Goal: Information Seeking & Learning: Check status

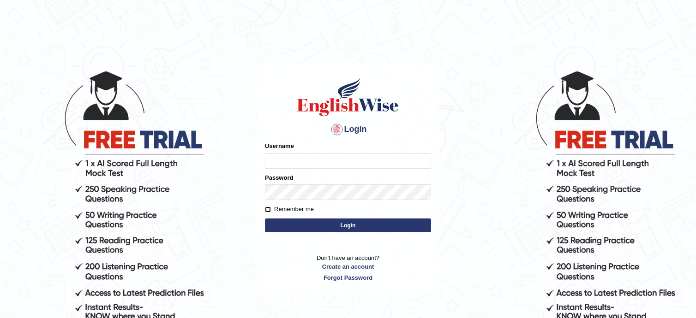
click at [267, 210] on input "Remember me" at bounding box center [268, 210] width 6 height 6
checkbox input "true"
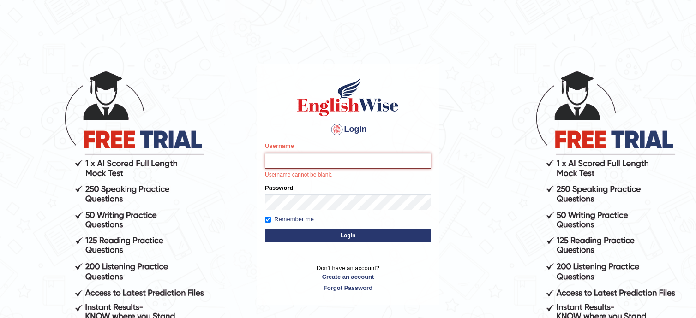
click at [298, 157] on input "Username" at bounding box center [348, 161] width 166 height 16
type input "syedfahadhussain"
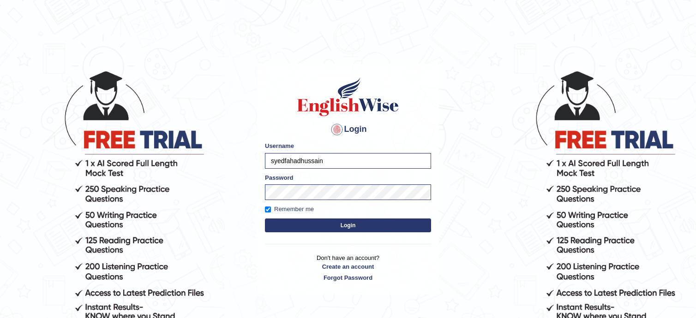
click at [325, 225] on button "Login" at bounding box center [348, 226] width 166 height 14
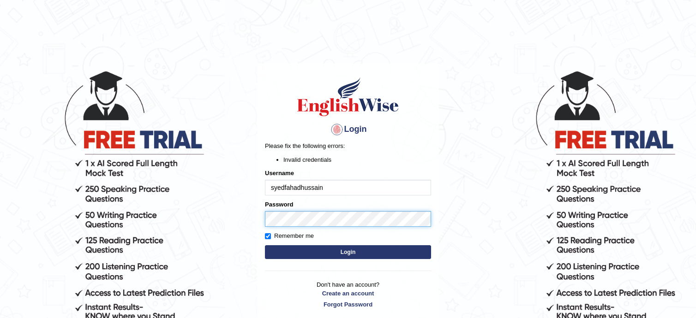
click at [124, 195] on body "Login Please fix the following errors: Invalid credentials Username syedfahadhu…" at bounding box center [348, 194] width 696 height 318
click at [265, 245] on button "Login" at bounding box center [348, 252] width 166 height 14
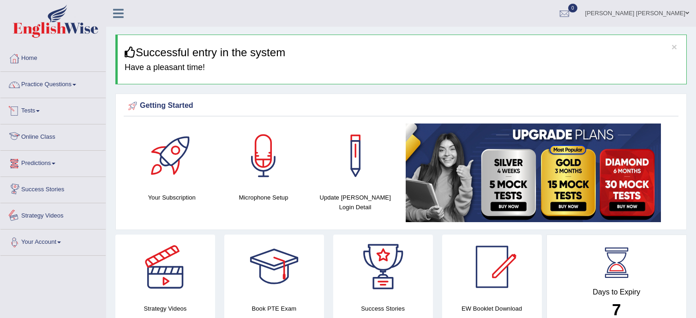
click at [46, 237] on link "Your Account" at bounding box center [52, 241] width 105 height 23
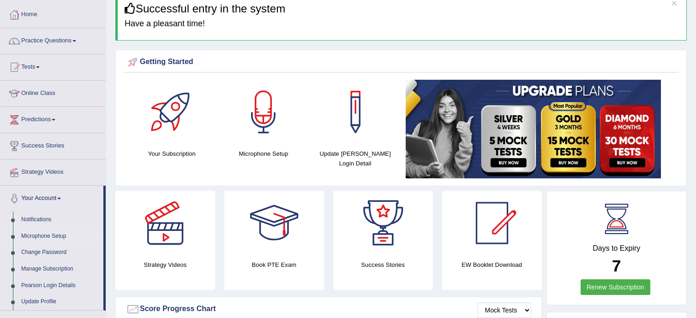
scroll to position [92, 0]
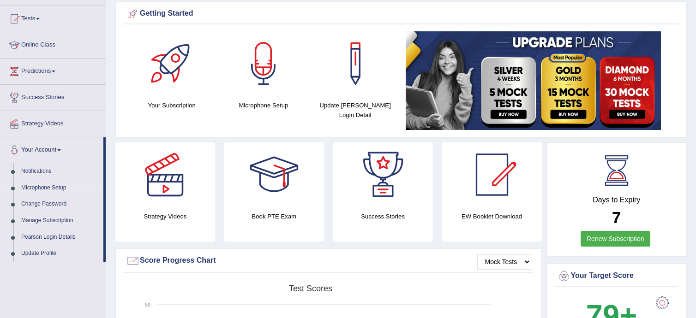
click at [50, 184] on link "Microphone Setup" at bounding box center [60, 188] width 86 height 17
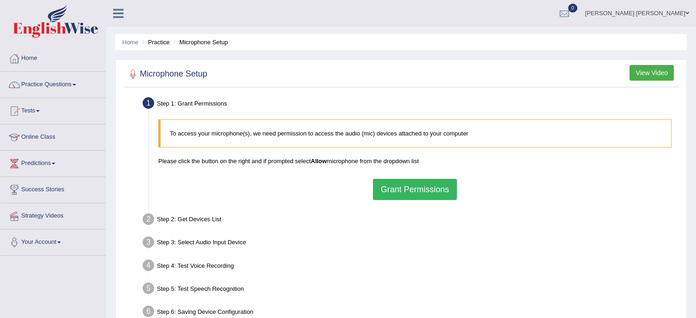
drag, startPoint x: 434, startPoint y: 188, endPoint x: 588, endPoint y: 158, distance: 157.3
click at [588, 158] on div "To access your microphone(s), we need permission to access the audio (mic) devi…" at bounding box center [415, 160] width 522 height 90
click at [405, 190] on button "Grant Permissions" at bounding box center [415, 189] width 84 height 21
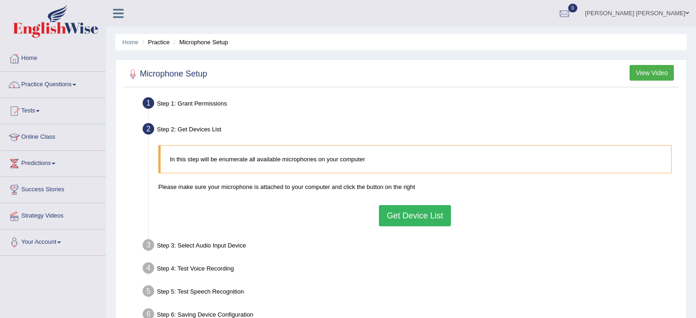
click at [400, 212] on button "Get Device List" at bounding box center [415, 215] width 72 height 21
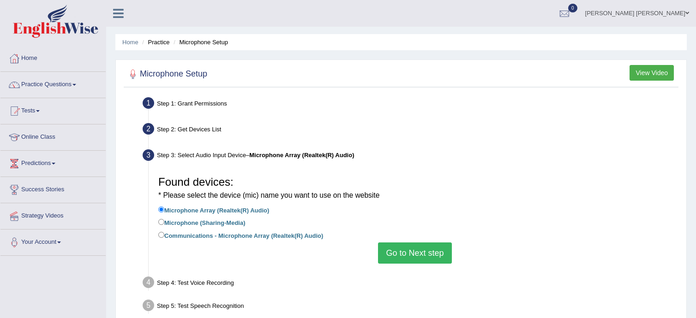
click at [402, 257] on button "Go to Next step" at bounding box center [414, 253] width 73 height 21
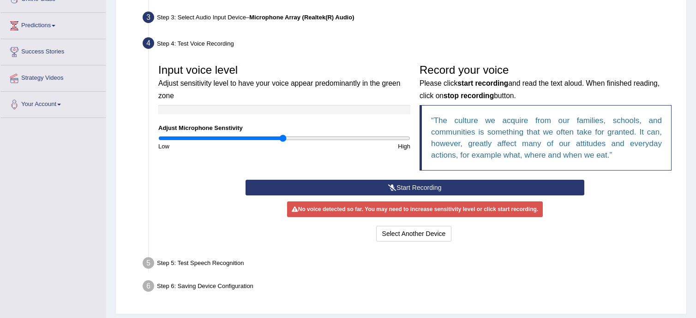
scroll to position [138, 0]
click at [420, 179] on button "Start Recording" at bounding box center [414, 187] width 339 height 16
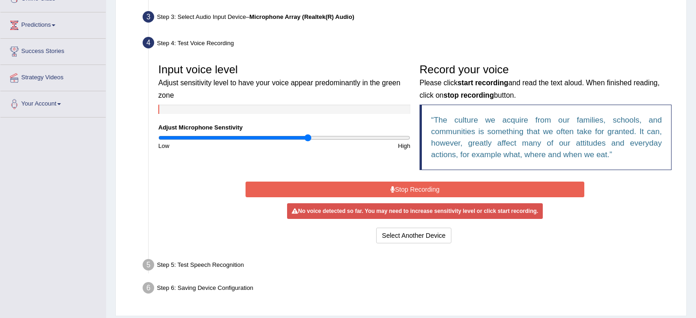
click at [308, 140] on input "range" at bounding box center [284, 137] width 252 height 7
click at [386, 189] on button "Stop Recording" at bounding box center [414, 190] width 339 height 16
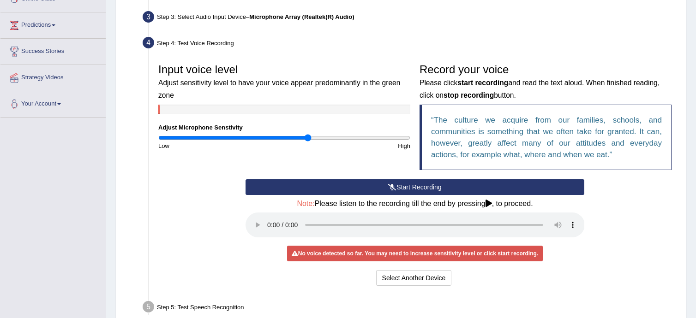
click at [410, 188] on button "Start Recording" at bounding box center [414, 187] width 339 height 16
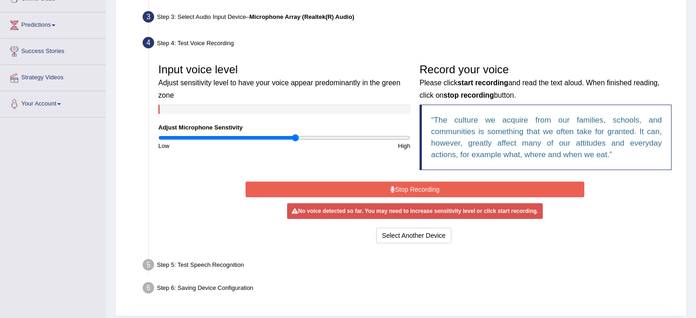
click at [296, 139] on input "range" at bounding box center [284, 137] width 252 height 7
click at [304, 138] on input "range" at bounding box center [284, 137] width 252 height 7
click at [324, 138] on input "range" at bounding box center [284, 137] width 252 height 7
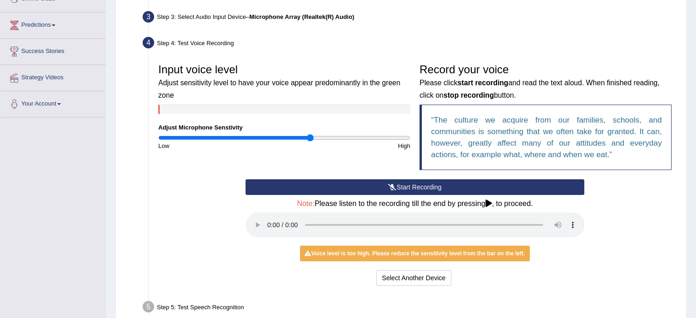
click at [310, 139] on input "range" at bounding box center [284, 137] width 252 height 7
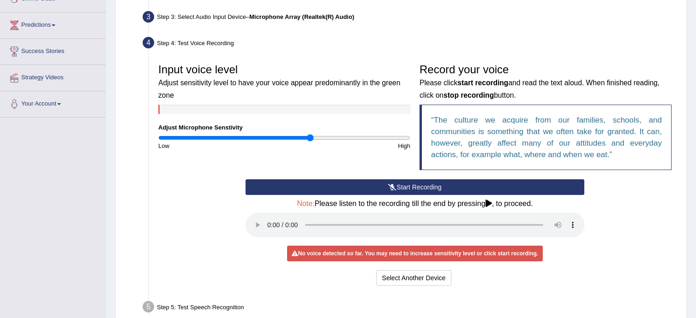
click at [445, 182] on button "Start Recording" at bounding box center [414, 187] width 339 height 16
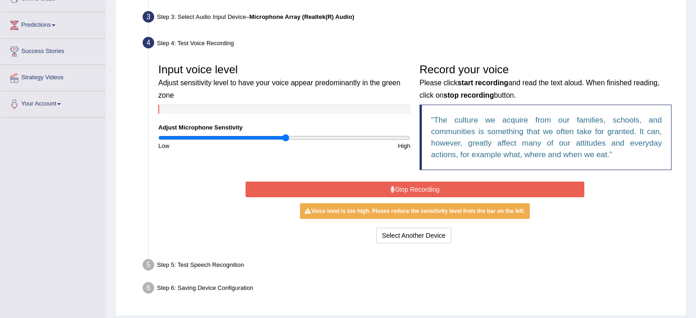
click at [286, 138] on input "range" at bounding box center [284, 137] width 252 height 7
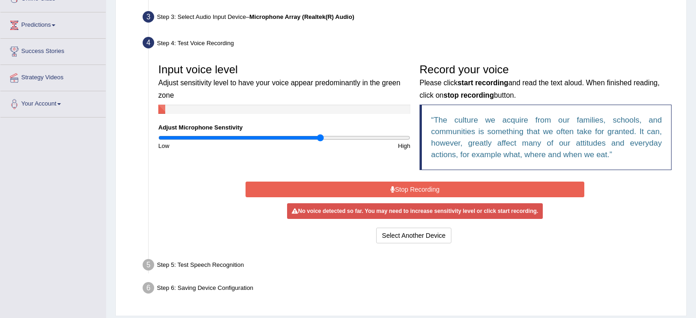
click at [321, 140] on input "range" at bounding box center [284, 137] width 252 height 7
type input "0.98"
click at [281, 137] on input "range" at bounding box center [284, 137] width 252 height 7
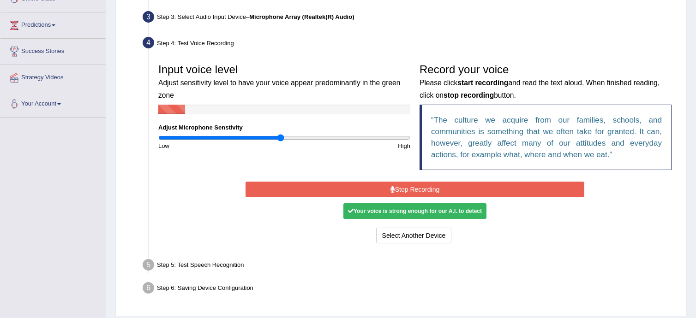
click at [229, 135] on div "Input voice level Adjust sensitivity level to have your voice appear predominan…" at bounding box center [284, 104] width 261 height 91
click at [227, 143] on div "Low" at bounding box center [219, 146] width 131 height 9
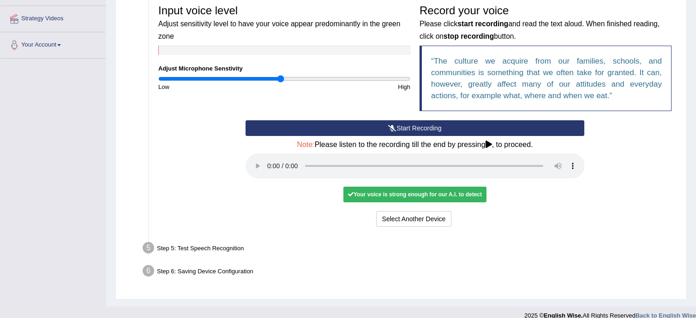
scroll to position [208, 0]
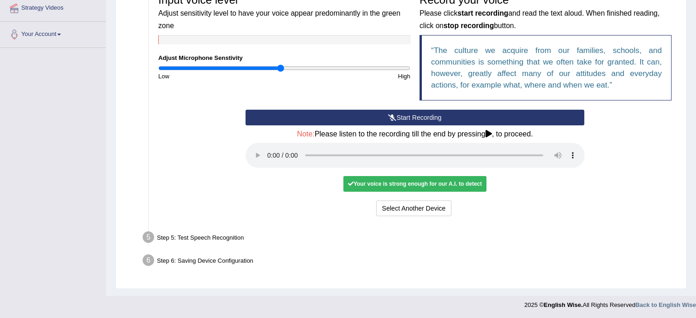
click at [491, 132] on icon at bounding box center [488, 133] width 6 height 7
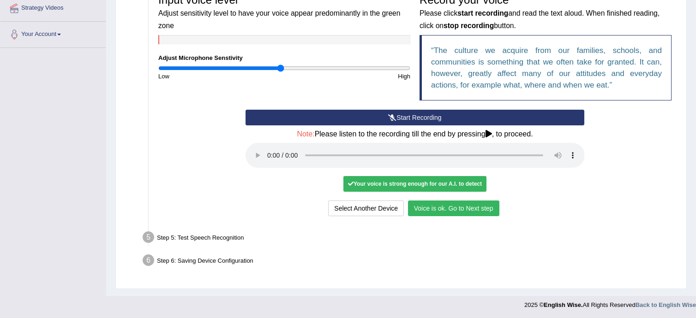
click at [441, 211] on button "Voice is ok. Go to Next step" at bounding box center [453, 209] width 91 height 16
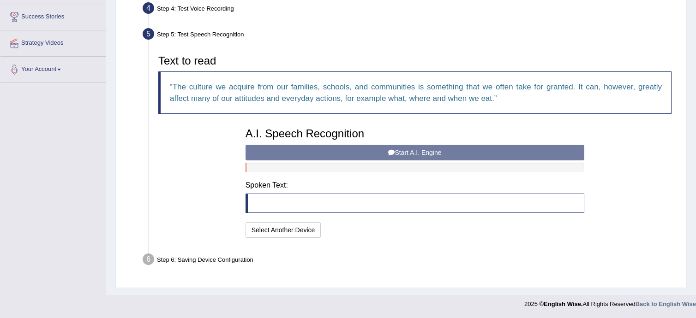
scroll to position [172, 0]
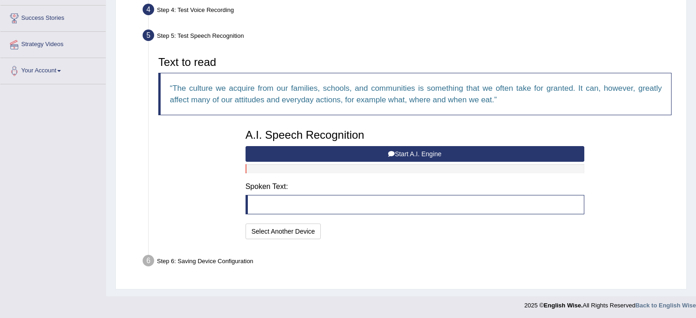
click at [323, 154] on button "Start A.I. Engine" at bounding box center [414, 154] width 339 height 16
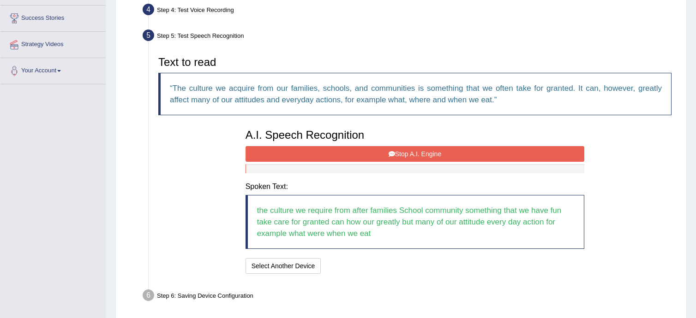
click at [357, 148] on button "Stop A.I. Engine" at bounding box center [414, 154] width 339 height 16
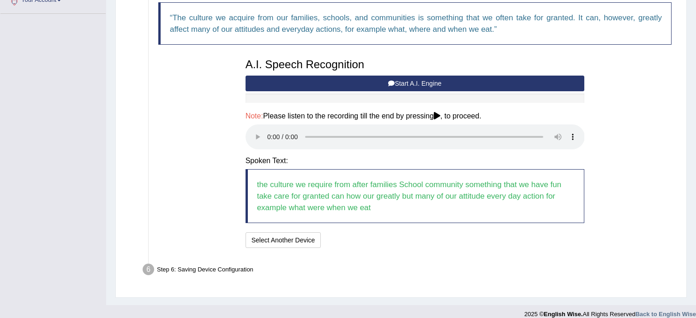
scroll to position [251, 0]
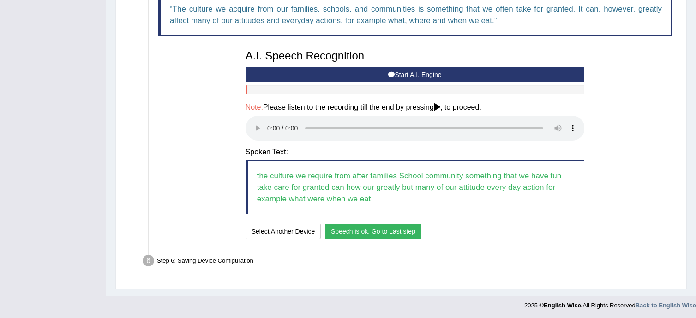
click at [348, 236] on button "Speech is ok. Go to Last step" at bounding box center [373, 232] width 96 height 16
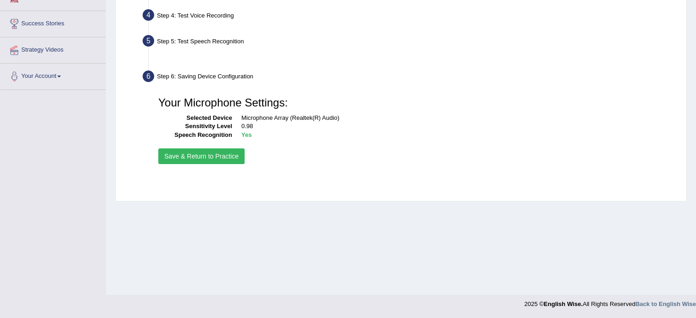
scroll to position [166, 0]
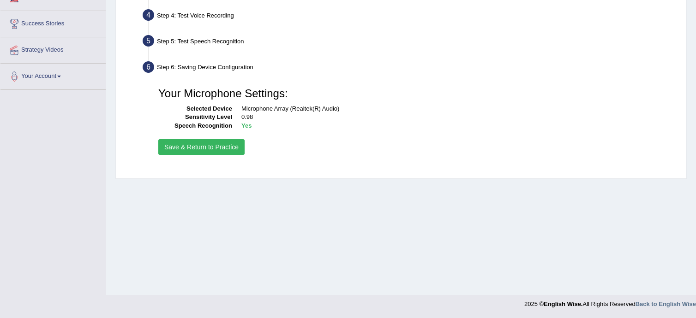
click at [233, 145] on button "Save & Return to Practice" at bounding box center [201, 147] width 86 height 16
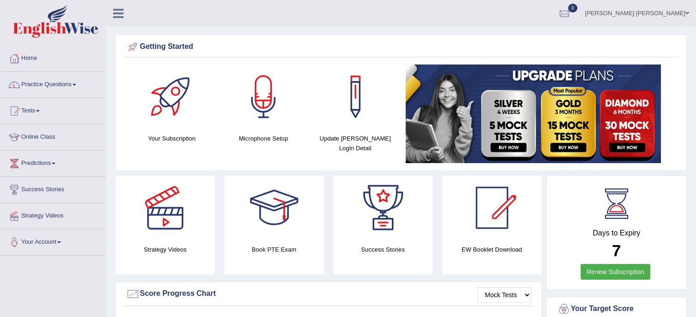
click at [41, 98] on link "Tests" at bounding box center [52, 109] width 105 height 23
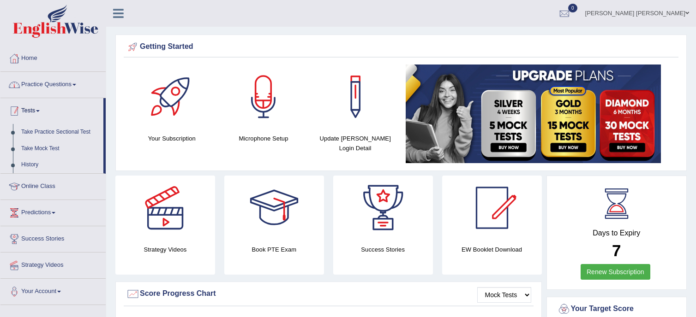
click at [46, 85] on link "Practice Questions" at bounding box center [52, 83] width 105 height 23
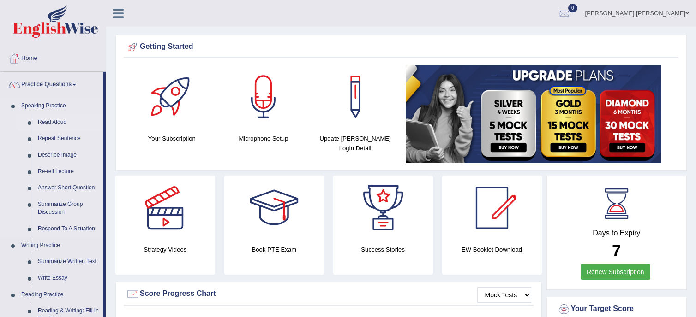
click at [58, 120] on link "Read Aloud" at bounding box center [69, 122] width 70 height 17
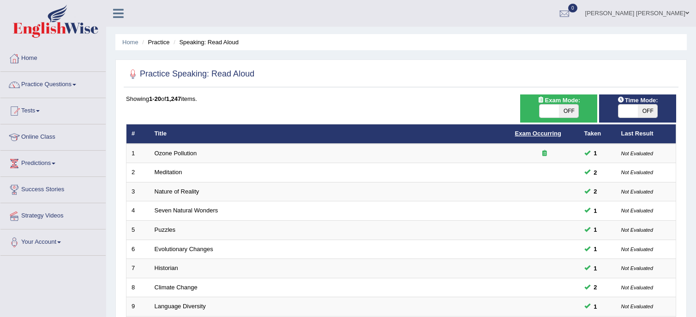
click at [531, 131] on link "Exam Occurring" at bounding box center [538, 133] width 46 height 7
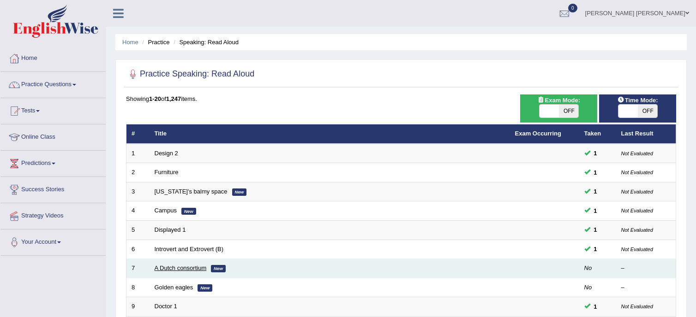
click at [179, 266] on link "A Dutch consortium" at bounding box center [181, 268] width 52 height 7
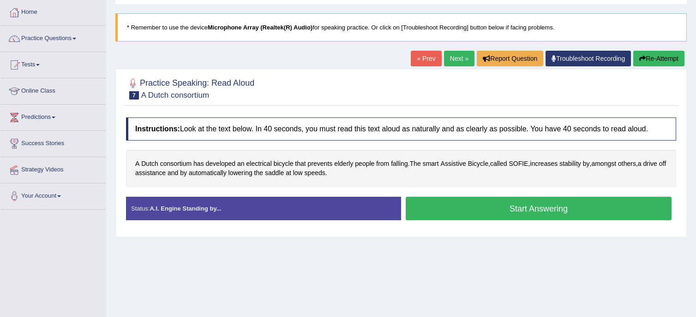
click at [471, 213] on button "Start Answering" at bounding box center [539, 209] width 266 height 24
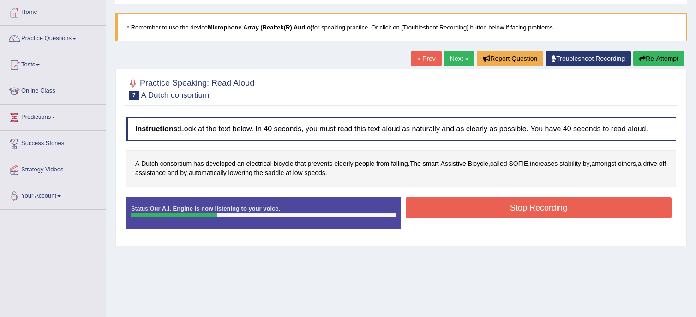
click at [471, 213] on button "Stop Recording" at bounding box center [539, 207] width 266 height 21
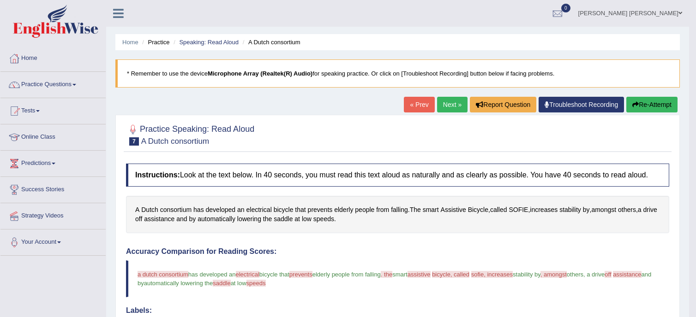
click at [450, 101] on link "Next »" at bounding box center [452, 105] width 30 height 16
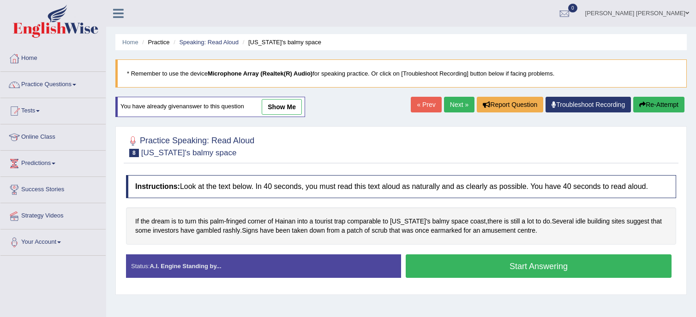
click at [461, 105] on link "Next »" at bounding box center [459, 105] width 30 height 16
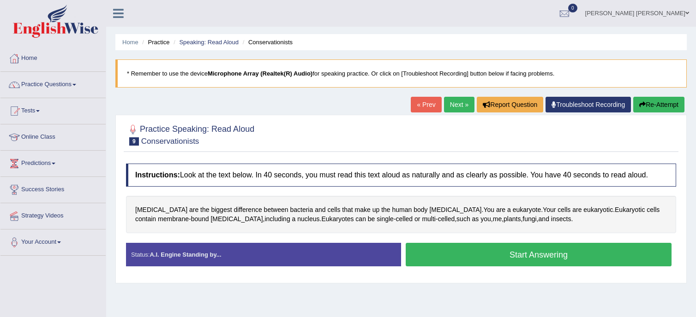
click at [445, 260] on button "Start Answering" at bounding box center [539, 255] width 266 height 24
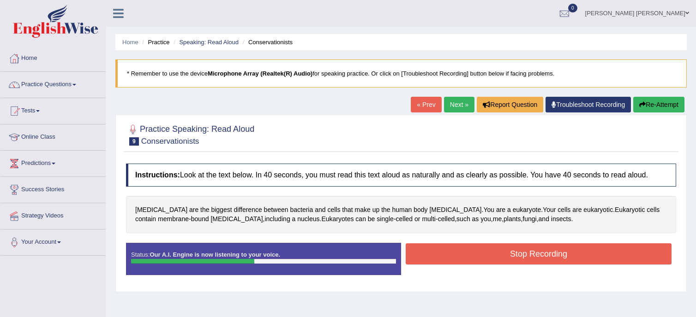
click at [445, 260] on button "Stop Recording" at bounding box center [539, 254] width 266 height 21
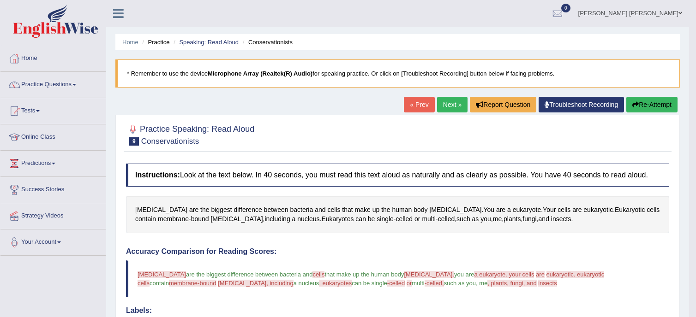
click at [445, 105] on link "Next »" at bounding box center [452, 105] width 30 height 16
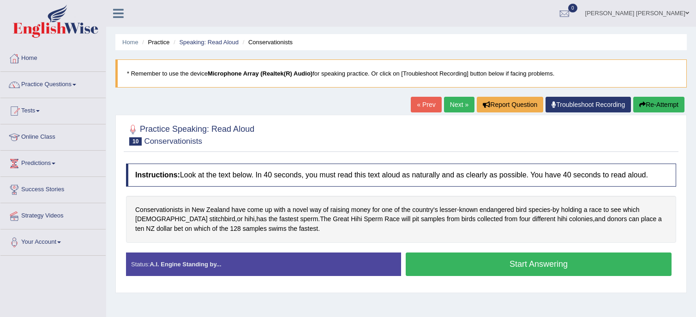
click at [463, 267] on button "Start Answering" at bounding box center [539, 265] width 266 height 24
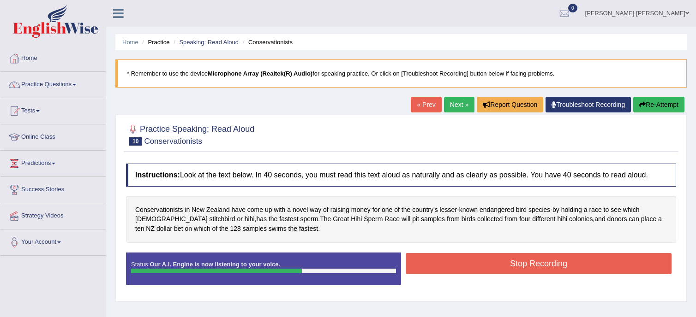
click at [421, 262] on button "Stop Recording" at bounding box center [539, 263] width 266 height 21
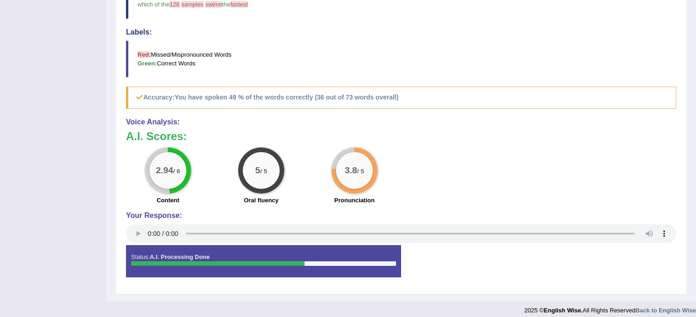
scroll to position [303, 0]
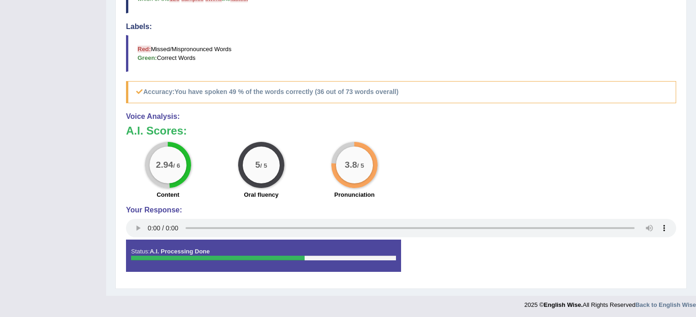
click at [603, 54] on blockquote "Red: Missed/Mispronounced Words Green: Correct Words" at bounding box center [401, 53] width 550 height 37
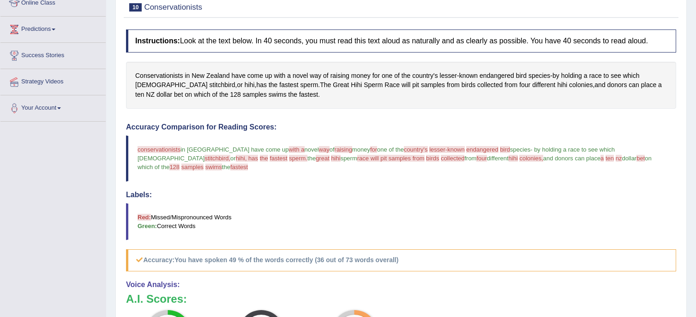
scroll to position [72, 0]
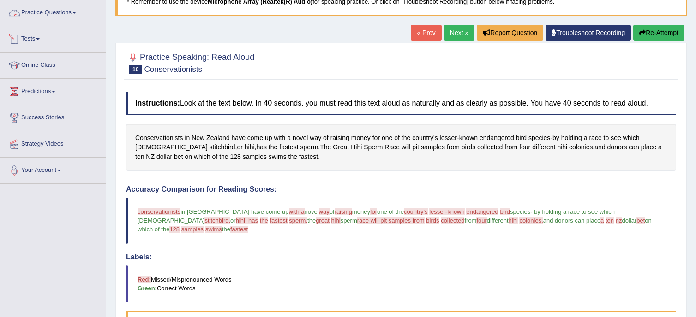
click at [50, 12] on link "Practice Questions" at bounding box center [52, 11] width 105 height 23
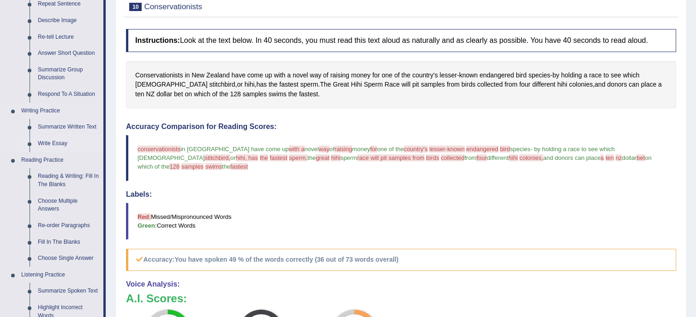
scroll to position [164, 0]
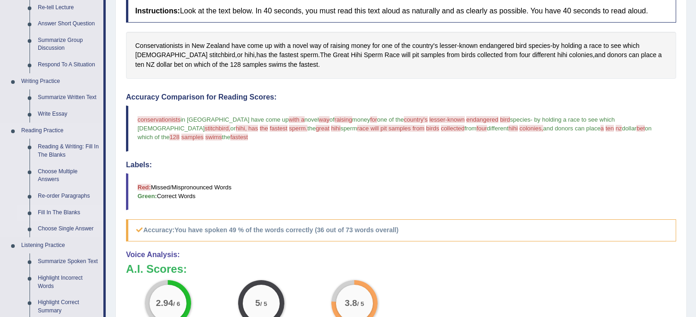
click at [66, 211] on link "Fill In The Blanks" at bounding box center [69, 213] width 70 height 17
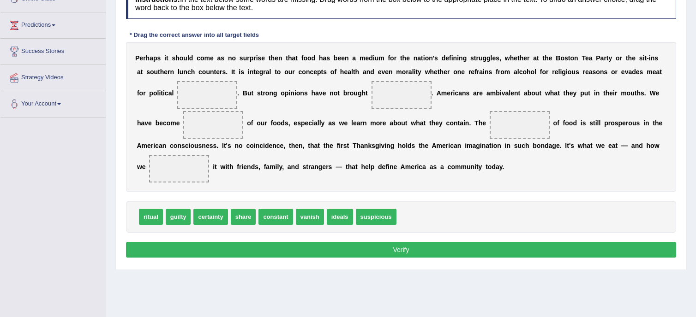
click at [18, 257] on div "Toggle navigation Home Practice Questions Speaking Practice Read Aloud Repeat S…" at bounding box center [348, 102] width 696 height 480
drag, startPoint x: 339, startPoint y: 215, endPoint x: 159, endPoint y: 92, distance: 218.7
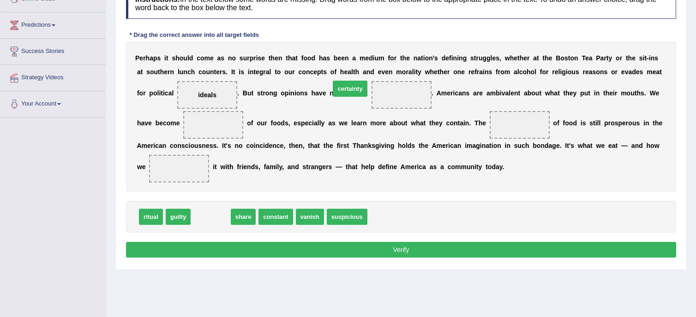
drag, startPoint x: 217, startPoint y: 218, endPoint x: 356, endPoint y: 90, distance: 189.4
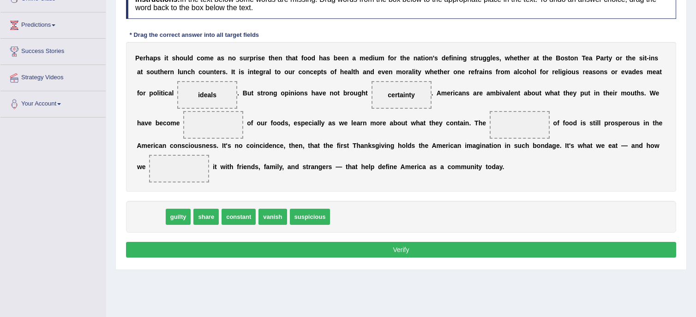
drag, startPoint x: 164, startPoint y: 140, endPoint x: 89, endPoint y: 151, distance: 76.5
drag, startPoint x: 150, startPoint y: 220, endPoint x: 166, endPoint y: 125, distance: 96.3
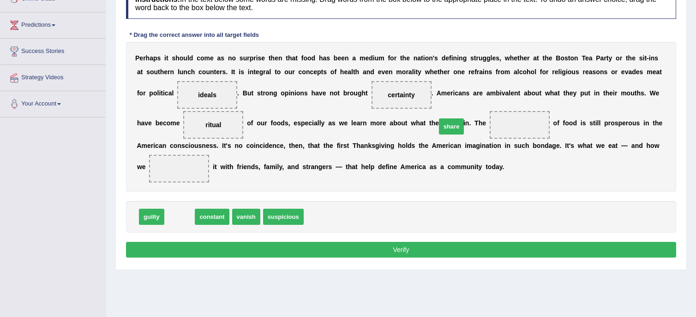
drag, startPoint x: 170, startPoint y: 215, endPoint x: 442, endPoint y: 125, distance: 286.4
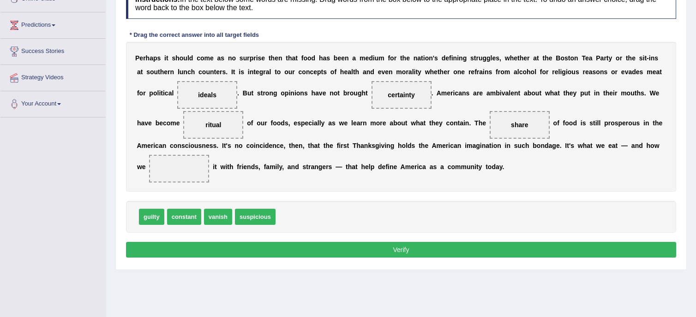
drag, startPoint x: 447, startPoint y: 119, endPoint x: 200, endPoint y: 169, distance: 251.4
click at [200, 169] on div "P e r h a p s i t s h o u l d c o m e a s n o s u r p r i s e t h e n t h a t f…" at bounding box center [401, 117] width 550 height 150
drag, startPoint x: 468, startPoint y: 119, endPoint x: 454, endPoint y: 136, distance: 22.2
click at [375, 167] on div "P e r h a p s i t s h o u l d c o m e a s n o s u r p r i s e t h e n t h a t f…" at bounding box center [401, 117] width 550 height 150
drag, startPoint x: 457, startPoint y: 132, endPoint x: 389, endPoint y: 171, distance: 78.3
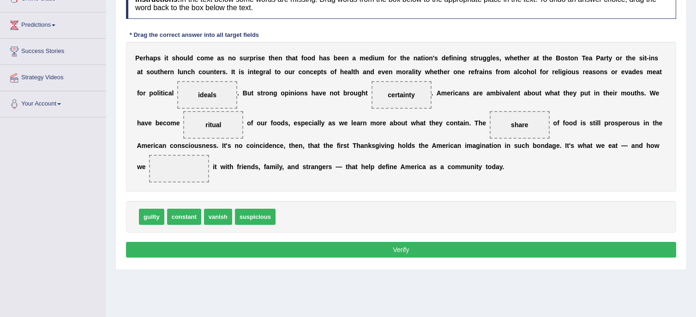
click at [389, 171] on div "P e r h a p s i t s h o u l d c o m e a s n o s u r p r i s e t h e n t h a t f…" at bounding box center [401, 117] width 550 height 150
drag, startPoint x: 449, startPoint y: 123, endPoint x: 159, endPoint y: 170, distance: 294.0
drag, startPoint x: 338, startPoint y: 100, endPoint x: 450, endPoint y: 131, distance: 116.4
click at [450, 131] on div "P e r h a p s i t s h o u l d c o m e a s n o s u r p r i s e t h e n t h a t f…" at bounding box center [401, 117] width 550 height 150
drag, startPoint x: 365, startPoint y: 97, endPoint x: 434, endPoint y: 123, distance: 73.9
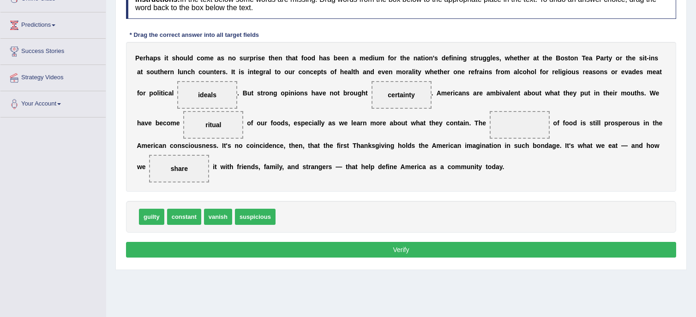
click at [434, 123] on div "P e r h a p s i t s h o u l d c o m e a s n o s u r p r i s e t h e n t h a t f…" at bounding box center [401, 117] width 550 height 150
click at [486, 121] on b at bounding box center [488, 122] width 4 height 7
drag, startPoint x: 356, startPoint y: 94, endPoint x: 449, endPoint y: 122, distance: 97.4
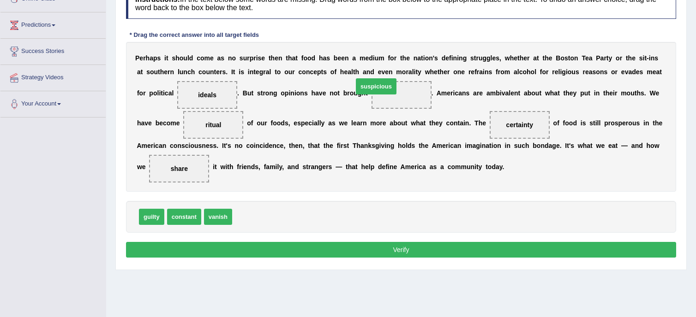
drag, startPoint x: 261, startPoint y: 215, endPoint x: 382, endPoint y: 85, distance: 177.9
click at [412, 251] on button "Verify" at bounding box center [401, 250] width 550 height 16
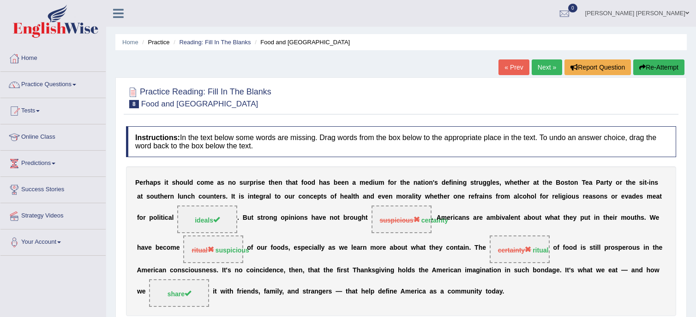
click at [541, 73] on link "Next »" at bounding box center [546, 68] width 30 height 16
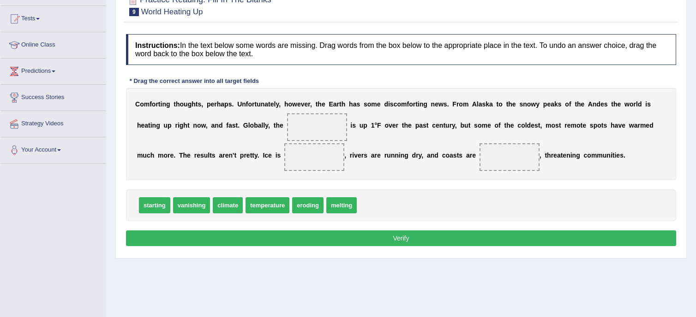
scroll to position [92, 0]
drag, startPoint x: 261, startPoint y: 210, endPoint x: 268, endPoint y: 121, distance: 88.9
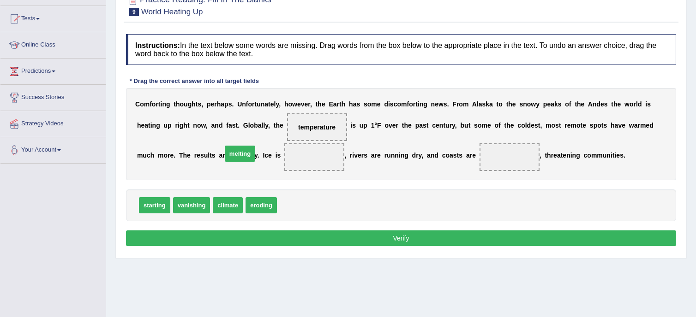
drag, startPoint x: 286, startPoint y: 206, endPoint x: 231, endPoint y: 154, distance: 75.4
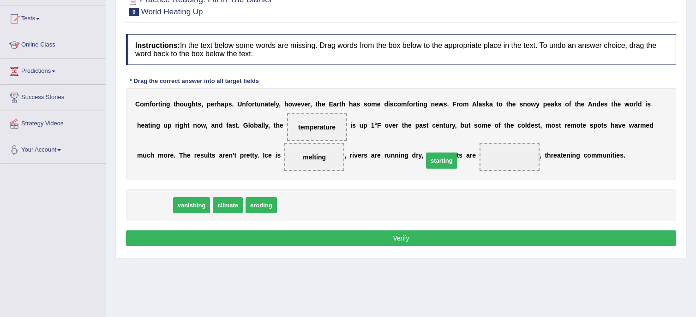
drag, startPoint x: 157, startPoint y: 205, endPoint x: 442, endPoint y: 159, distance: 288.9
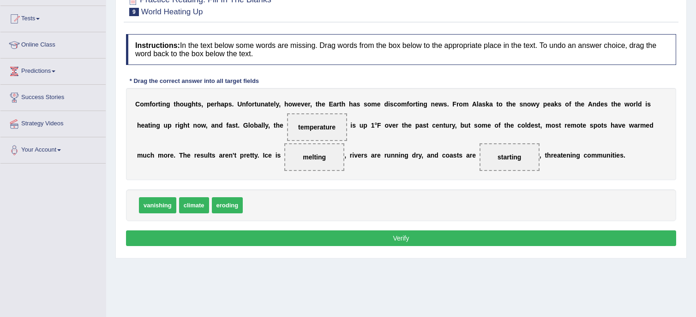
click at [409, 233] on button "Verify" at bounding box center [401, 239] width 550 height 16
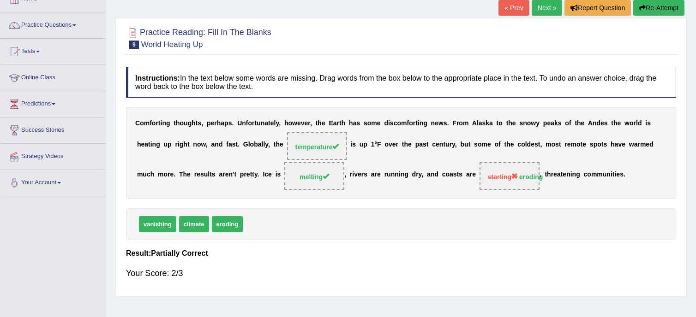
scroll to position [0, 0]
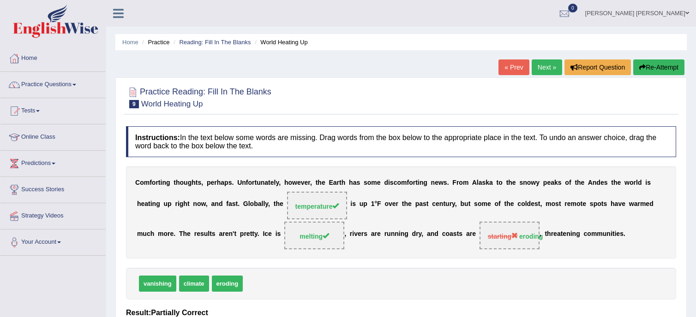
click at [541, 64] on link "Next »" at bounding box center [546, 68] width 30 height 16
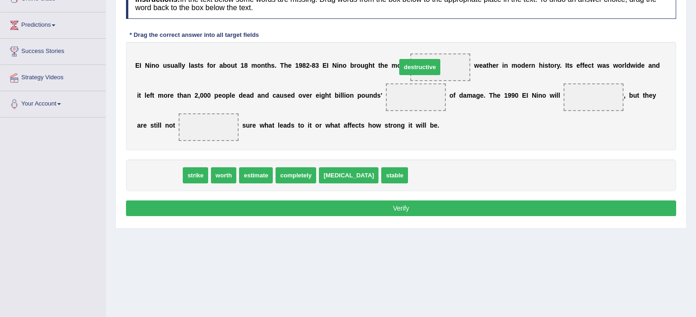
drag, startPoint x: 159, startPoint y: 180, endPoint x: 419, endPoint y: 72, distance: 281.9
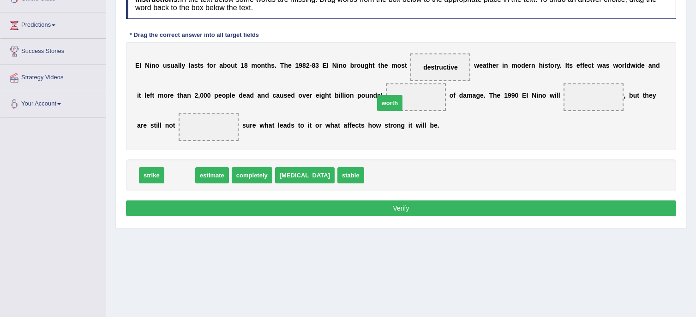
drag, startPoint x: 172, startPoint y: 175, endPoint x: 382, endPoint y: 102, distance: 222.1
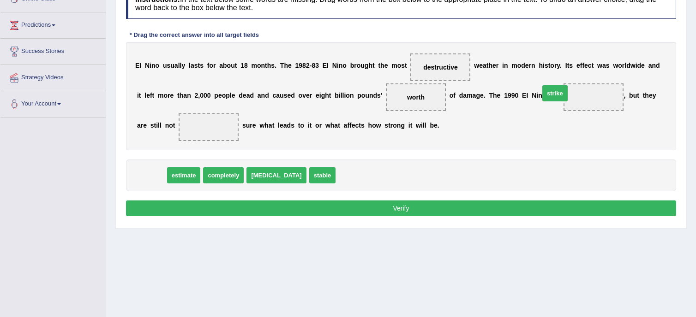
drag, startPoint x: 151, startPoint y: 176, endPoint x: 552, endPoint y: 96, distance: 408.2
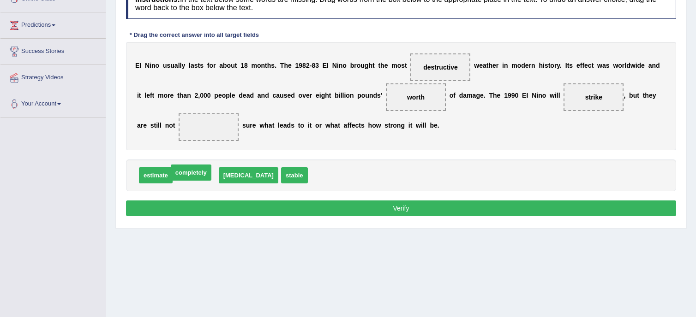
drag, startPoint x: 197, startPoint y: 182, endPoint x: 186, endPoint y: 173, distance: 14.4
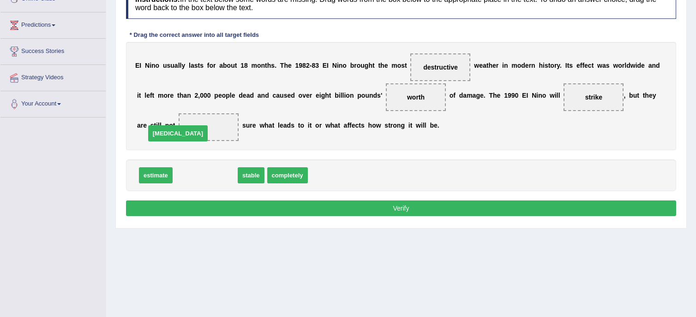
drag, startPoint x: 189, startPoint y: 175, endPoint x: 158, endPoint y: 127, distance: 56.4
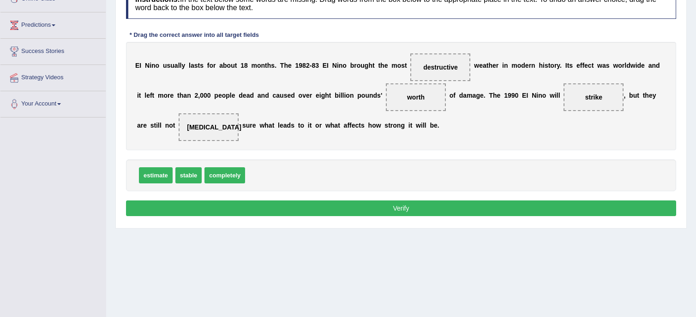
click at [348, 212] on button "Verify" at bounding box center [401, 209] width 550 height 16
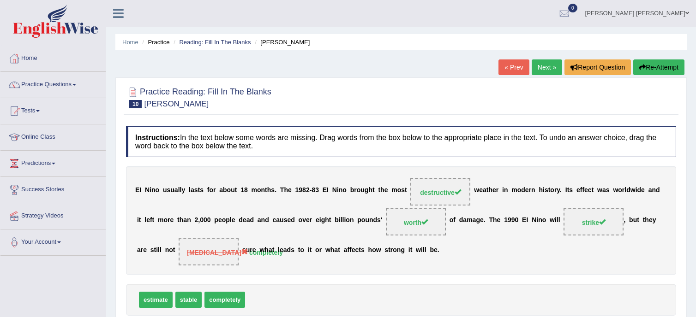
click at [666, 69] on button "Re-Attempt" at bounding box center [658, 68] width 51 height 16
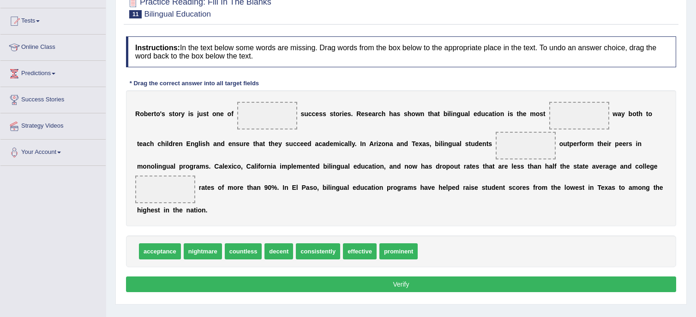
scroll to position [92, 0]
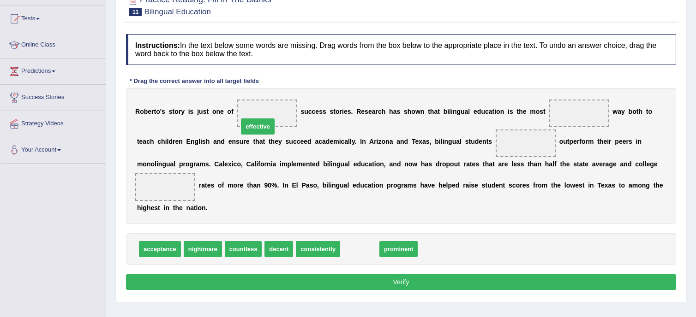
drag, startPoint x: 355, startPoint y: 240, endPoint x: 253, endPoint y: 118, distance: 159.6
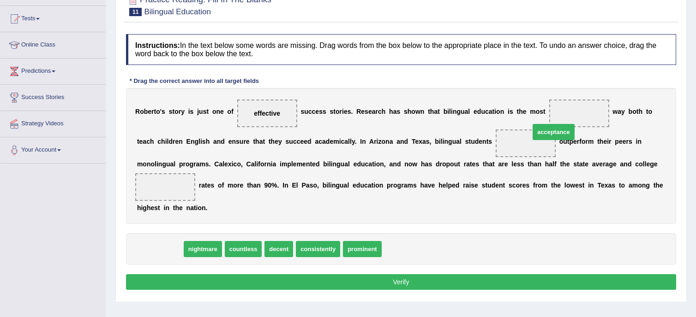
drag, startPoint x: 155, startPoint y: 234, endPoint x: 548, endPoint y: 117, distance: 410.6
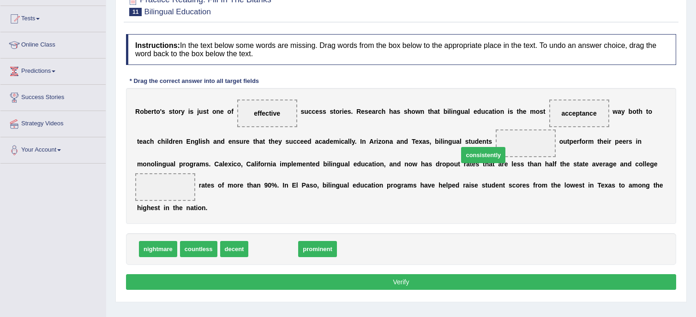
drag, startPoint x: 260, startPoint y: 237, endPoint x: 470, endPoint y: 143, distance: 230.1
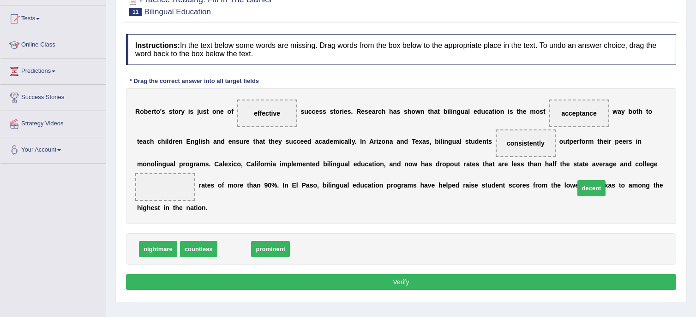
drag, startPoint x: 234, startPoint y: 234, endPoint x: 592, endPoint y: 171, distance: 363.5
click at [468, 275] on button "Verify" at bounding box center [401, 283] width 550 height 16
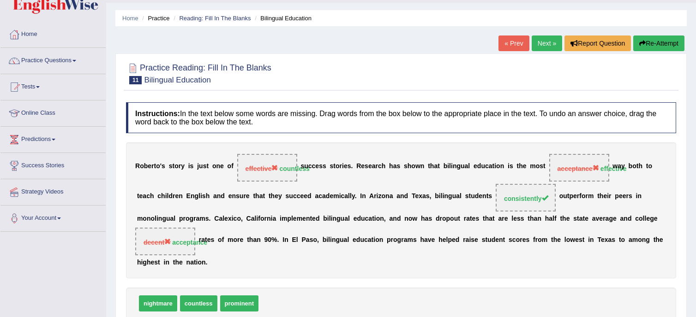
scroll to position [0, 0]
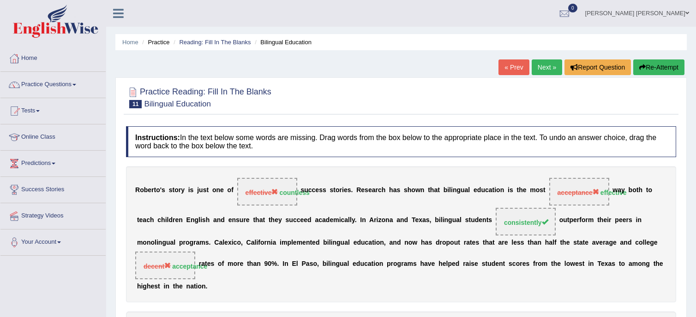
click at [540, 73] on link "Next »" at bounding box center [546, 68] width 30 height 16
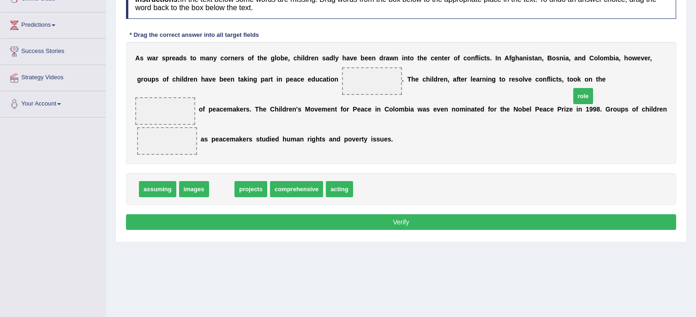
drag, startPoint x: 223, startPoint y: 167, endPoint x: 584, endPoint y: 74, distance: 373.1
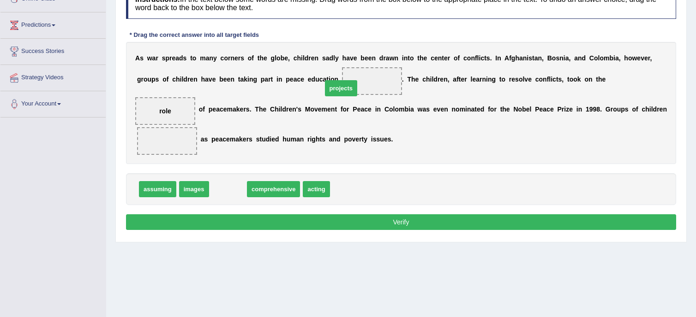
drag, startPoint x: 230, startPoint y: 174, endPoint x: 343, endPoint y: 73, distance: 151.6
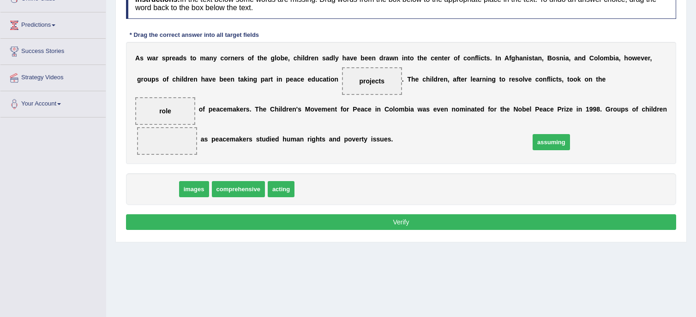
drag, startPoint x: 151, startPoint y: 173, endPoint x: 545, endPoint y: 124, distance: 396.7
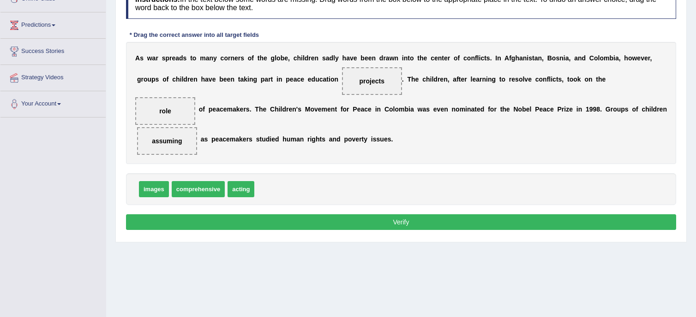
click at [521, 215] on button "Verify" at bounding box center [401, 223] width 550 height 16
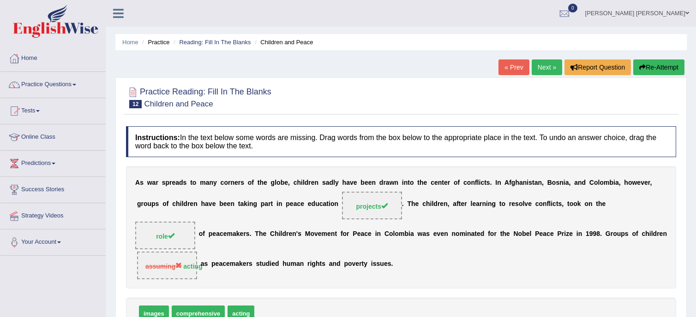
click at [540, 67] on link "Next »" at bounding box center [546, 68] width 30 height 16
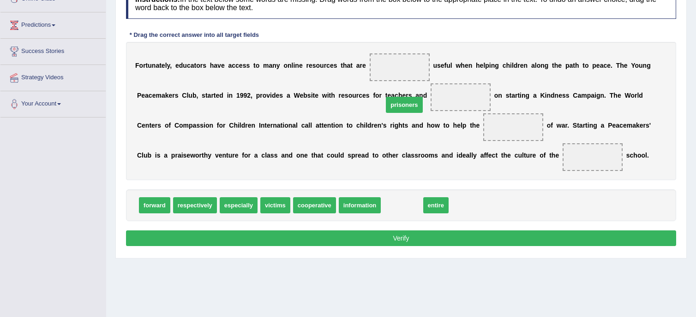
drag, startPoint x: 398, startPoint y: 205, endPoint x: 400, endPoint y: 105, distance: 100.6
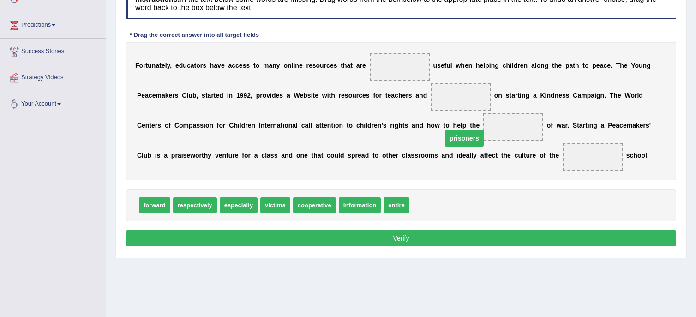
drag, startPoint x: 404, startPoint y: 96, endPoint x: 409, endPoint y: 133, distance: 38.2
drag, startPoint x: 440, startPoint y: 161, endPoint x: 400, endPoint y: 129, distance: 51.2
click at [400, 129] on div "F o r t u n a t e l y , e d u c a t o r s h a v e a c c e s s t o m a n y o n l…" at bounding box center [401, 111] width 550 height 138
drag, startPoint x: 448, startPoint y: 161, endPoint x: 421, endPoint y: 137, distance: 36.9
click at [421, 137] on div "F o r t u n a t e l y , e d u c a t o r s h a v e a c c e s s t o m a n y o n l…" at bounding box center [401, 111] width 550 height 138
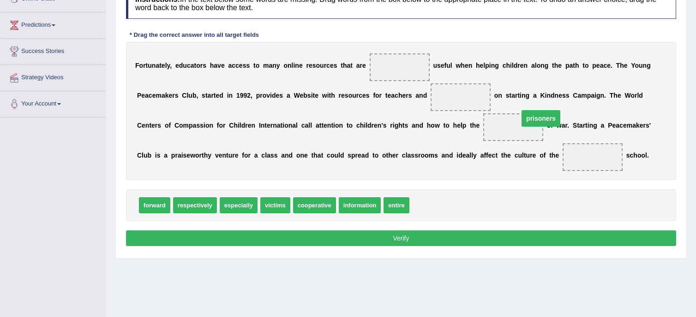
drag, startPoint x: 449, startPoint y: 155, endPoint x: 398, endPoint y: 116, distance: 64.6
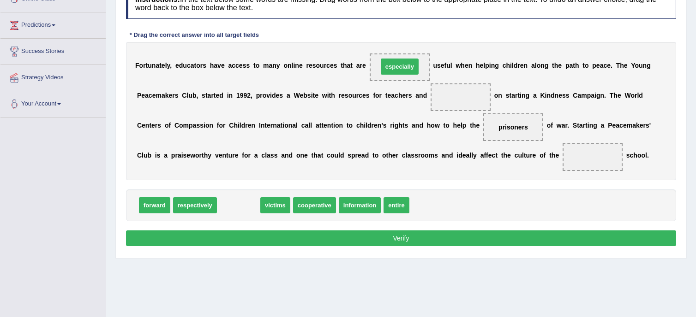
drag, startPoint x: 238, startPoint y: 203, endPoint x: 399, endPoint y: 64, distance: 212.6
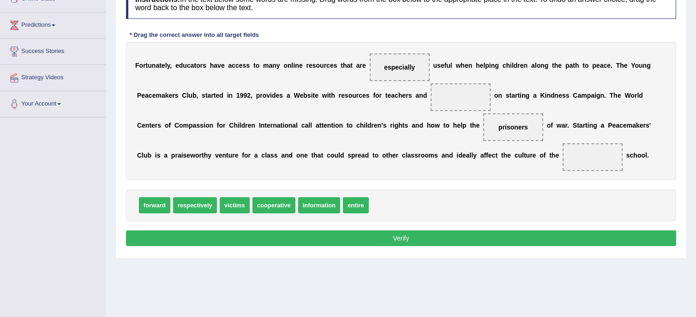
click at [233, 208] on span "victims" at bounding box center [235, 205] width 30 height 16
drag, startPoint x: 233, startPoint y: 208, endPoint x: 393, endPoint y: 223, distance: 160.3
drag, startPoint x: 326, startPoint y: 204, endPoint x: 469, endPoint y: 158, distance: 149.7
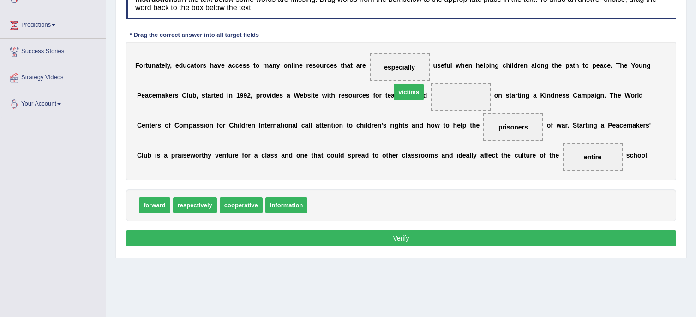
drag, startPoint x: 319, startPoint y: 204, endPoint x: 402, endPoint y: 94, distance: 138.7
click at [456, 241] on button "Verify" at bounding box center [401, 239] width 550 height 16
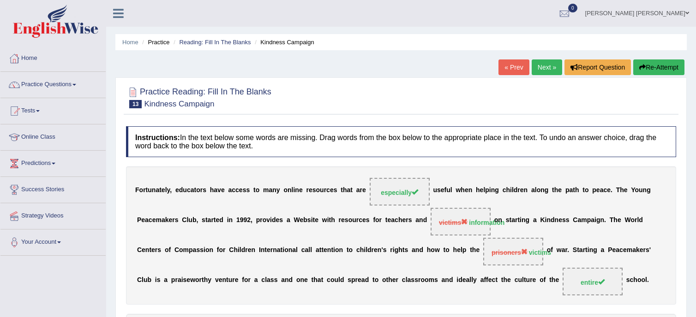
click at [548, 69] on link "Next »" at bounding box center [546, 68] width 30 height 16
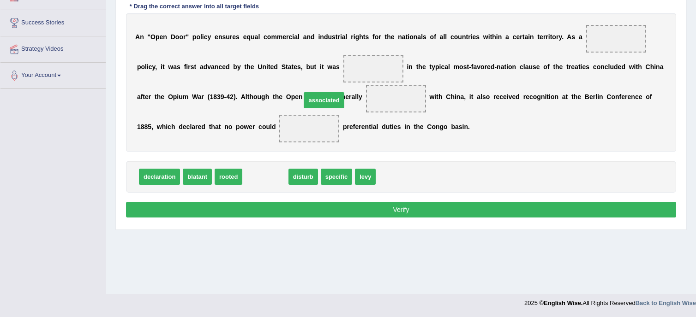
drag, startPoint x: 269, startPoint y: 172, endPoint x: 328, endPoint y: 96, distance: 96.4
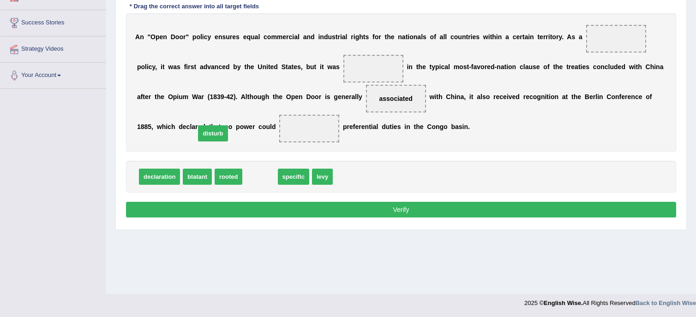
drag, startPoint x: 254, startPoint y: 175, endPoint x: 207, endPoint y: 132, distance: 63.7
click at [253, 176] on span "specific" at bounding box center [260, 177] width 31 height 16
drag, startPoint x: 254, startPoint y: 178, endPoint x: 593, endPoint y: 40, distance: 366.3
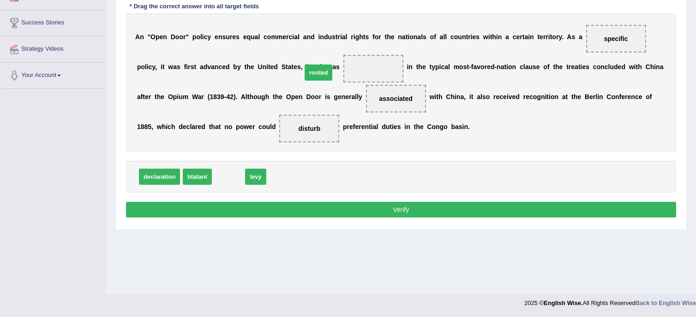
drag, startPoint x: 231, startPoint y: 179, endPoint x: 321, endPoint y: 74, distance: 138.1
click at [576, 211] on button "Verify" at bounding box center [401, 210] width 550 height 16
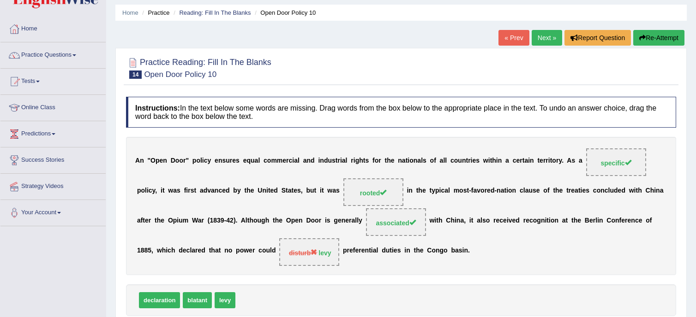
scroll to position [29, 0]
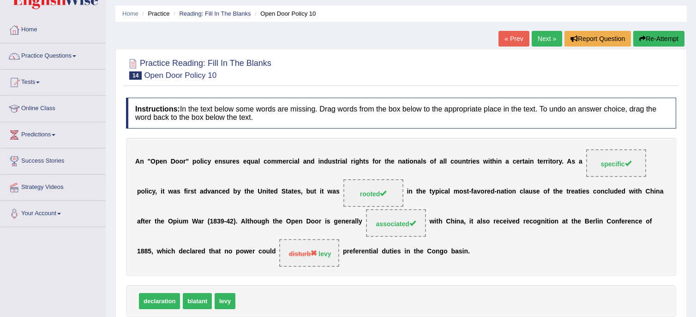
click at [547, 36] on link "Next »" at bounding box center [546, 39] width 30 height 16
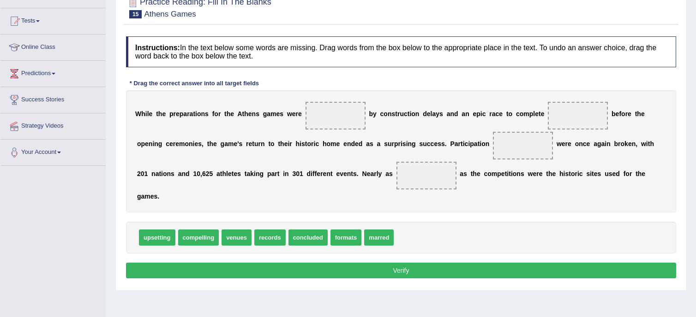
scroll to position [92, 0]
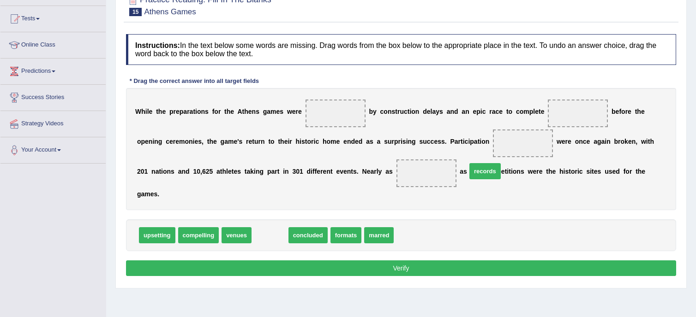
drag, startPoint x: 258, startPoint y: 223, endPoint x: 473, endPoint y: 159, distance: 224.4
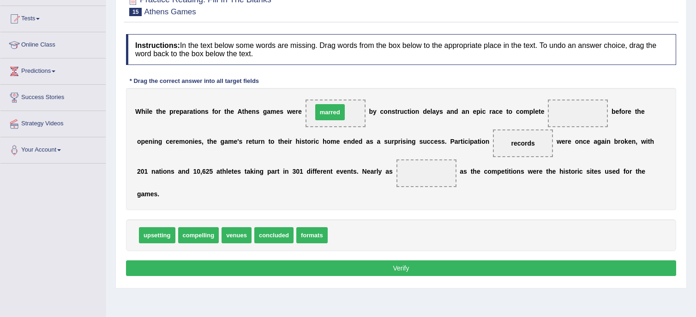
drag, startPoint x: 346, startPoint y: 221, endPoint x: 330, endPoint y: 98, distance: 124.1
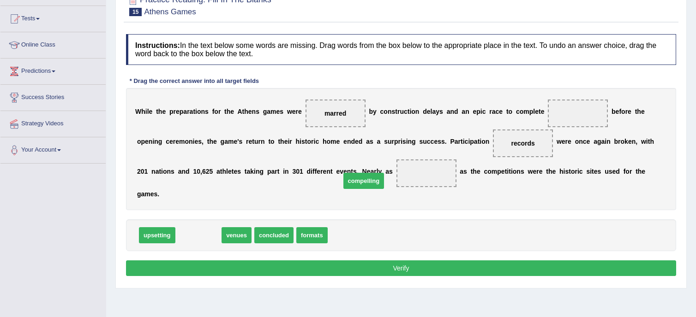
drag, startPoint x: 202, startPoint y: 226, endPoint x: 367, endPoint y: 171, distance: 173.9
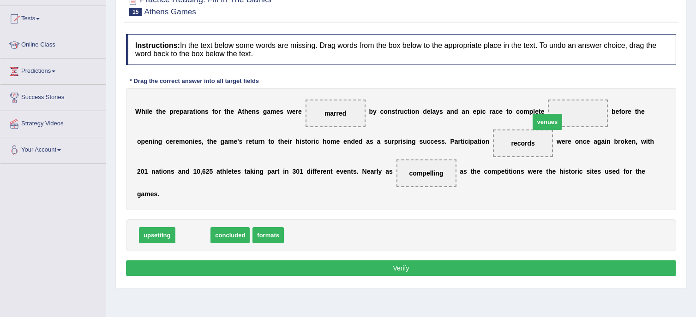
drag, startPoint x: 192, startPoint y: 222, endPoint x: 546, endPoint y: 113, distance: 370.8
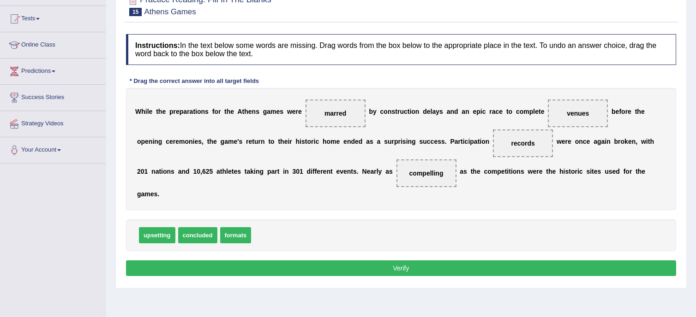
click at [500, 261] on button "Verify" at bounding box center [401, 269] width 550 height 16
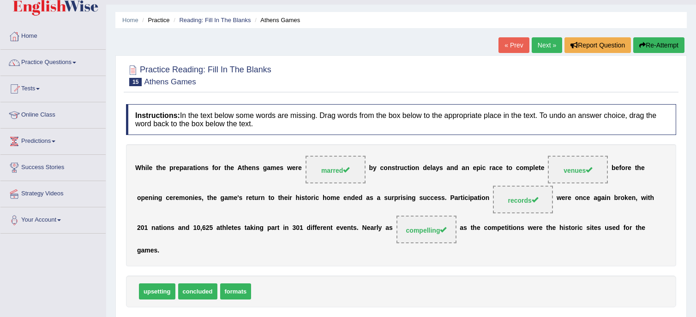
scroll to position [0, 0]
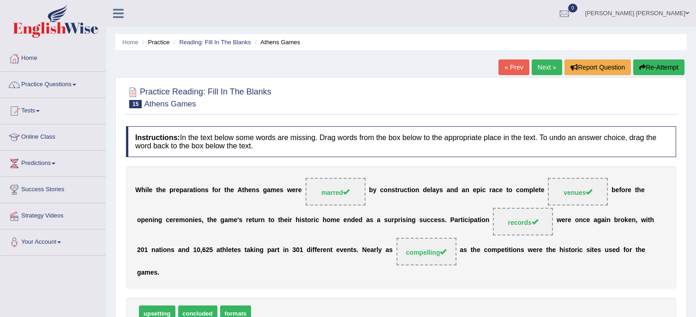
click at [546, 66] on link "Next »" at bounding box center [546, 68] width 30 height 16
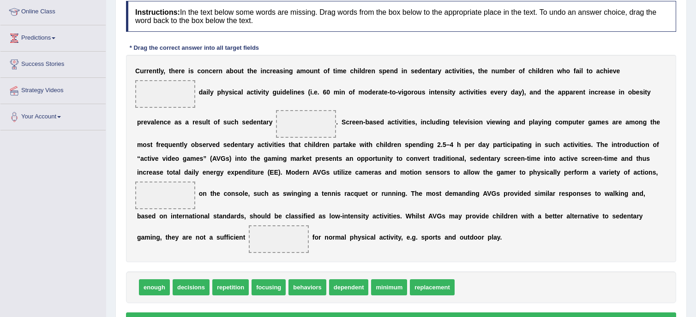
scroll to position [138, 0]
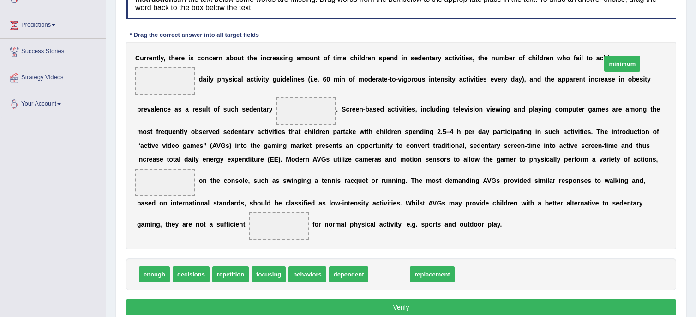
drag, startPoint x: 378, startPoint y: 275, endPoint x: 611, endPoint y: 65, distance: 314.2
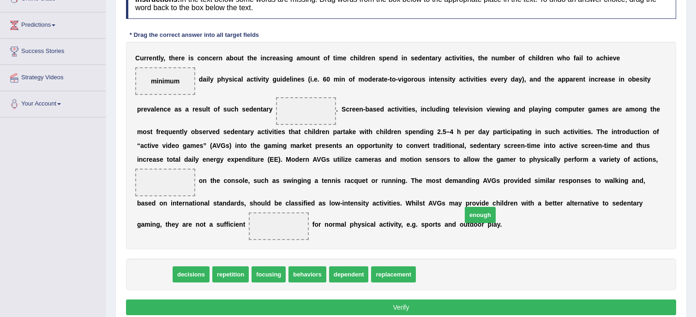
drag, startPoint x: 156, startPoint y: 278, endPoint x: 482, endPoint y: 219, distance: 331.1
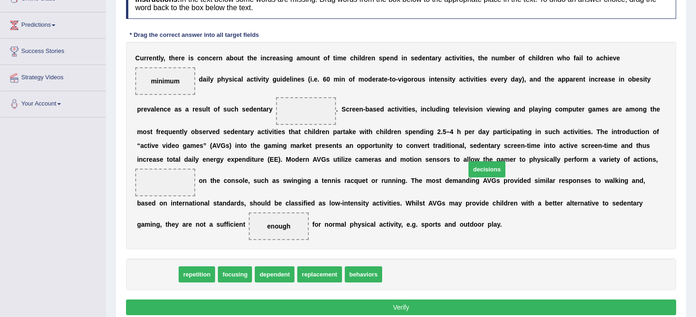
drag, startPoint x: 162, startPoint y: 276, endPoint x: 491, endPoint y: 171, distance: 345.8
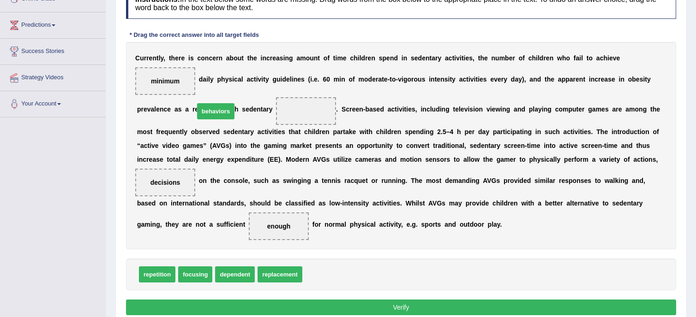
drag, startPoint x: 311, startPoint y: 279, endPoint x: 203, endPoint y: 116, distance: 195.8
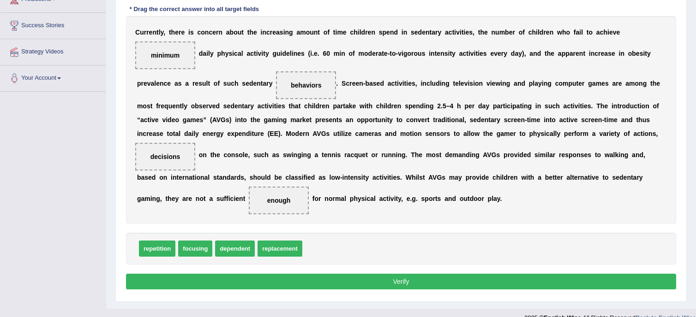
scroll to position [178, 0]
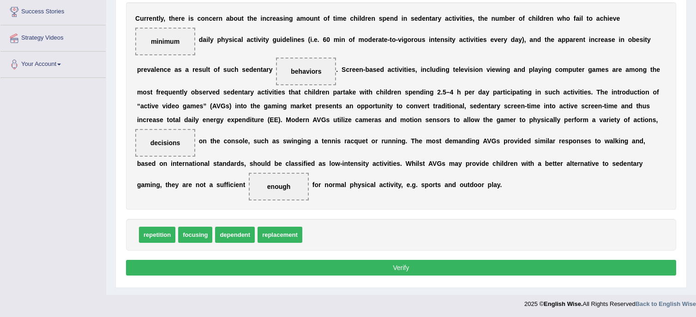
click at [388, 268] on button "Verify" at bounding box center [401, 268] width 550 height 16
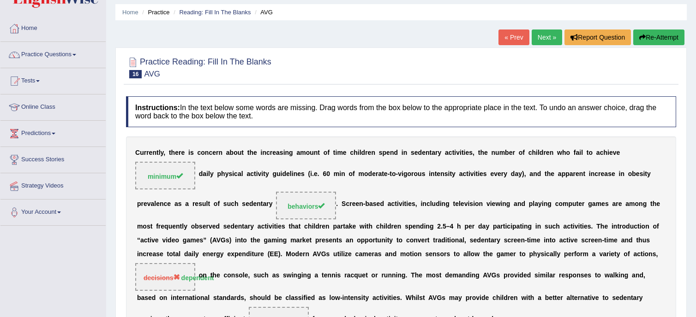
scroll to position [0, 0]
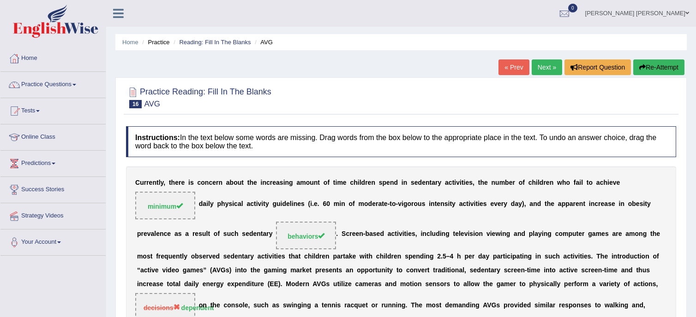
click at [548, 67] on link "Next »" at bounding box center [546, 68] width 30 height 16
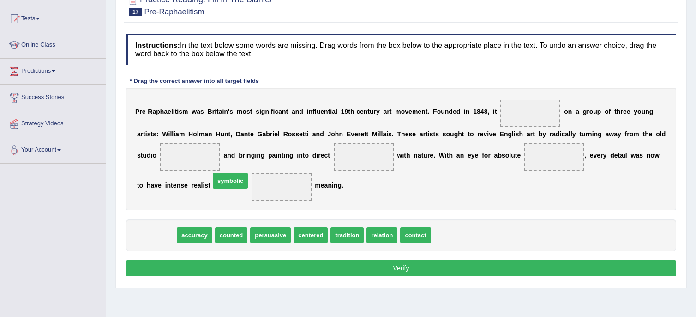
drag, startPoint x: 144, startPoint y: 237, endPoint x: 218, endPoint y: 182, distance: 91.7
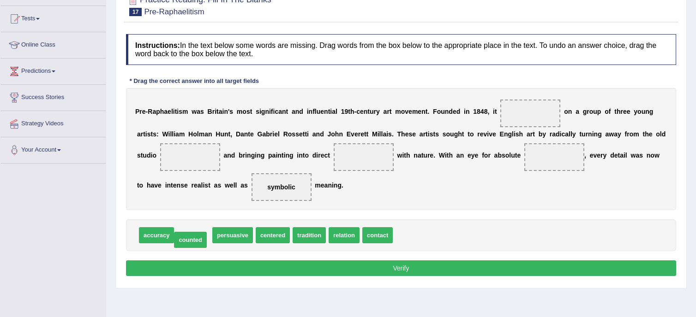
drag, startPoint x: 189, startPoint y: 235, endPoint x: 186, endPoint y: 239, distance: 5.4
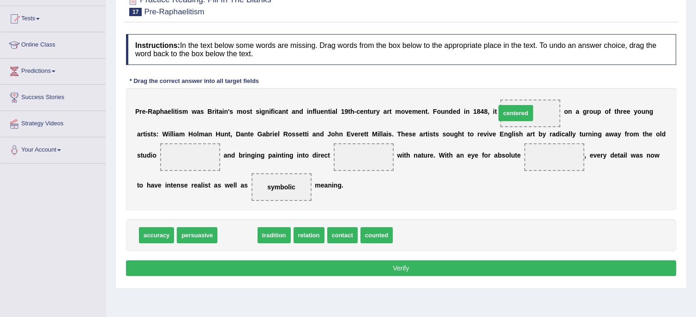
drag, startPoint x: 234, startPoint y: 236, endPoint x: 512, endPoint y: 113, distance: 303.9
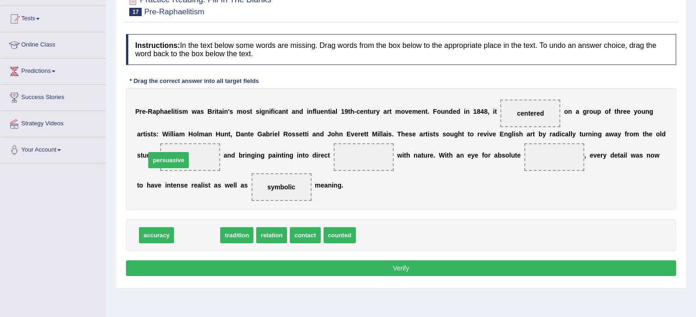
drag, startPoint x: 183, startPoint y: 238, endPoint x: 154, endPoint y: 162, distance: 80.5
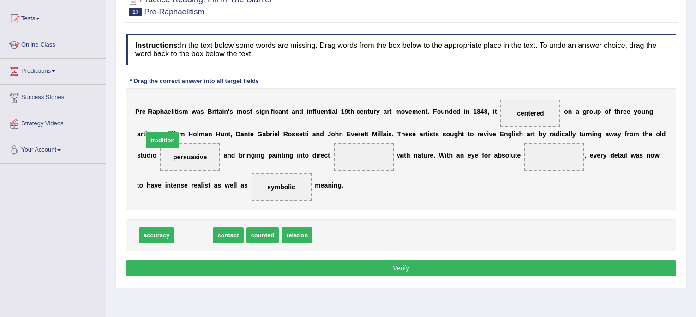
drag, startPoint x: 185, startPoint y: 234, endPoint x: 154, endPoint y: 141, distance: 98.3
drag, startPoint x: 188, startPoint y: 235, endPoint x: 319, endPoint y: 155, distance: 154.1
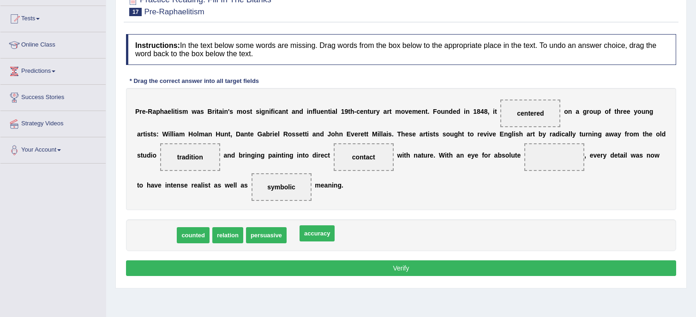
drag, startPoint x: 144, startPoint y: 231, endPoint x: 304, endPoint y: 229, distance: 160.6
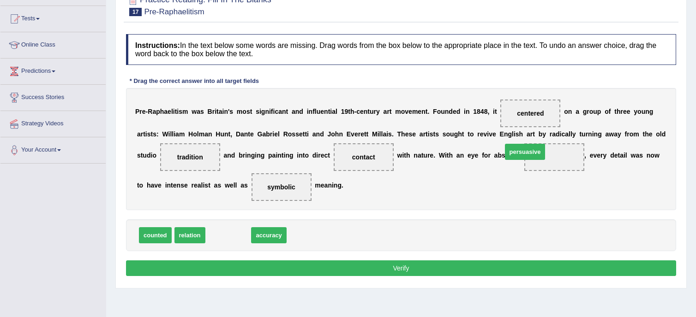
drag, startPoint x: 219, startPoint y: 234, endPoint x: 515, endPoint y: 151, distance: 308.2
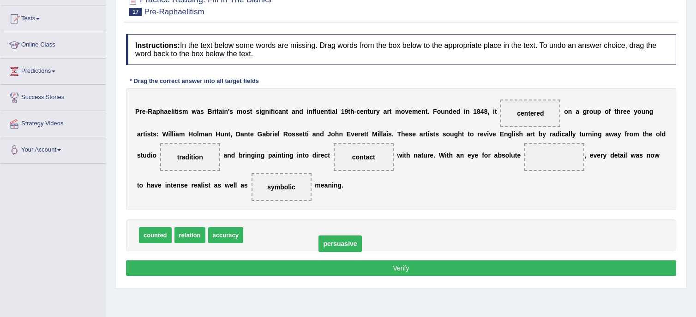
drag, startPoint x: 515, startPoint y: 155, endPoint x: 299, endPoint y: 241, distance: 232.7
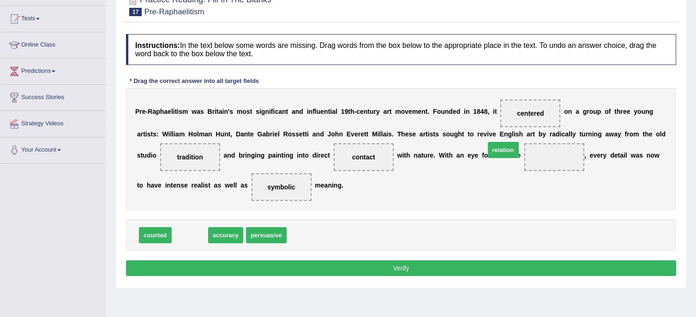
drag, startPoint x: 185, startPoint y: 237, endPoint x: 498, endPoint y: 152, distance: 324.7
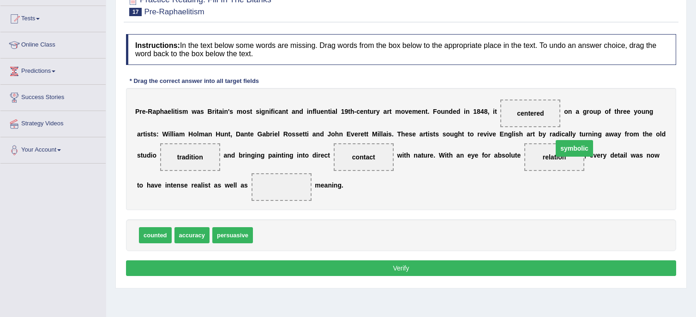
drag, startPoint x: 213, startPoint y: 184, endPoint x: 506, endPoint y: 147, distance: 295.7
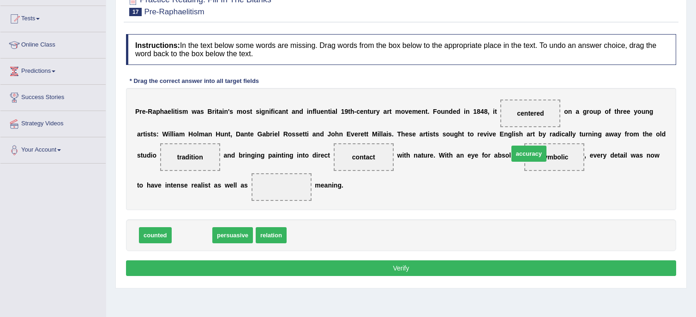
drag, startPoint x: 188, startPoint y: 235, endPoint x: 511, endPoint y: 153, distance: 333.2
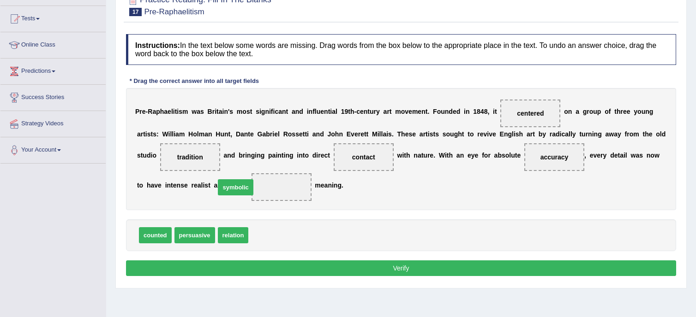
drag, startPoint x: 257, startPoint y: 234, endPoint x: 224, endPoint y: 186, distance: 58.4
click at [386, 267] on button "Verify" at bounding box center [401, 269] width 550 height 16
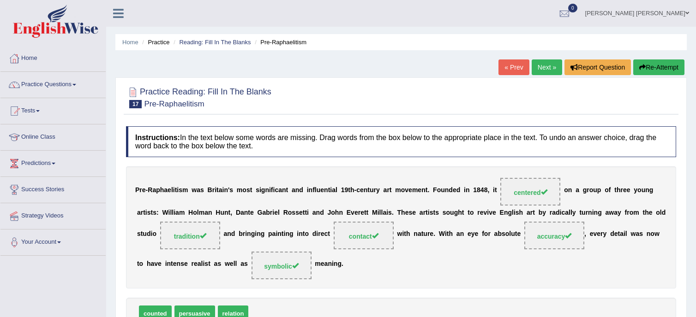
click at [548, 67] on link "Next »" at bounding box center [546, 68] width 30 height 16
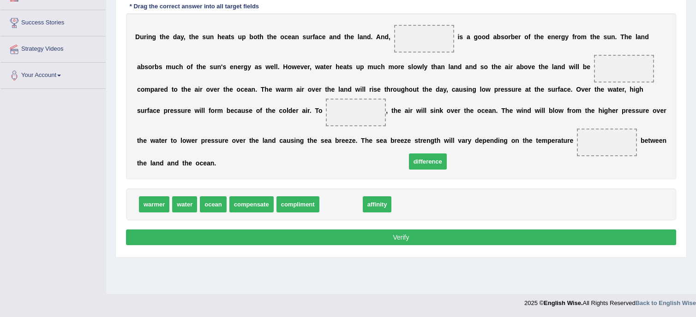
drag, startPoint x: 327, startPoint y: 186, endPoint x: 414, endPoint y: 143, distance: 96.8
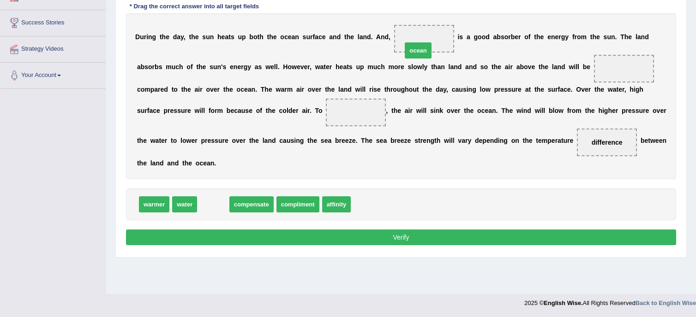
drag, startPoint x: 210, startPoint y: 192, endPoint x: 415, endPoint y: 38, distance: 256.1
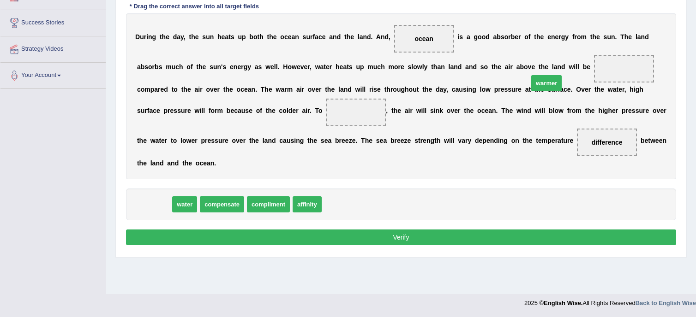
drag, startPoint x: 148, startPoint y: 193, endPoint x: 540, endPoint y: 72, distance: 410.6
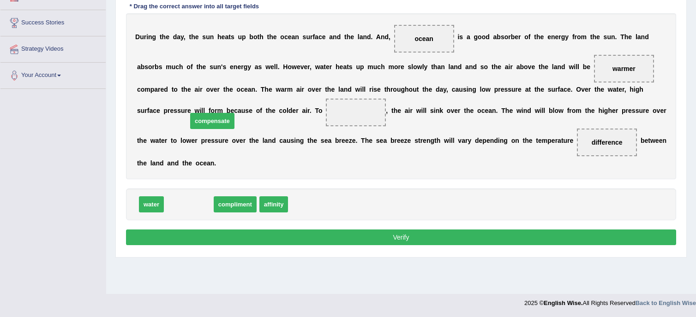
drag, startPoint x: 186, startPoint y: 193, endPoint x: 210, endPoint y: 109, distance: 86.8
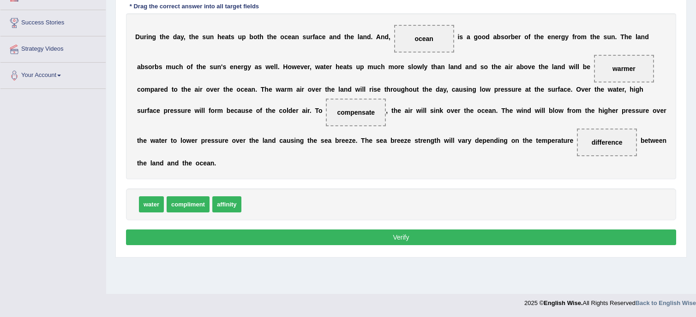
click at [338, 213] on div "Instructions: In the text below some words are missing. Drag words from the box…" at bounding box center [401, 104] width 555 height 298
click at [341, 230] on button "Verify" at bounding box center [401, 238] width 550 height 16
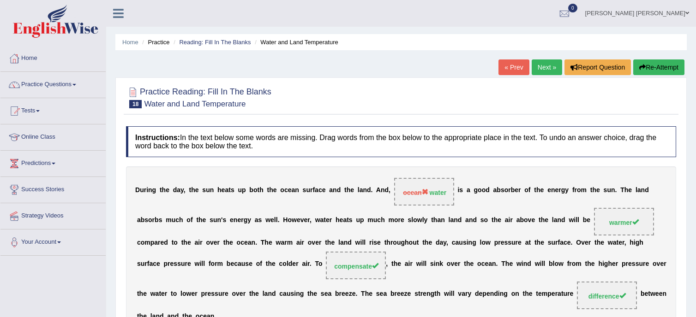
click at [543, 68] on link "Next »" at bounding box center [546, 68] width 30 height 16
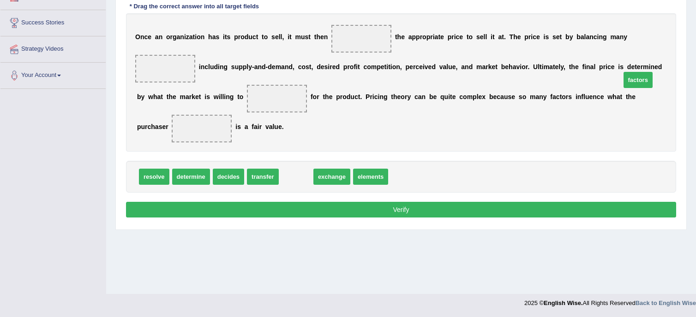
drag, startPoint x: 287, startPoint y: 132, endPoint x: 629, endPoint y: 36, distance: 355.3
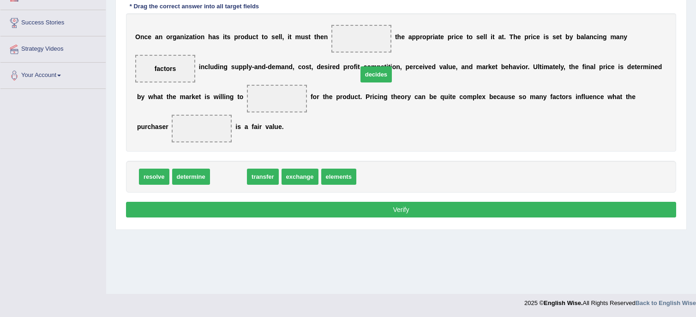
drag, startPoint x: 214, startPoint y: 131, endPoint x: 362, endPoint y: 29, distance: 179.4
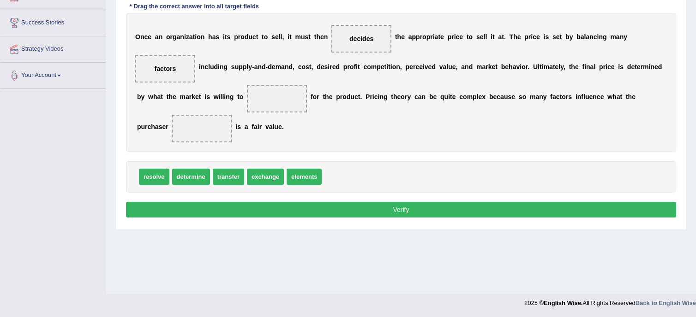
click at [200, 120] on div "Instructions: In the text below some words are missing. Drag words from the box…" at bounding box center [401, 90] width 555 height 270
drag, startPoint x: 199, startPoint y: 133, endPoint x: 197, endPoint y: 69, distance: 64.2
drag, startPoint x: 183, startPoint y: 90, endPoint x: 553, endPoint y: 68, distance: 371.1
click at [553, 68] on div "O n c e a n o r g a n i z a t i o n h a s i t s p r o d u c t t o s e l l , i t…" at bounding box center [401, 82] width 550 height 138
drag, startPoint x: 197, startPoint y: 83, endPoint x: 694, endPoint y: 60, distance: 496.9
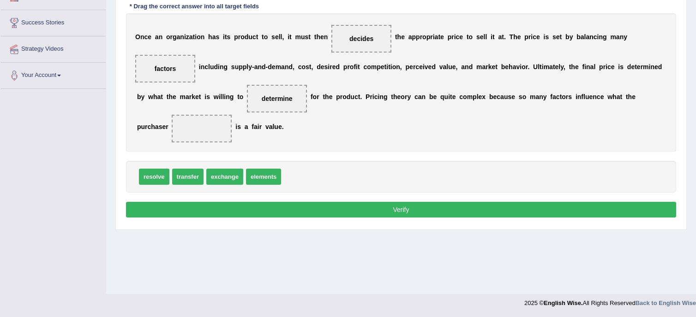
drag, startPoint x: 183, startPoint y: 82, endPoint x: 595, endPoint y: 86, distance: 412.5
drag, startPoint x: 221, startPoint y: 127, endPoint x: 161, endPoint y: 73, distance: 80.0
drag, startPoint x: 563, startPoint y: 81, endPoint x: 573, endPoint y: 78, distance: 10.7
click at [232, 115] on span "determine" at bounding box center [202, 129] width 60 height 28
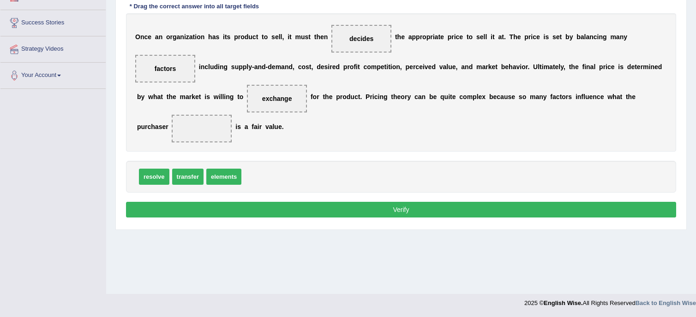
drag, startPoint x: 573, startPoint y: 78, endPoint x: 330, endPoint y: 35, distance: 246.4
drag, startPoint x: 258, startPoint y: 129, endPoint x: 571, endPoint y: 91, distance: 315.5
click at [393, 202] on button "Verify" at bounding box center [401, 210] width 550 height 16
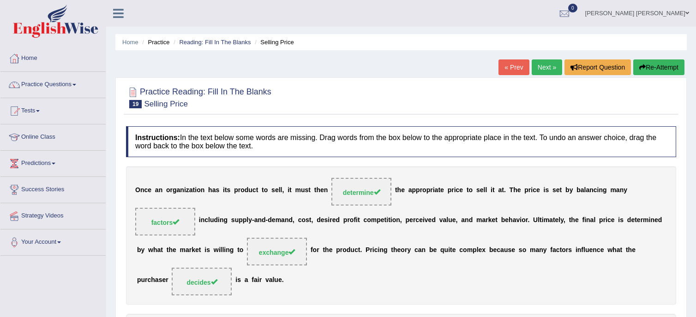
click at [542, 66] on link "Next »" at bounding box center [546, 68] width 30 height 16
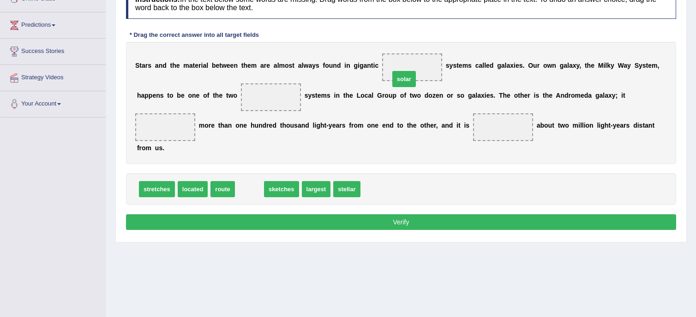
drag, startPoint x: 248, startPoint y: 180, endPoint x: 402, endPoint y: 70, distance: 189.9
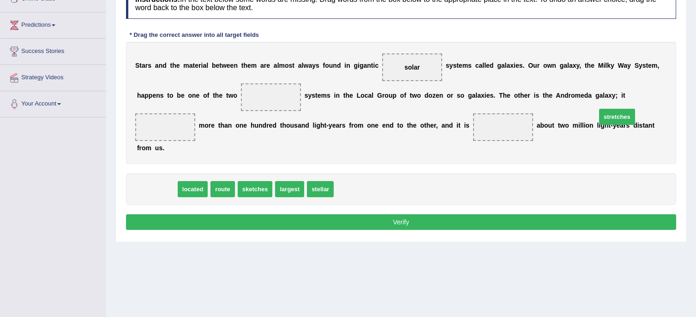
drag, startPoint x: 167, startPoint y: 179, endPoint x: 627, endPoint y: 106, distance: 465.6
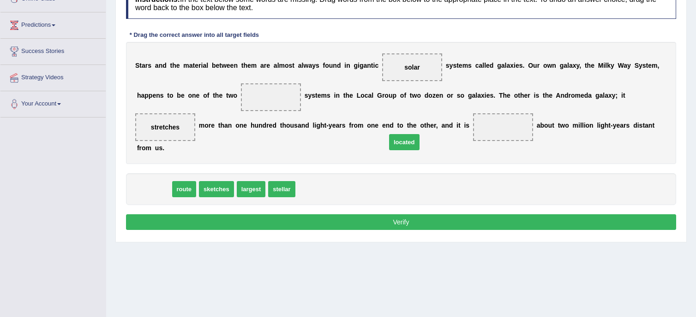
drag, startPoint x: 157, startPoint y: 174, endPoint x: 407, endPoint y: 125, distance: 254.8
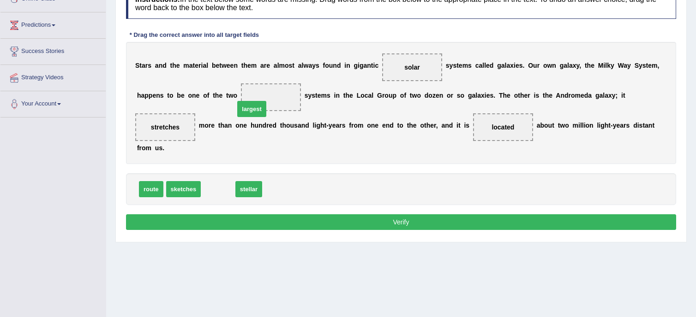
drag, startPoint x: 214, startPoint y: 174, endPoint x: 247, endPoint y: 94, distance: 87.1
click at [307, 215] on button "Verify" at bounding box center [401, 223] width 550 height 16
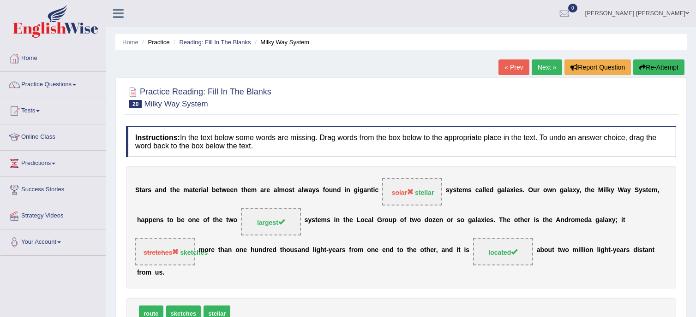
click at [547, 66] on link "Next »" at bounding box center [546, 68] width 30 height 16
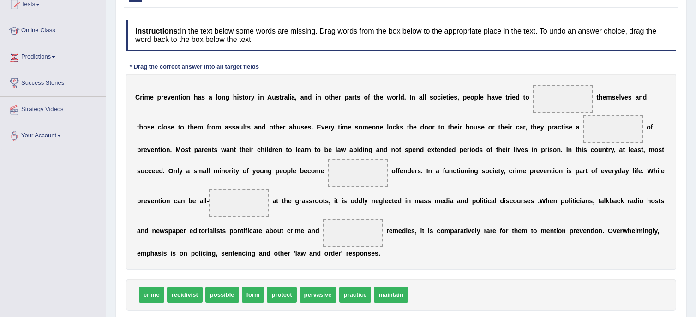
scroll to position [121, 0]
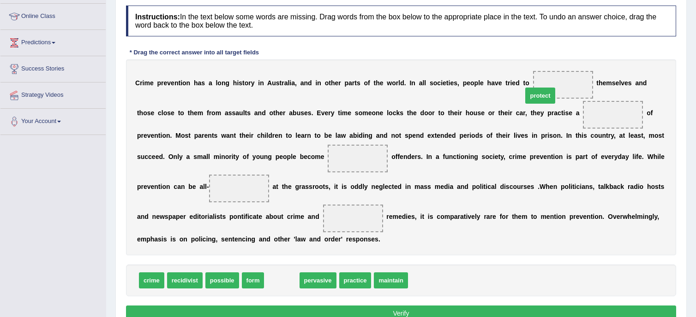
drag, startPoint x: 271, startPoint y: 265, endPoint x: 530, endPoint y: 81, distance: 317.5
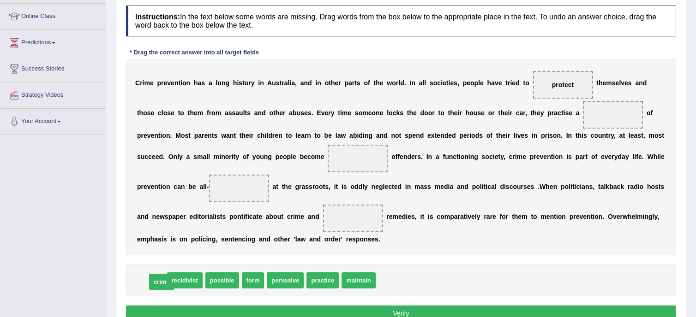
drag, startPoint x: 145, startPoint y: 265, endPoint x: 155, endPoint y: 266, distance: 10.2
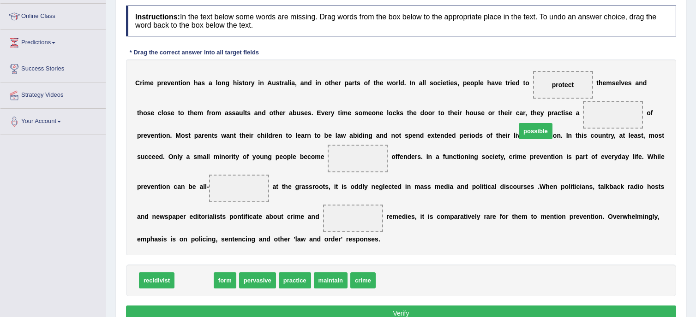
drag, startPoint x: 203, startPoint y: 263, endPoint x: 544, endPoint y: 113, distance: 372.7
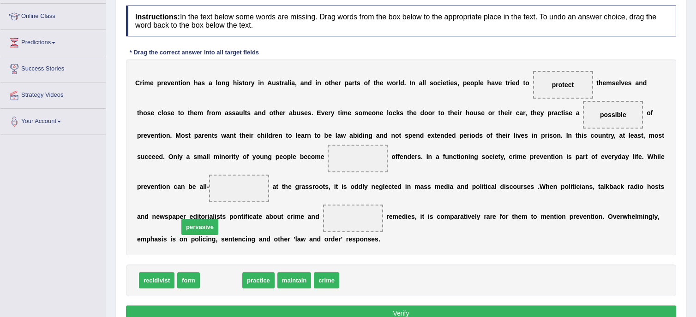
drag, startPoint x: 229, startPoint y: 262, endPoint x: 207, endPoint y: 206, distance: 60.5
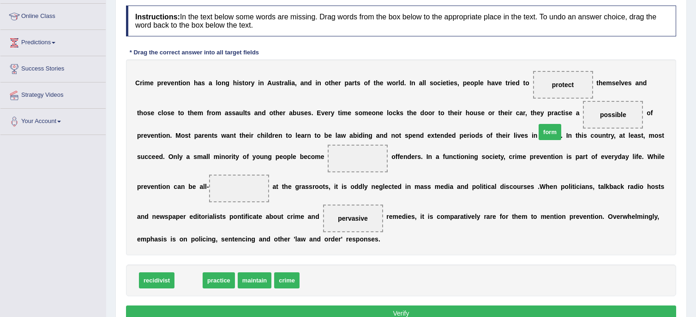
drag, startPoint x: 195, startPoint y: 260, endPoint x: 555, endPoint y: 110, distance: 390.1
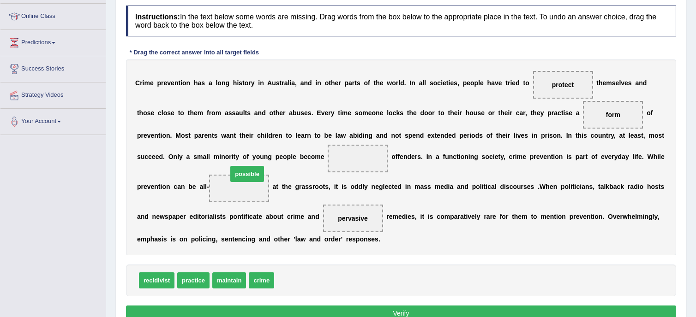
drag, startPoint x: 286, startPoint y: 263, endPoint x: 239, endPoint y: 156, distance: 116.7
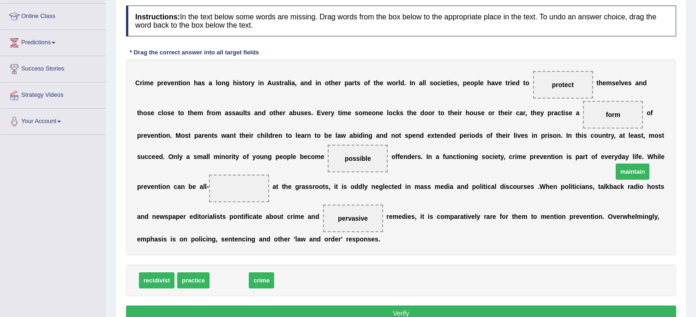
drag, startPoint x: 229, startPoint y: 268, endPoint x: 633, endPoint y: 159, distance: 417.7
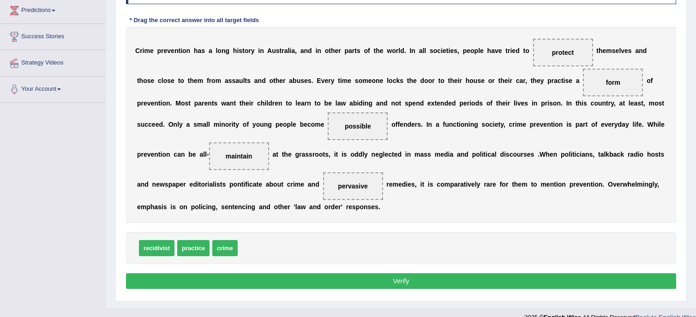
scroll to position [167, 0]
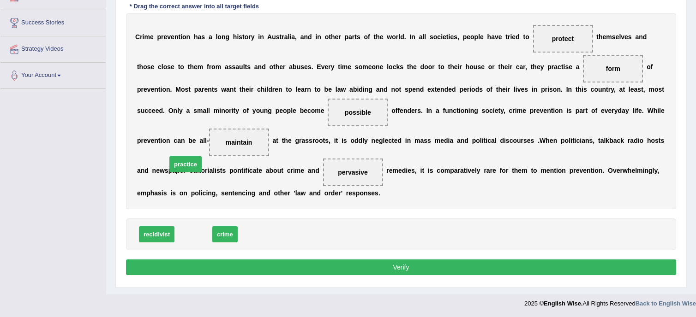
drag, startPoint x: 184, startPoint y: 218, endPoint x: 176, endPoint y: 148, distance: 70.6
click at [389, 260] on button "Verify" at bounding box center [401, 268] width 550 height 16
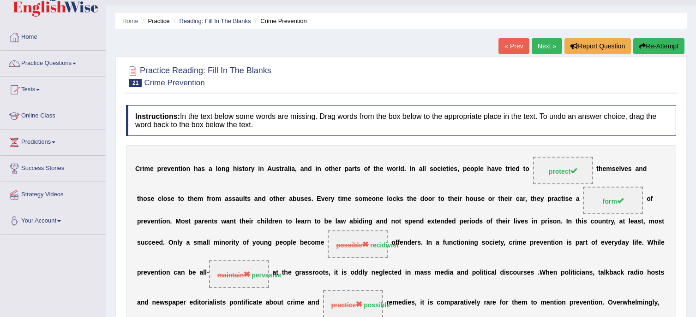
scroll to position [0, 0]
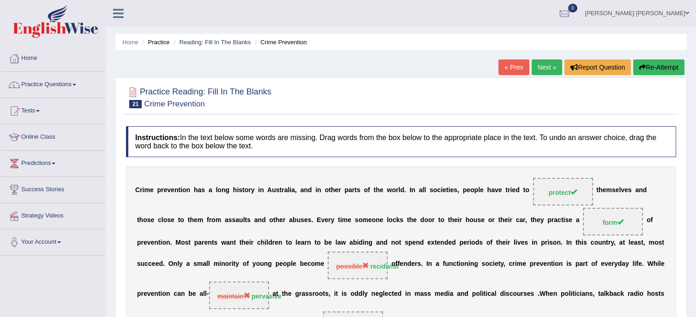
click at [546, 66] on link "Next »" at bounding box center [546, 68] width 30 height 16
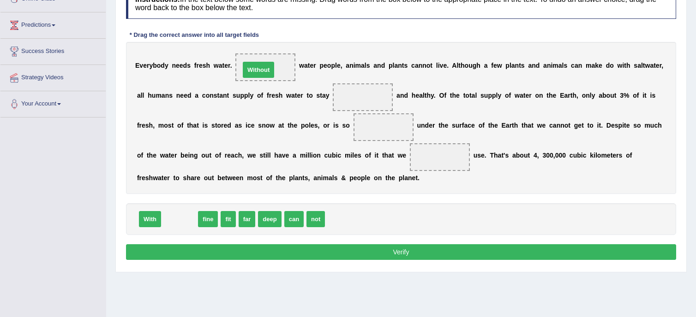
drag, startPoint x: 185, startPoint y: 225, endPoint x: 263, endPoint y: 75, distance: 169.0
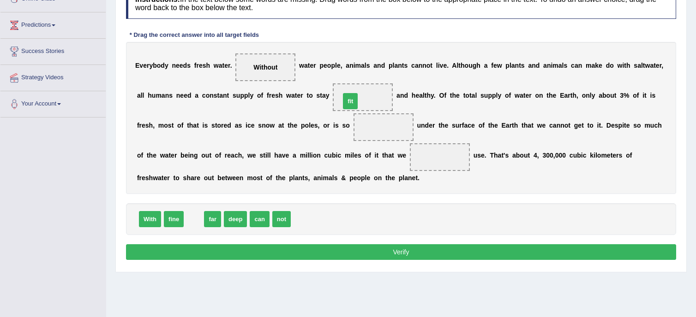
drag, startPoint x: 195, startPoint y: 221, endPoint x: 351, endPoint y: 102, distance: 196.0
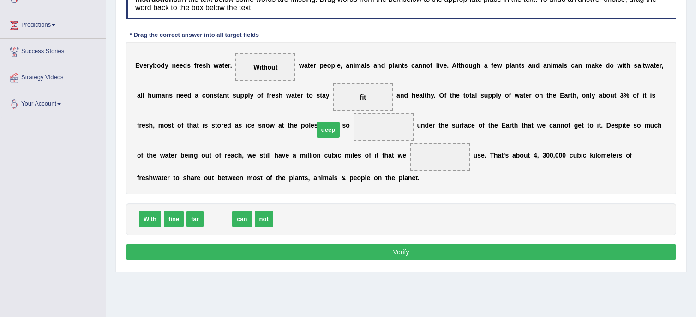
drag, startPoint x: 222, startPoint y: 221, endPoint x: 332, endPoint y: 131, distance: 142.0
drag, startPoint x: 218, startPoint y: 218, endPoint x: 346, endPoint y: 161, distance: 140.9
click at [400, 252] on button "Verify" at bounding box center [401, 253] width 550 height 16
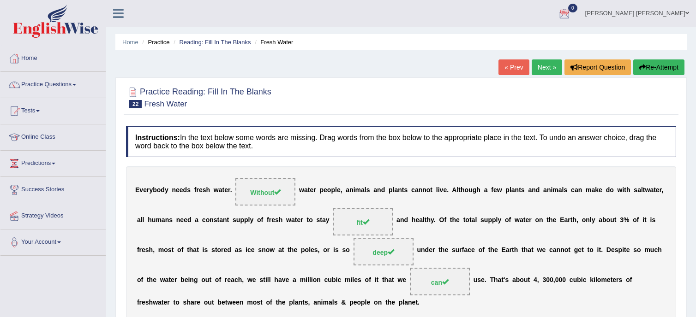
click at [552, 64] on link "Next »" at bounding box center [546, 68] width 30 height 16
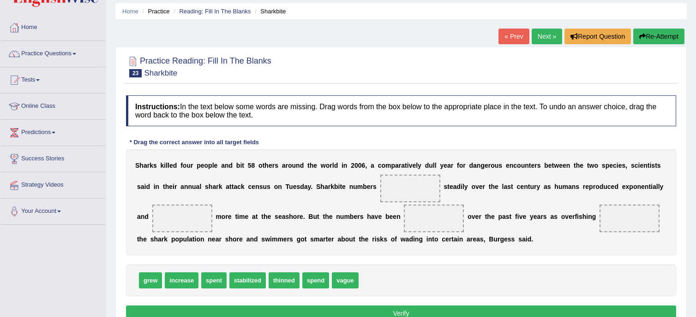
scroll to position [46, 0]
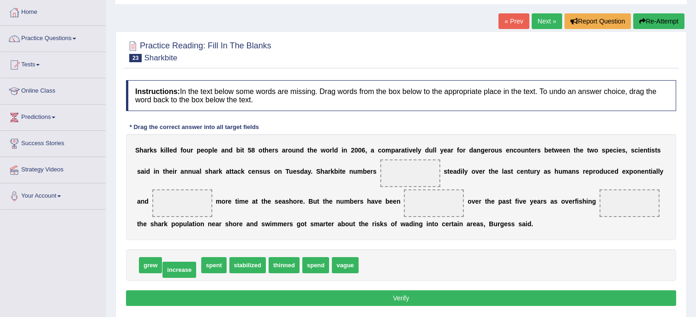
drag, startPoint x: 186, startPoint y: 267, endPoint x: 184, endPoint y: 271, distance: 5.2
drag, startPoint x: 173, startPoint y: 269, endPoint x: 180, endPoint y: 204, distance: 64.5
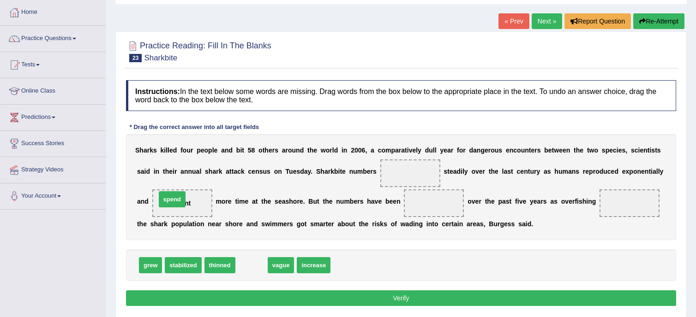
drag, startPoint x: 251, startPoint y: 265, endPoint x: 171, endPoint y: 199, distance: 103.2
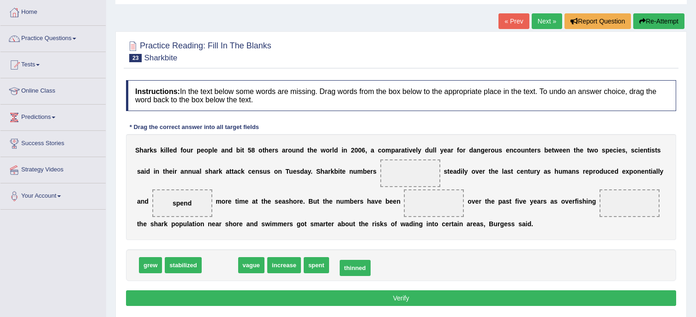
drag, startPoint x: 221, startPoint y: 267, endPoint x: 356, endPoint y: 270, distance: 135.2
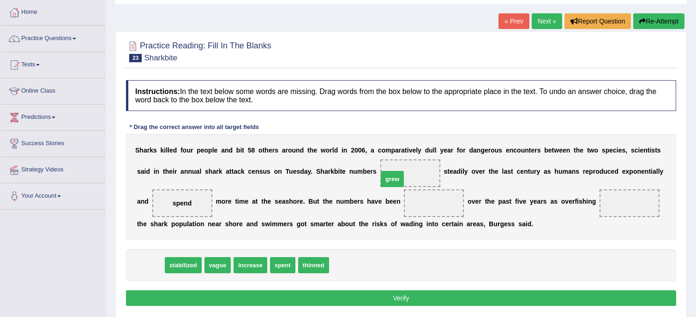
drag, startPoint x: 148, startPoint y: 260, endPoint x: 389, endPoint y: 173, distance: 256.7
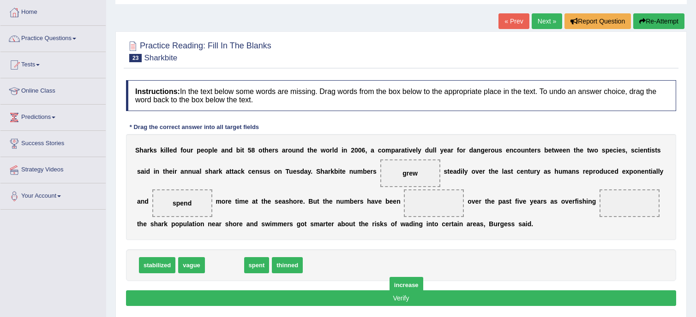
drag, startPoint x: 221, startPoint y: 268, endPoint x: 394, endPoint y: 284, distance: 174.7
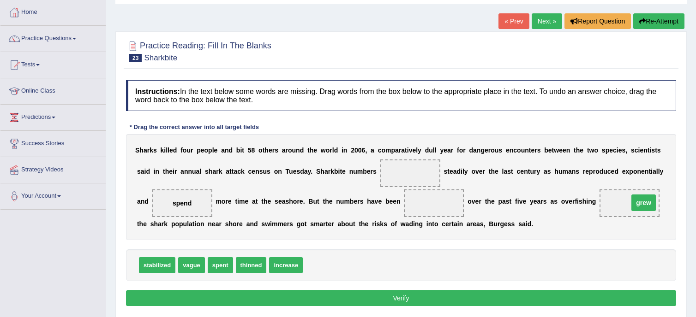
drag, startPoint x: 372, startPoint y: 171, endPoint x: 605, endPoint y: 200, distance: 235.3
drag, startPoint x: 251, startPoint y: 264, endPoint x: 409, endPoint y: 203, distance: 170.3
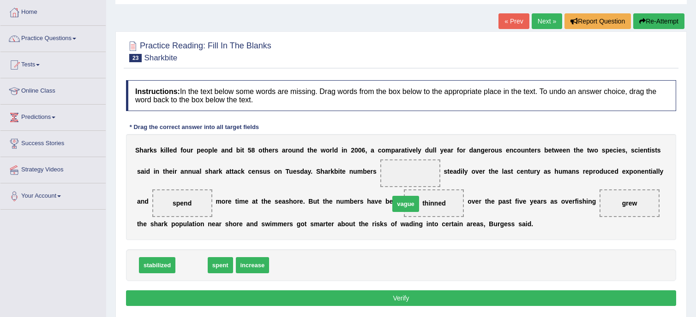
drag, startPoint x: 197, startPoint y: 266, endPoint x: 411, endPoint y: 204, distance: 222.7
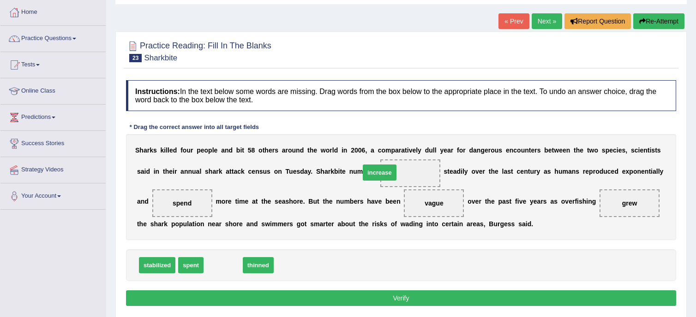
drag, startPoint x: 220, startPoint y: 267, endPoint x: 376, endPoint y: 174, distance: 181.8
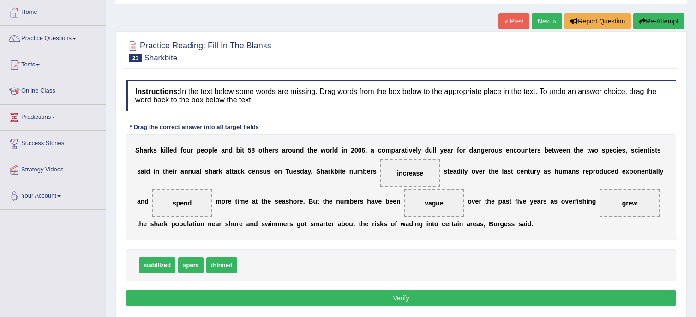
click at [563, 73] on div "Practice Reading: Fill In The Blanks 23 Sharkbite Instructions: In the text bel…" at bounding box center [400, 174] width 571 height 287
click at [486, 258] on div "stabilized spent thinned" at bounding box center [401, 266] width 550 height 32
drag, startPoint x: 597, startPoint y: 204, endPoint x: 375, endPoint y: 153, distance: 228.5
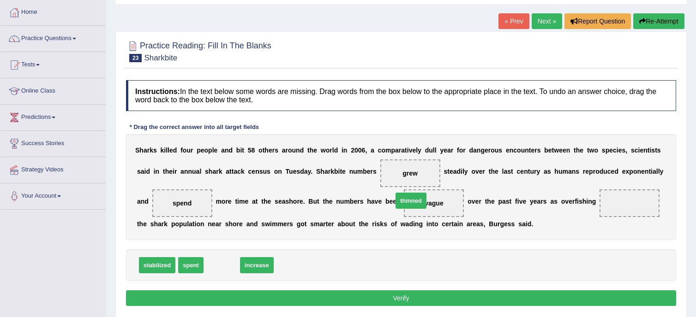
drag, startPoint x: 224, startPoint y: 263, endPoint x: 413, endPoint y: 199, distance: 199.9
drag, startPoint x: 222, startPoint y: 269, endPoint x: 589, endPoint y: 205, distance: 372.3
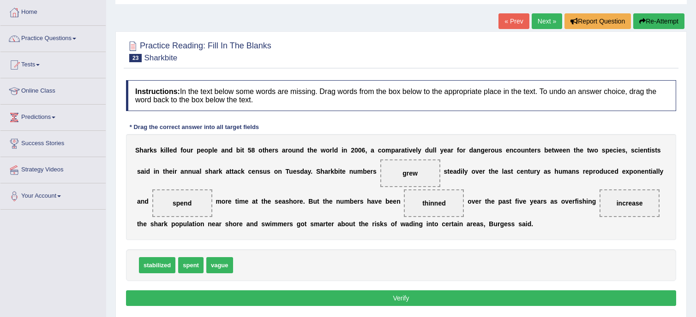
click at [405, 298] on button "Verify" at bounding box center [401, 299] width 550 height 16
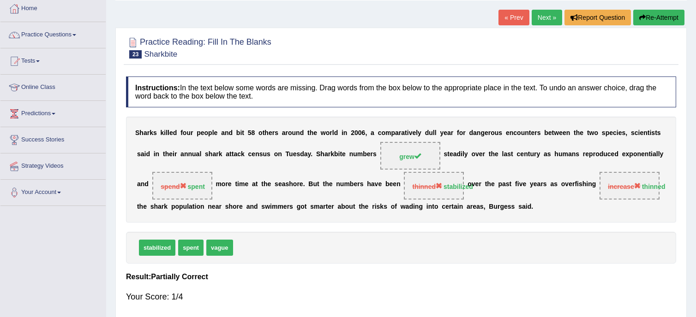
scroll to position [0, 0]
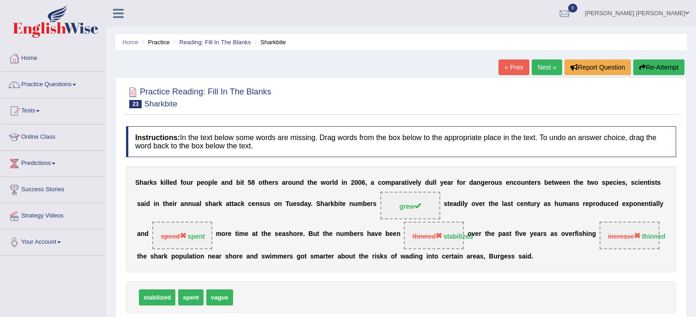
click at [551, 75] on link "Next »" at bounding box center [546, 68] width 30 height 16
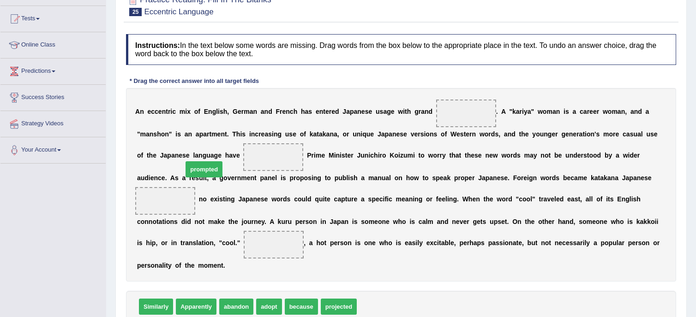
drag, startPoint x: 375, startPoint y: 297, endPoint x: 201, endPoint y: 160, distance: 221.7
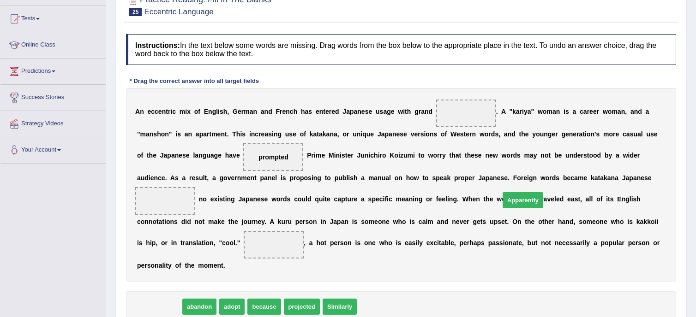
drag, startPoint x: 158, startPoint y: 289, endPoint x: 522, endPoint y: 182, distance: 378.8
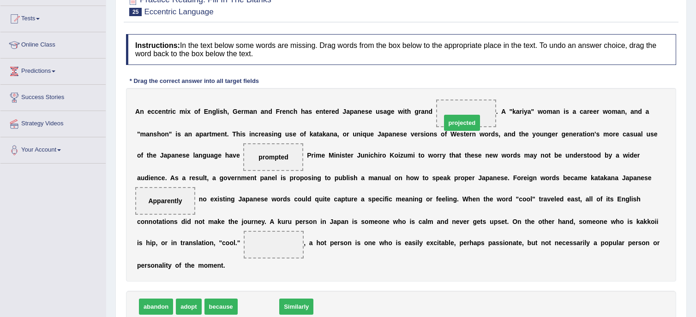
drag, startPoint x: 240, startPoint y: 293, endPoint x: 444, endPoint y: 108, distance: 274.4
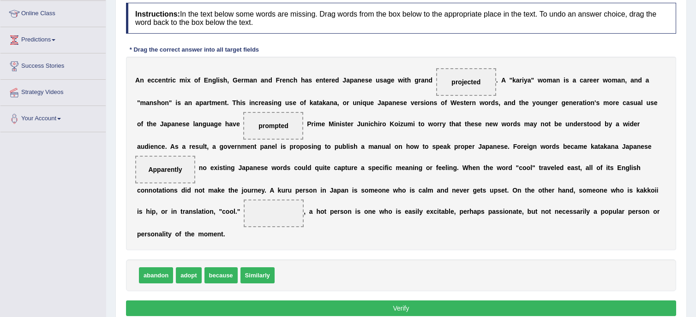
scroll to position [138, 0]
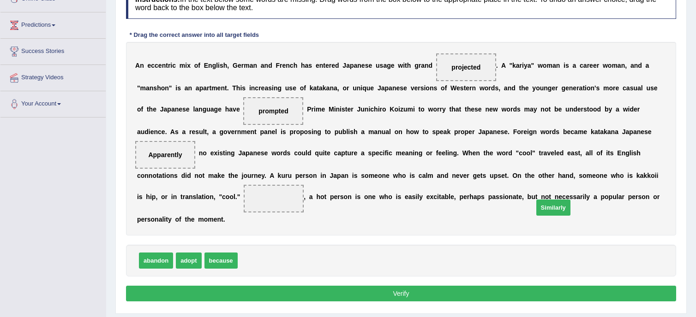
drag, startPoint x: 244, startPoint y: 242, endPoint x: 540, endPoint y: 189, distance: 300.5
click at [489, 286] on button "Verify" at bounding box center [401, 294] width 550 height 16
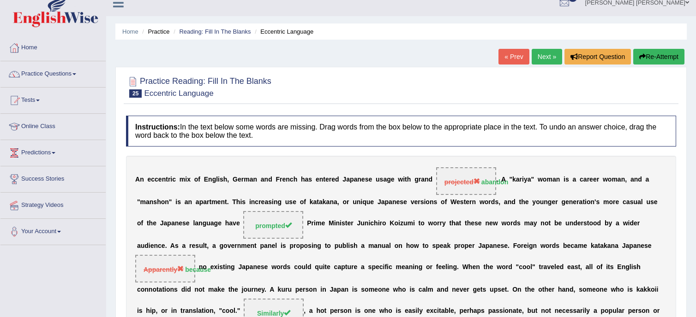
scroll to position [0, 0]
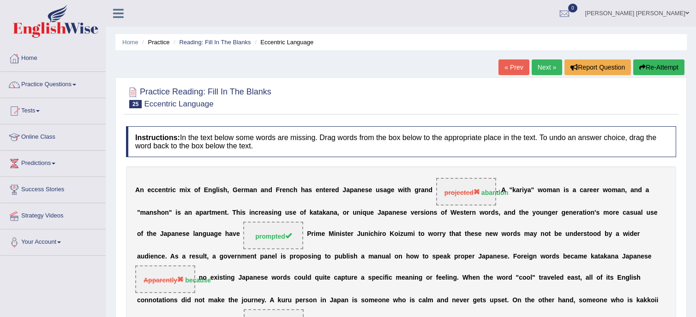
click at [536, 73] on link "Next »" at bounding box center [546, 68] width 30 height 16
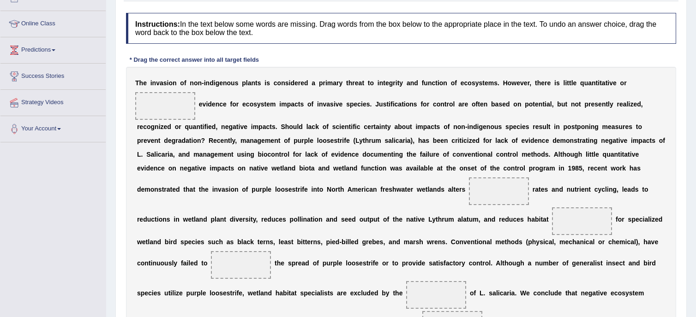
scroll to position [206, 0]
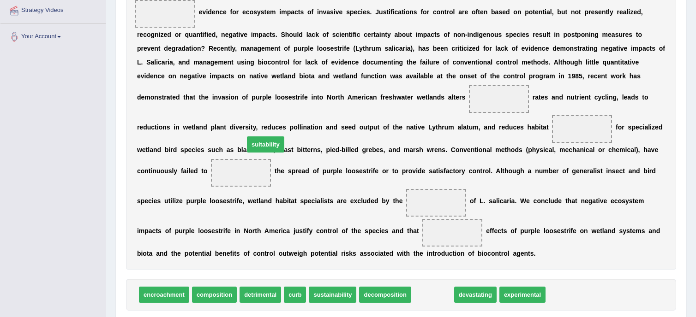
drag, startPoint x: 421, startPoint y: 282, endPoint x: 254, endPoint y: 131, distance: 225.1
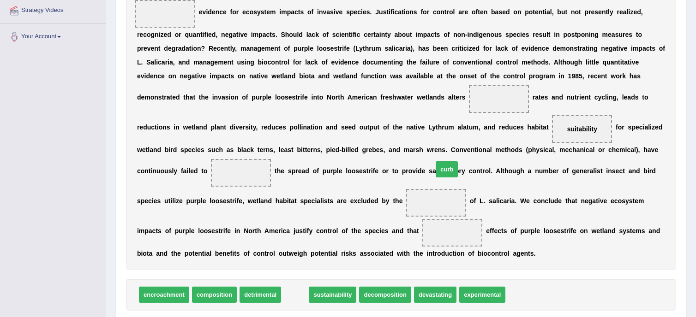
drag, startPoint x: 281, startPoint y: 281, endPoint x: 432, endPoint y: 155, distance: 196.9
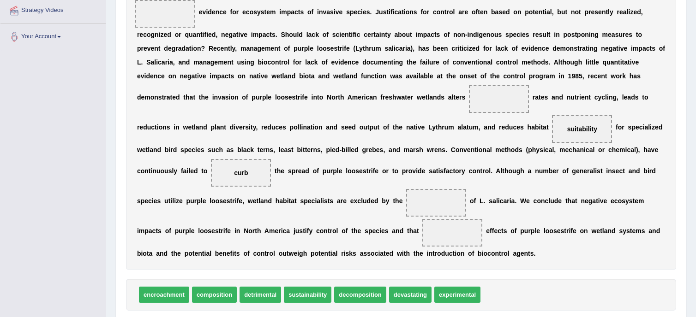
drag, startPoint x: 304, startPoint y: 271, endPoint x: 589, endPoint y: 38, distance: 368.2
click at [589, 38] on div "Instructions: In the text below some words are missing. Drag words from the box…" at bounding box center [401, 129] width 555 height 427
drag, startPoint x: 304, startPoint y: 280, endPoint x: 637, endPoint y: 9, distance: 429.3
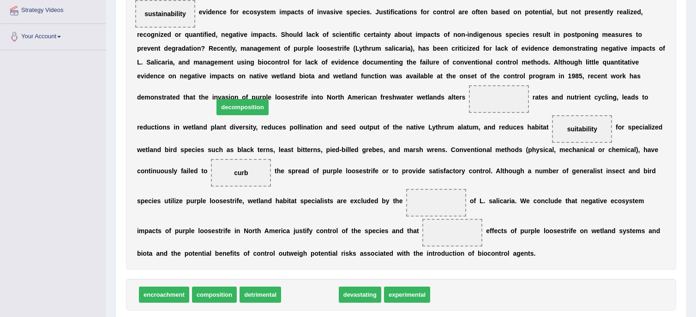
drag, startPoint x: 308, startPoint y: 279, endPoint x: 240, endPoint y: 91, distance: 199.1
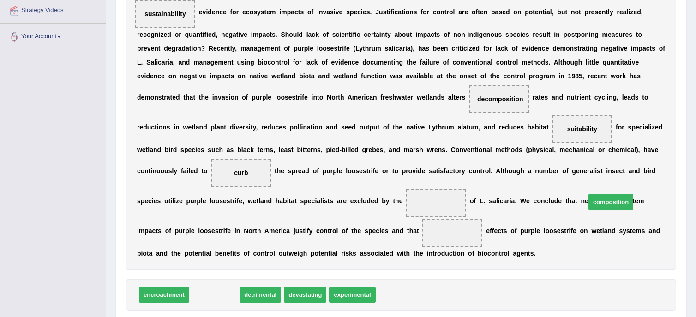
drag, startPoint x: 207, startPoint y: 282, endPoint x: 603, endPoint y: 190, distance: 407.0
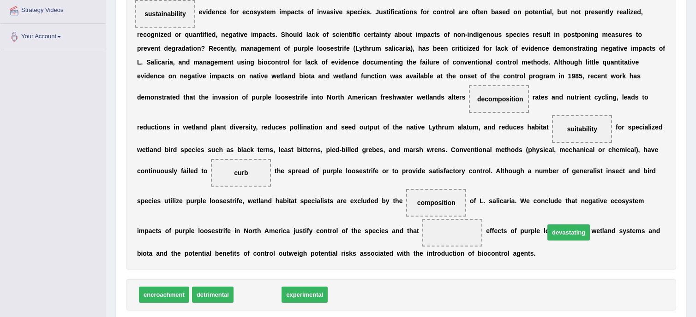
drag, startPoint x: 253, startPoint y: 282, endPoint x: 564, endPoint y: 220, distance: 317.1
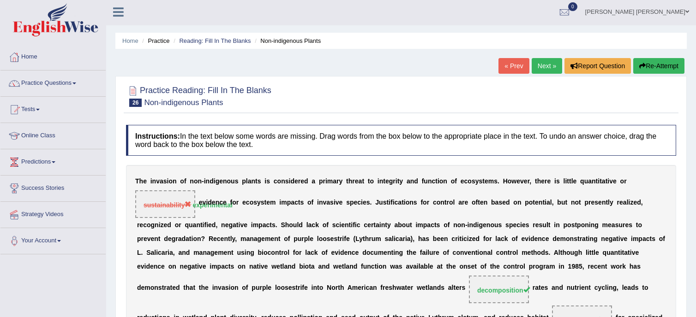
scroll to position [0, 0]
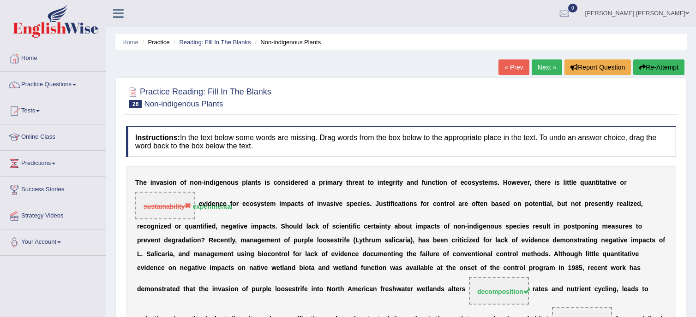
click at [543, 65] on link "Next »" at bounding box center [546, 68] width 30 height 16
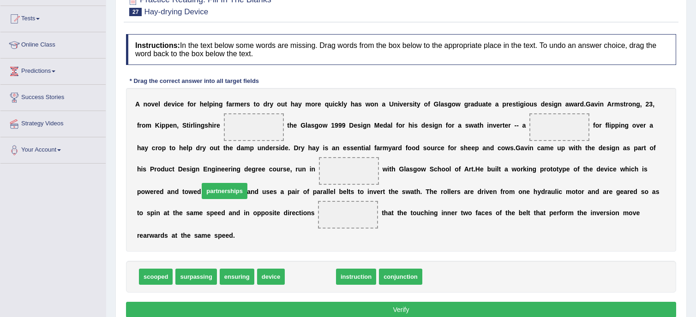
drag, startPoint x: 305, startPoint y: 263, endPoint x: 220, endPoint y: 177, distance: 121.4
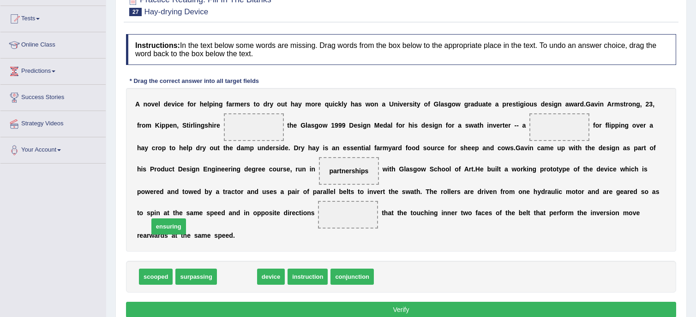
drag, startPoint x: 233, startPoint y: 269, endPoint x: 165, endPoint y: 219, distance: 84.8
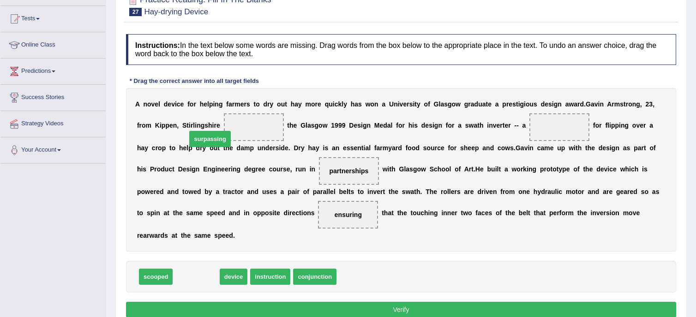
drag, startPoint x: 203, startPoint y: 267, endPoint x: 217, endPoint y: 129, distance: 138.6
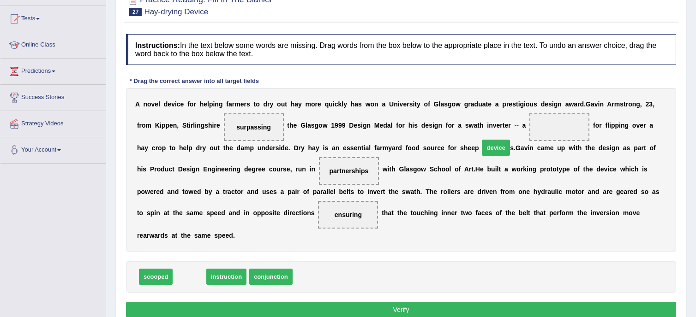
drag, startPoint x: 187, startPoint y: 269, endPoint x: 493, endPoint y: 140, distance: 332.5
click at [364, 302] on button "Verify" at bounding box center [401, 310] width 550 height 16
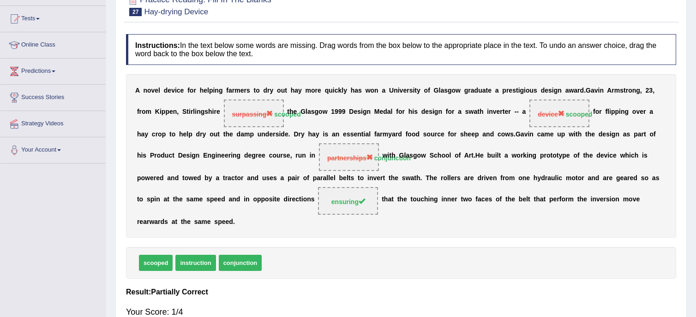
click at [695, 24] on html "Toggle navigation Home Practice Questions Speaking Practice Read Aloud Repeat S…" at bounding box center [348, 66] width 696 height 317
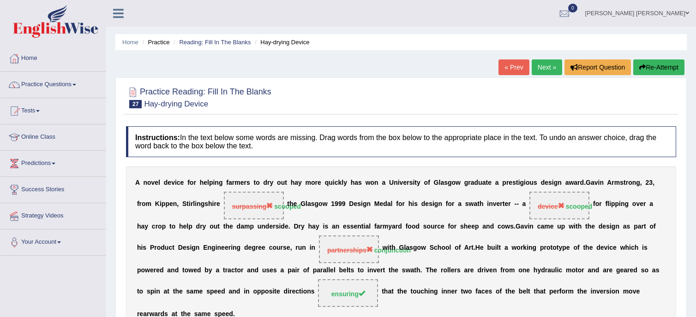
click at [545, 63] on link "Next »" at bounding box center [546, 68] width 30 height 16
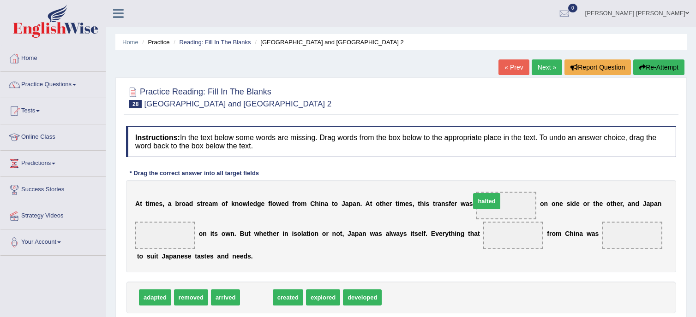
drag, startPoint x: 244, startPoint y: 299, endPoint x: 474, endPoint y: 203, distance: 249.6
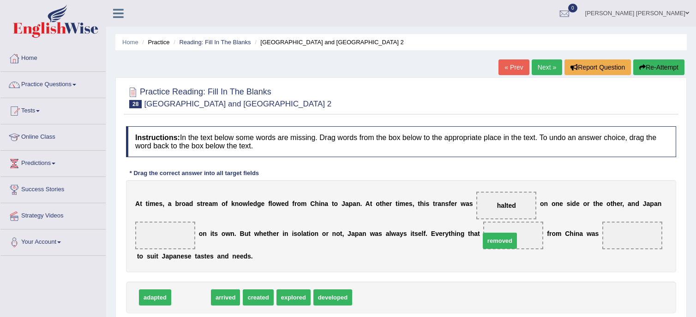
drag, startPoint x: 191, startPoint y: 296, endPoint x: 499, endPoint y: 242, distance: 313.0
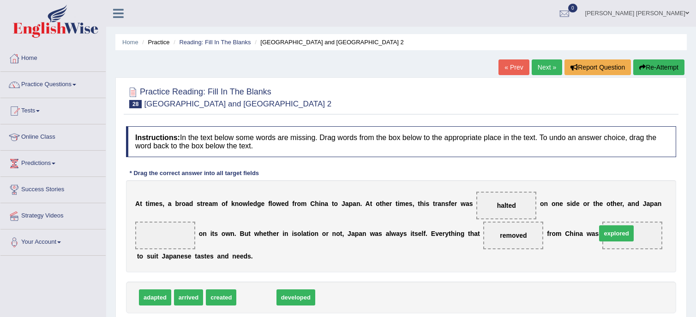
drag, startPoint x: 255, startPoint y: 296, endPoint x: 615, endPoint y: 232, distance: 365.5
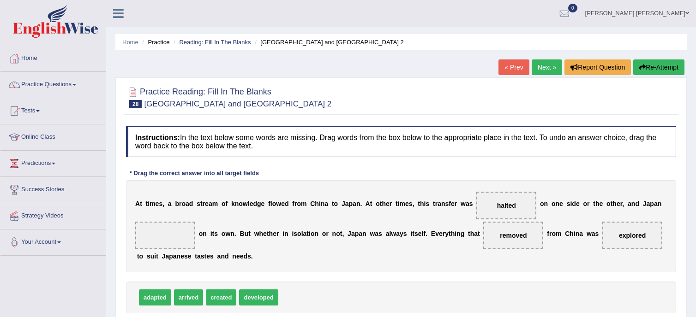
click at [161, 295] on span "adapted" at bounding box center [155, 298] width 32 height 16
drag, startPoint x: 249, startPoint y: 293, endPoint x: 193, endPoint y: 237, distance: 79.6
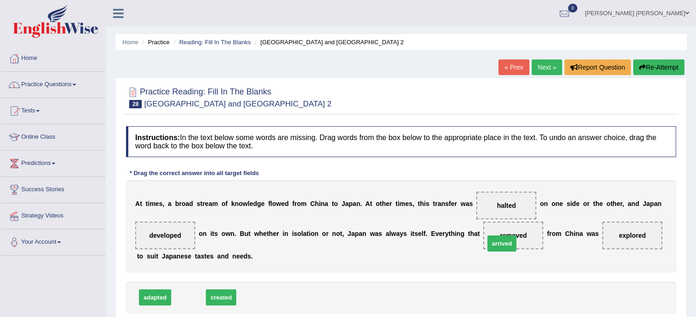
drag, startPoint x: 185, startPoint y: 298, endPoint x: 498, endPoint y: 244, distance: 317.9
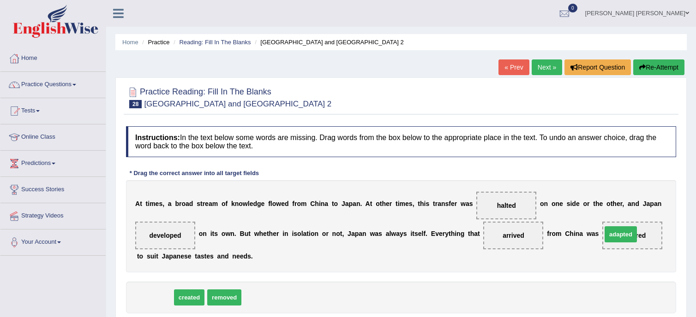
drag, startPoint x: 150, startPoint y: 297, endPoint x: 611, endPoint y: 237, distance: 464.3
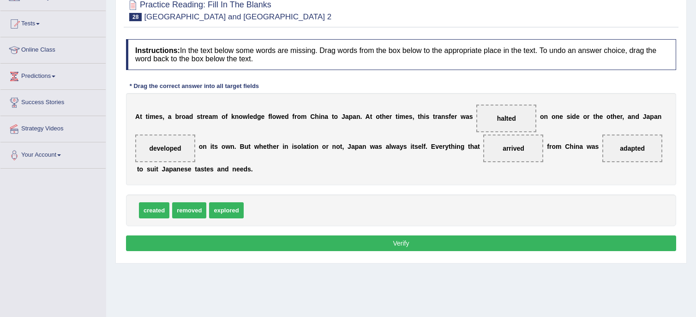
scroll to position [93, 0]
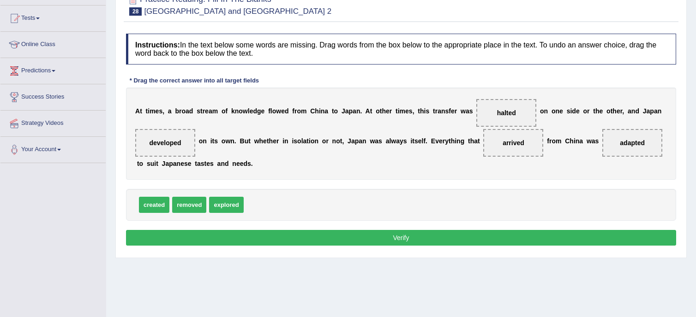
click at [492, 239] on button "Verify" at bounding box center [401, 238] width 550 height 16
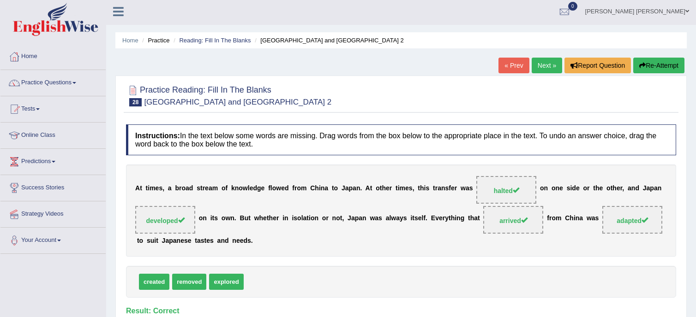
scroll to position [0, 0]
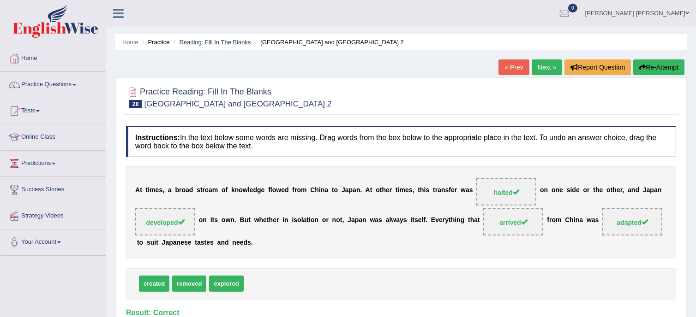
click at [218, 42] on link "Reading: Fill In The Blanks" at bounding box center [215, 42] width 72 height 7
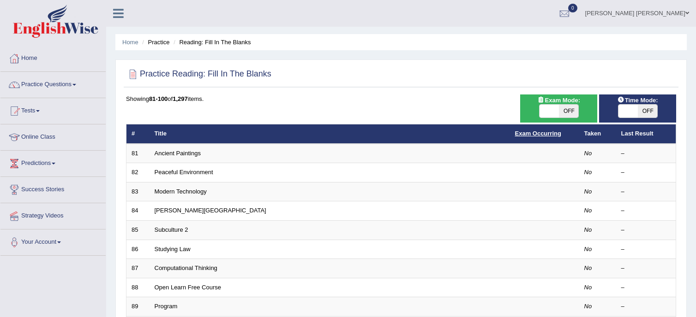
click at [520, 135] on link "Exam Occurring" at bounding box center [538, 133] width 46 height 7
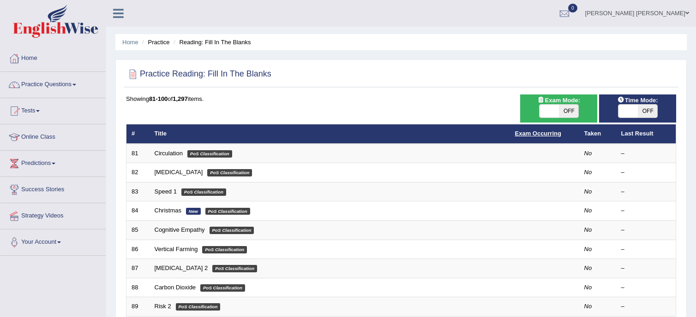
click at [522, 131] on link "Exam Occurring" at bounding box center [538, 133] width 46 height 7
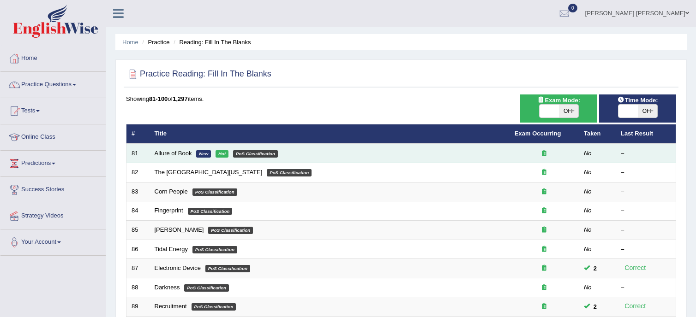
click at [183, 151] on link "Allure of Book" at bounding box center [173, 153] width 37 height 7
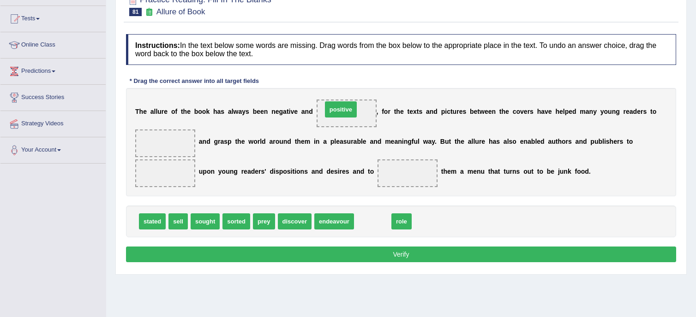
drag, startPoint x: 373, startPoint y: 225, endPoint x: 341, endPoint y: 113, distance: 116.5
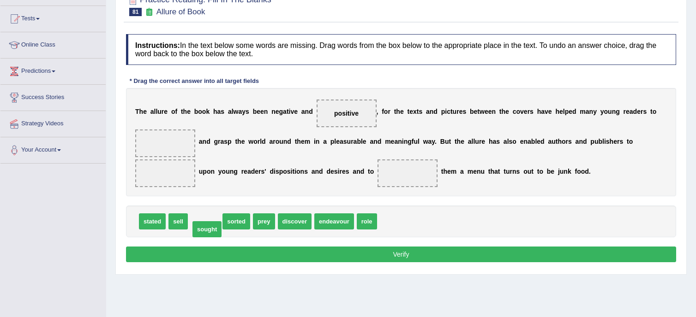
drag, startPoint x: 209, startPoint y: 222, endPoint x: 210, endPoint y: 228, distance: 5.8
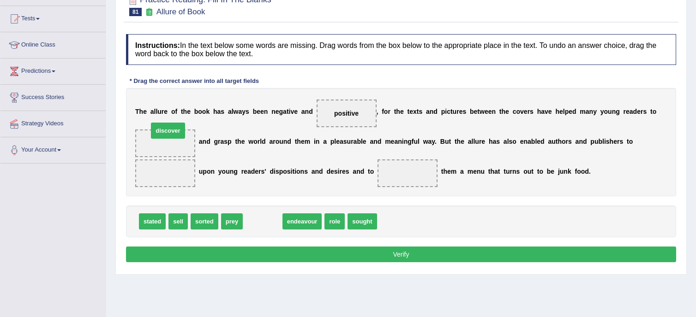
drag, startPoint x: 261, startPoint y: 224, endPoint x: 166, endPoint y: 133, distance: 131.2
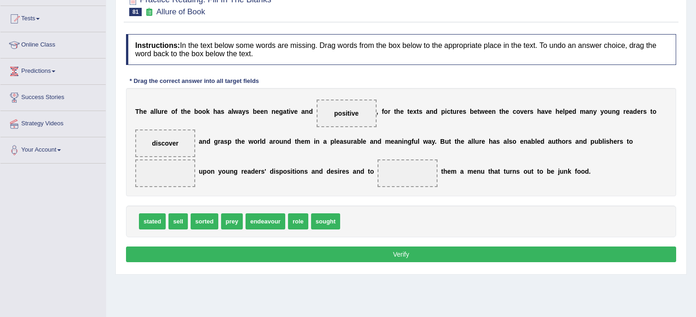
click at [320, 224] on span "sought" at bounding box center [325, 222] width 29 height 16
drag, startPoint x: 175, startPoint y: 219, endPoint x: 631, endPoint y: 139, distance: 462.3
click at [467, 249] on button "Verify" at bounding box center [401, 255] width 550 height 16
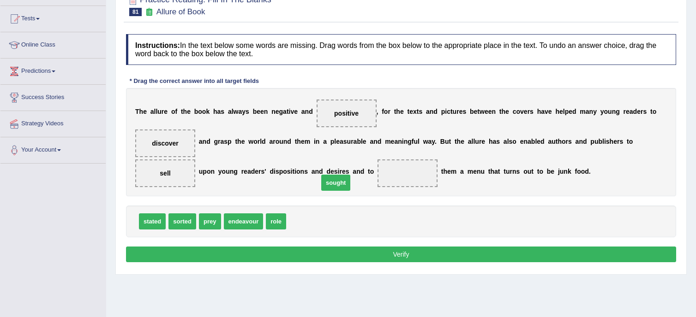
drag, startPoint x: 291, startPoint y: 223, endPoint x: 327, endPoint y: 176, distance: 59.5
click at [393, 256] on button "Verify" at bounding box center [401, 255] width 550 height 16
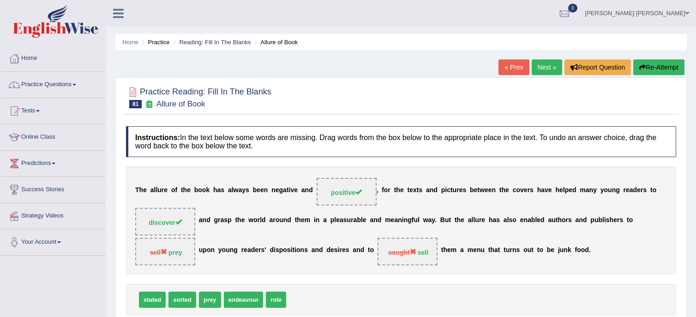
click at [541, 65] on link "Next »" at bounding box center [546, 68] width 30 height 16
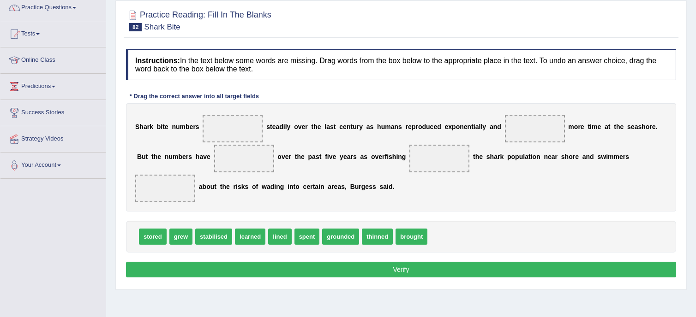
scroll to position [92, 0]
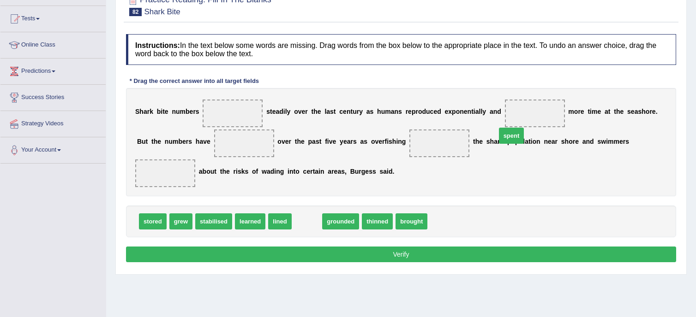
drag, startPoint x: 304, startPoint y: 207, endPoint x: 509, endPoint y: 121, distance: 221.7
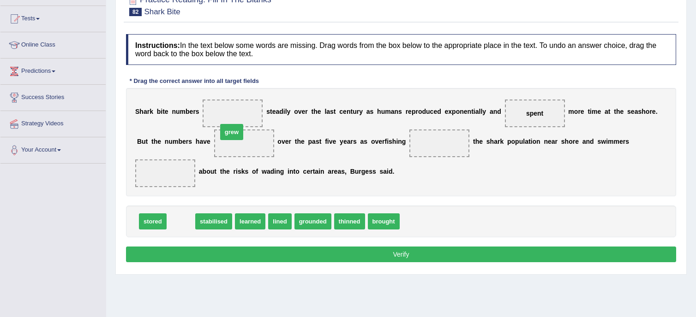
drag, startPoint x: 180, startPoint y: 207, endPoint x: 230, endPoint y: 118, distance: 102.0
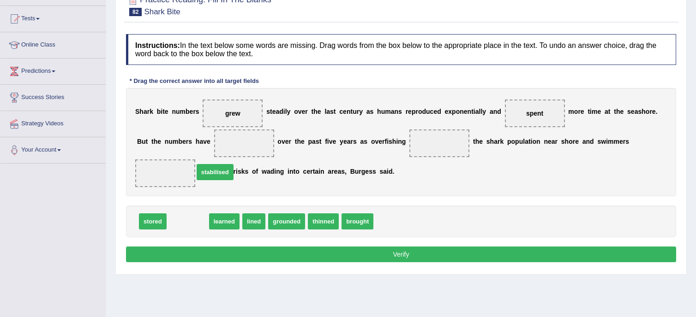
drag, startPoint x: 179, startPoint y: 208, endPoint x: 207, endPoint y: 159, distance: 56.4
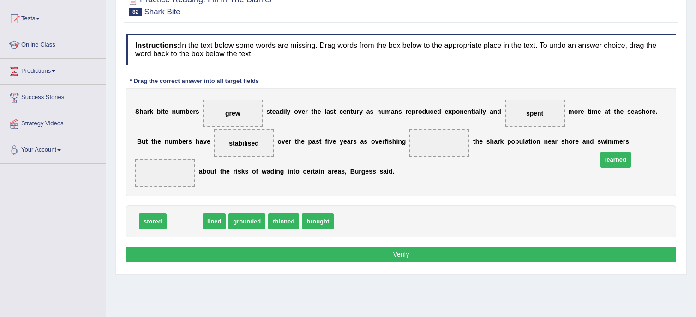
drag, startPoint x: 184, startPoint y: 203, endPoint x: 615, endPoint y: 142, distance: 435.3
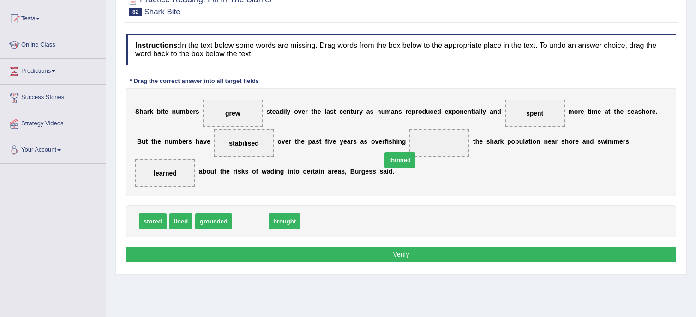
drag, startPoint x: 247, startPoint y: 207, endPoint x: 397, endPoint y: 145, distance: 161.6
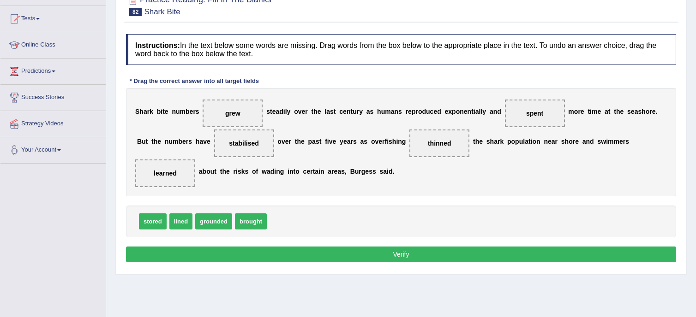
click at [398, 247] on button "Verify" at bounding box center [401, 255] width 550 height 16
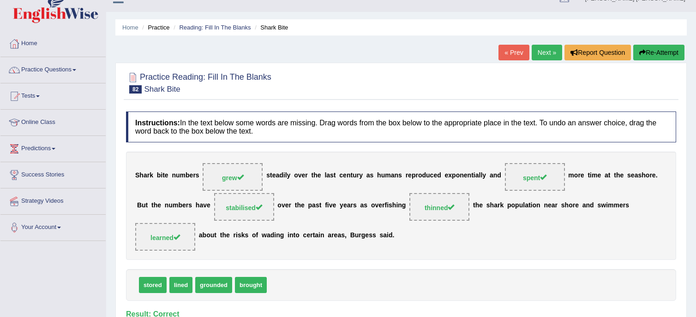
scroll to position [0, 0]
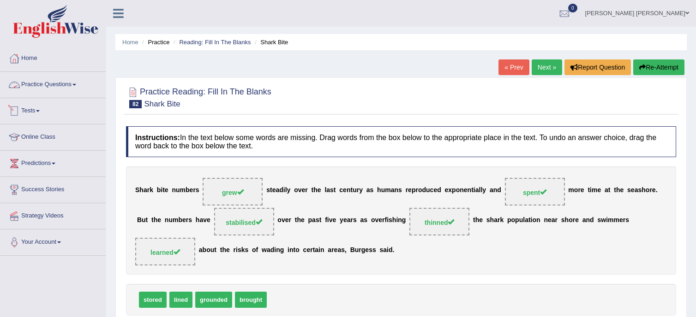
click at [39, 107] on link "Tests" at bounding box center [52, 109] width 105 height 23
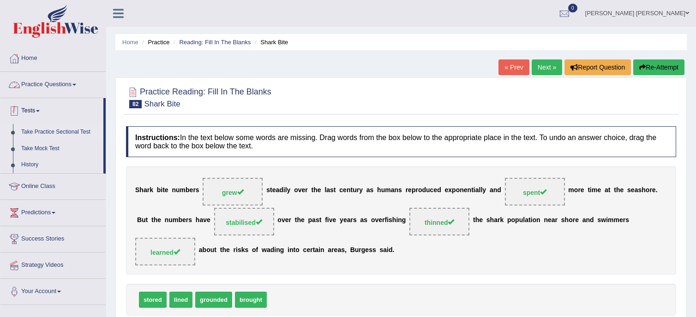
click at [63, 131] on link "Take Practice Sectional Test" at bounding box center [60, 132] width 86 height 17
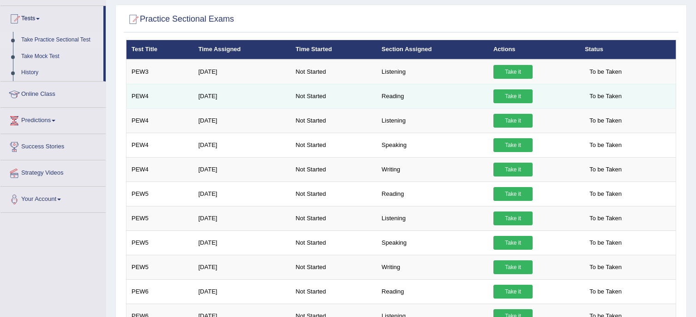
click at [508, 98] on link "Take it" at bounding box center [512, 97] width 39 height 14
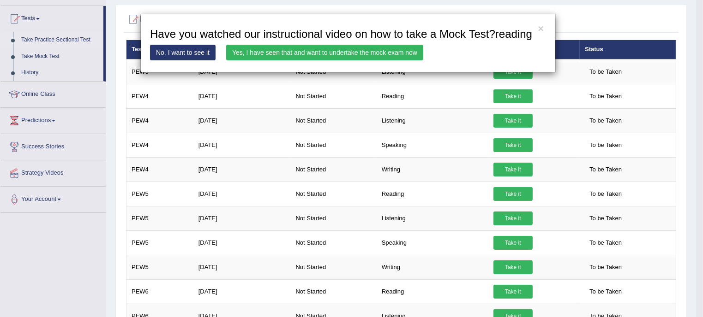
click at [388, 57] on link "Yes, I have seen that and want to undertake the mock exam now" at bounding box center [324, 53] width 197 height 16
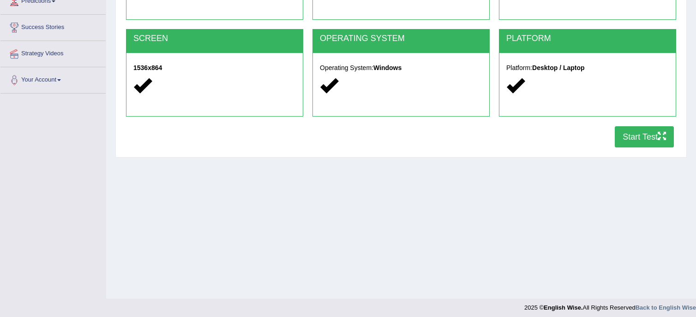
scroll to position [167, 0]
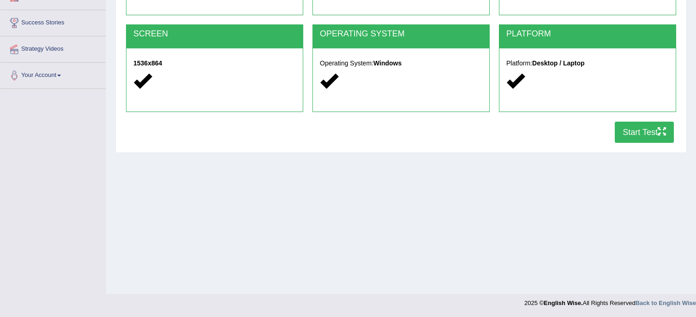
click at [638, 135] on button "Start Test" at bounding box center [644, 132] width 59 height 21
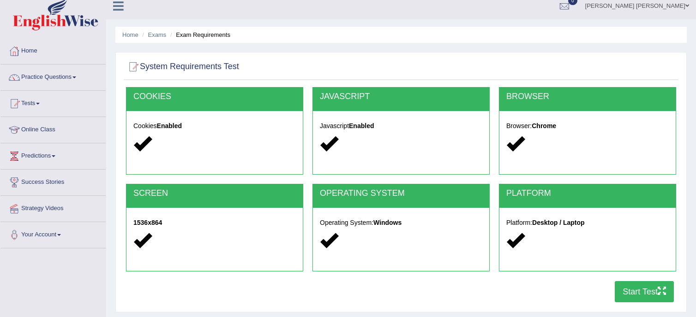
scroll to position [0, 0]
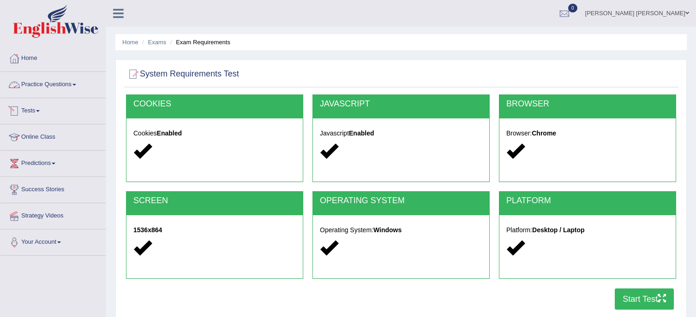
click at [44, 86] on link "Practice Questions" at bounding box center [52, 83] width 105 height 23
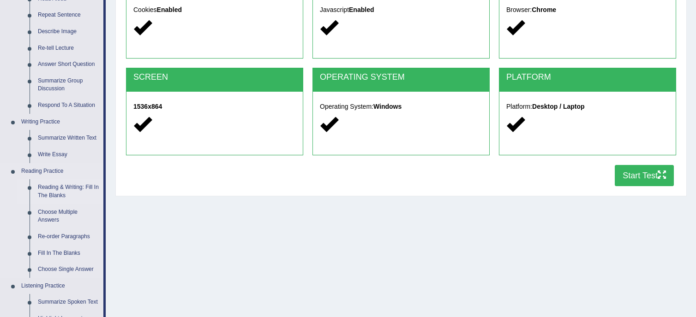
scroll to position [138, 0]
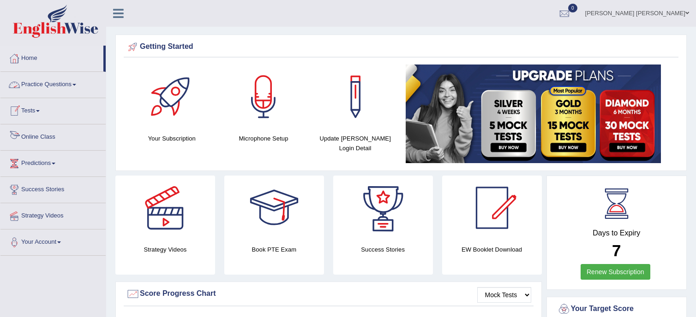
click at [23, 112] on link "Tests" at bounding box center [52, 109] width 105 height 23
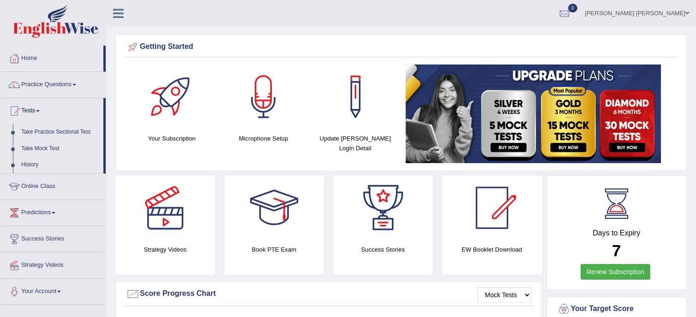
click at [31, 167] on link "History" at bounding box center [60, 165] width 86 height 17
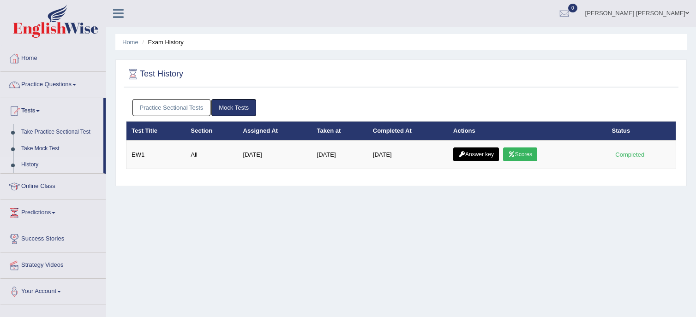
click at [184, 105] on link "Practice Sectional Tests" at bounding box center [171, 107] width 78 height 17
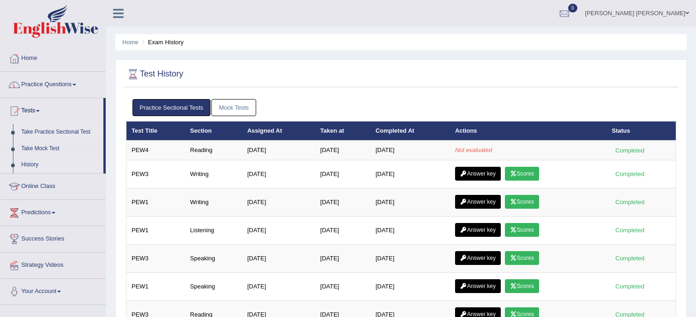
click at [40, 133] on link "Take Practice Sectional Test" at bounding box center [60, 132] width 86 height 17
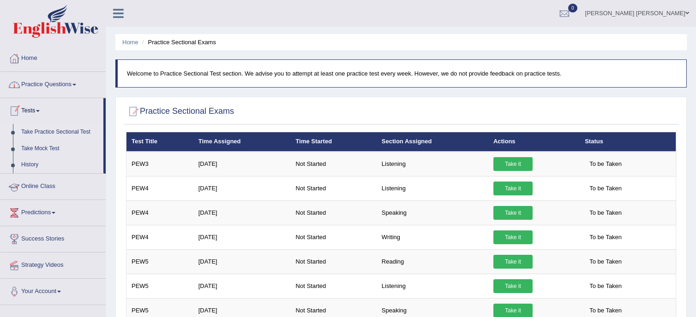
click at [50, 88] on link "Practice Questions" at bounding box center [52, 83] width 105 height 23
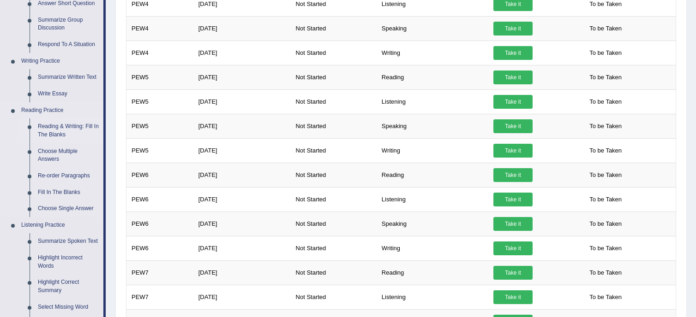
scroll to position [231, 0]
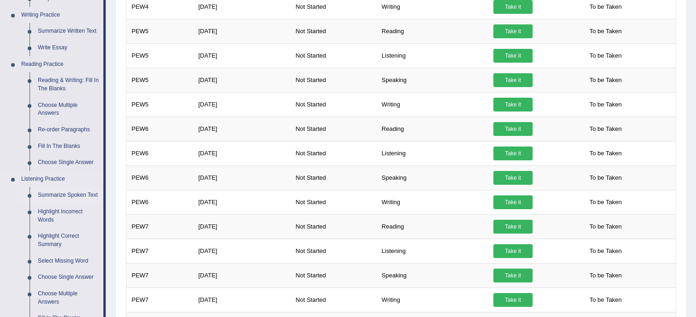
click at [60, 198] on link "Summarize Spoken Text" at bounding box center [69, 195] width 70 height 17
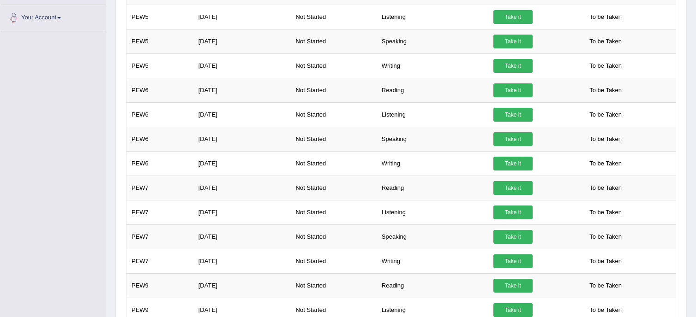
scroll to position [288, 0]
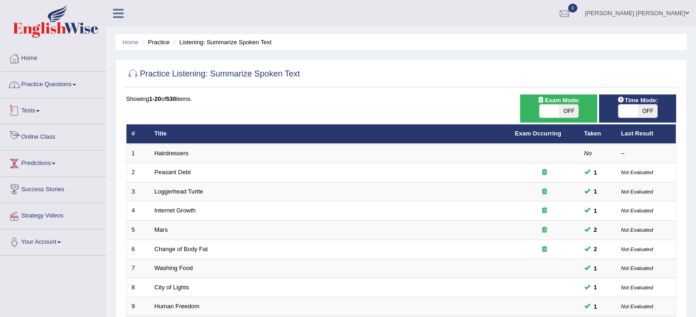
click at [41, 77] on link "Practice Questions" at bounding box center [52, 83] width 105 height 23
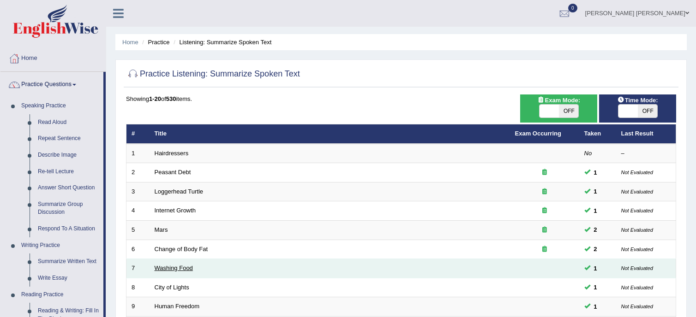
click at [175, 271] on link "Washing Food" at bounding box center [174, 268] width 38 height 7
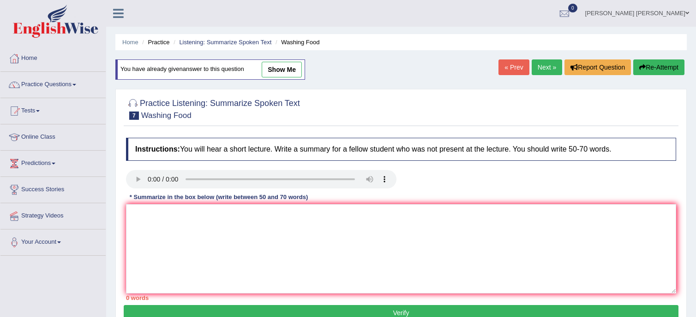
click at [279, 67] on link "show me" at bounding box center [282, 70] width 40 height 16
type textarea "This piece of information is about food safty. How we should treat different fo…"
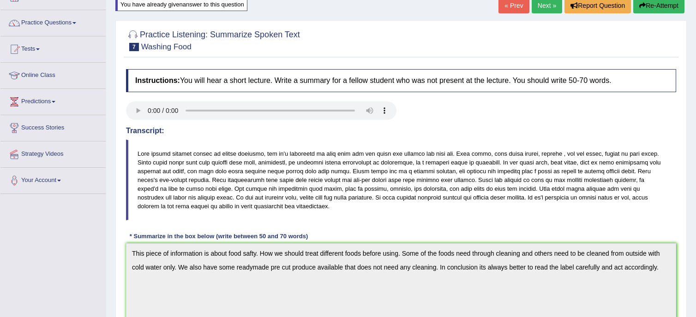
scroll to position [46, 0]
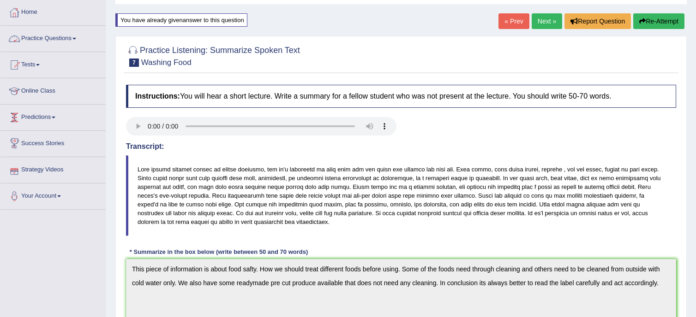
click at [37, 42] on link "Practice Questions" at bounding box center [52, 37] width 105 height 23
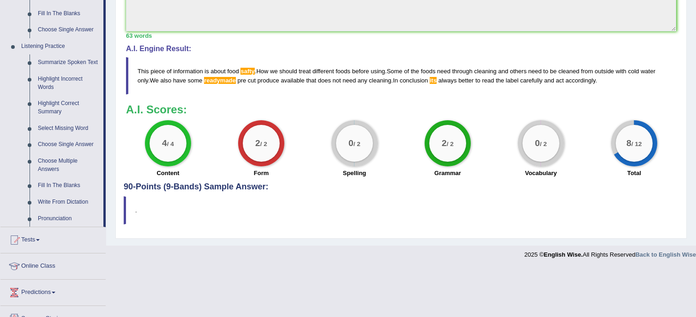
scroll to position [369, 0]
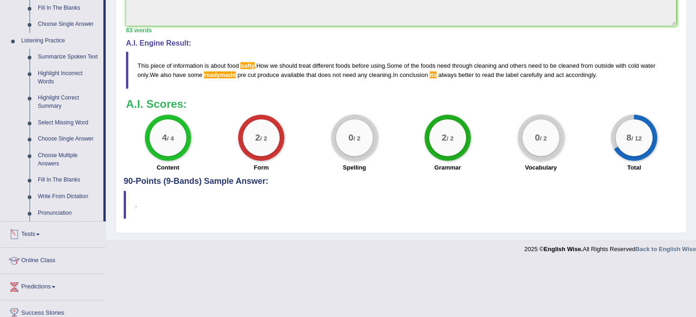
click at [48, 233] on link "Tests" at bounding box center [52, 233] width 105 height 23
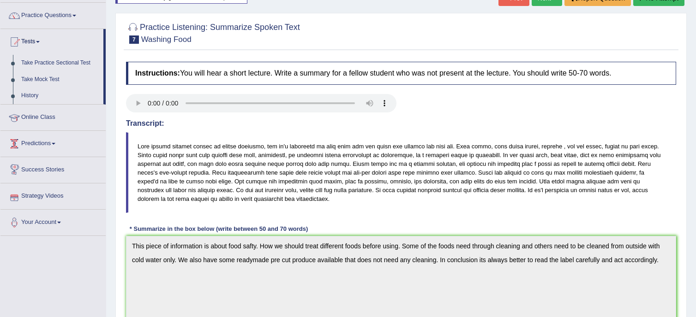
scroll to position [26, 0]
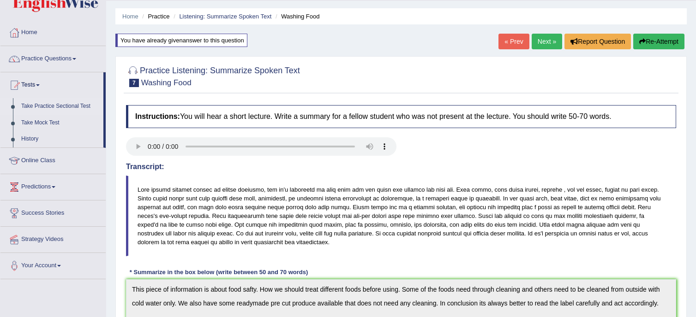
click at [44, 107] on link "Take Practice Sectional Test" at bounding box center [60, 106] width 86 height 17
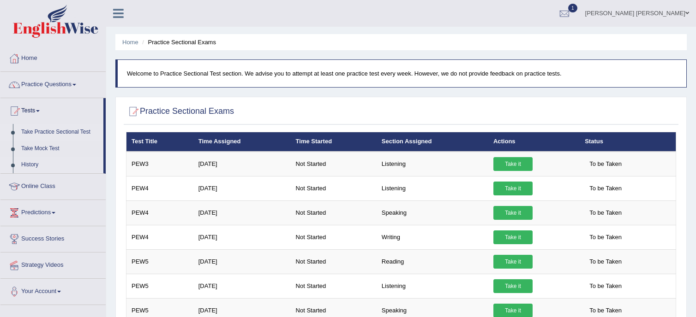
click at [42, 157] on link "History" at bounding box center [60, 165] width 86 height 17
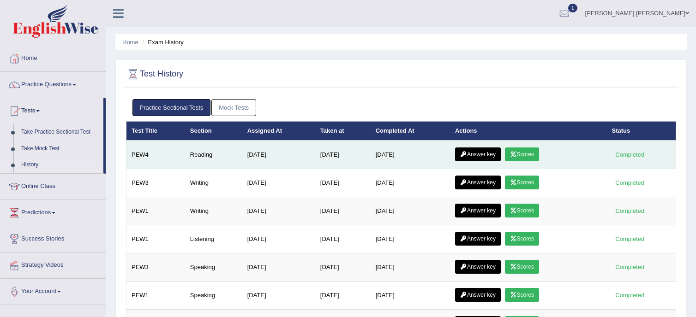
click at [526, 151] on link "Scores" at bounding box center [522, 155] width 34 height 14
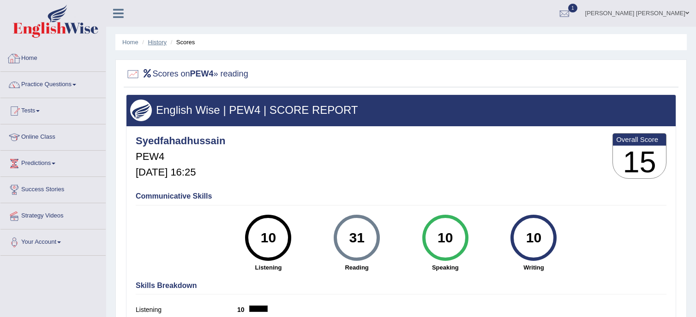
click at [153, 40] on link "History" at bounding box center [157, 42] width 18 height 7
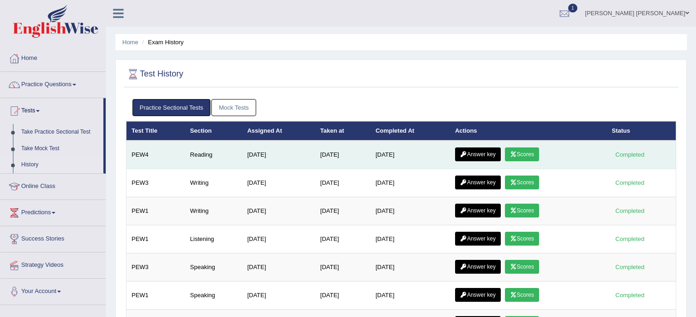
click at [485, 150] on link "Answer key" at bounding box center [478, 155] width 46 height 14
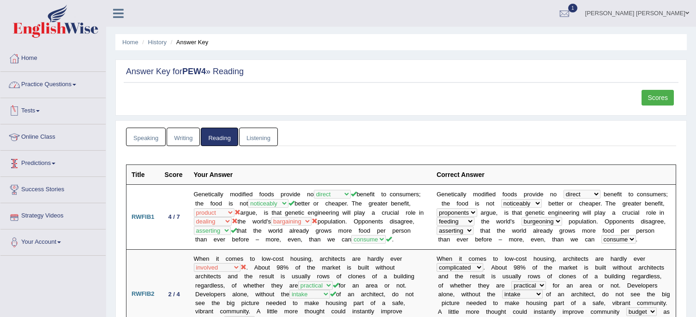
click at [28, 88] on link "Practice Questions" at bounding box center [52, 83] width 105 height 23
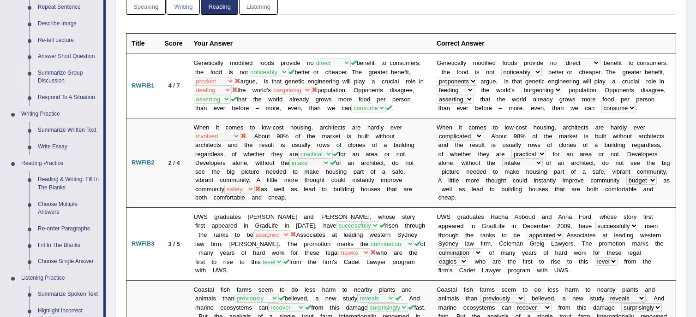
scroll to position [185, 0]
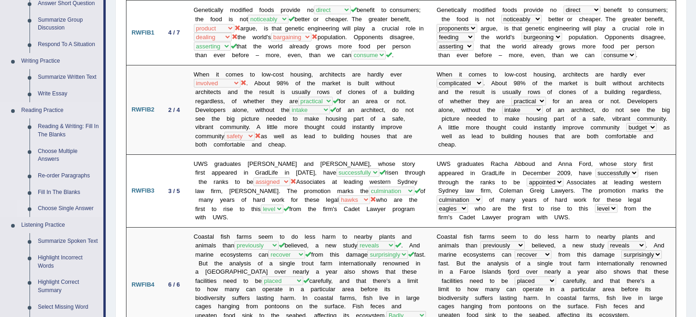
click at [63, 208] on link "Choose Single Answer" at bounding box center [69, 209] width 70 height 17
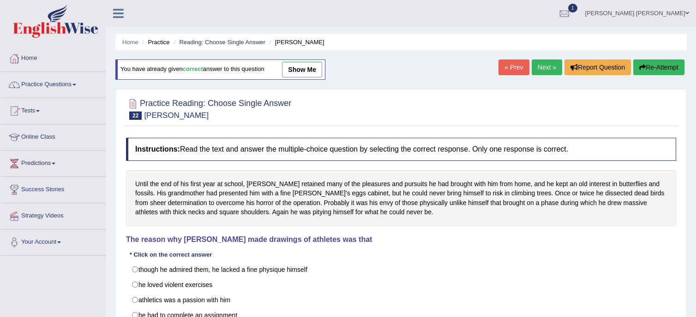
click at [548, 66] on link "Next »" at bounding box center [546, 68] width 30 height 16
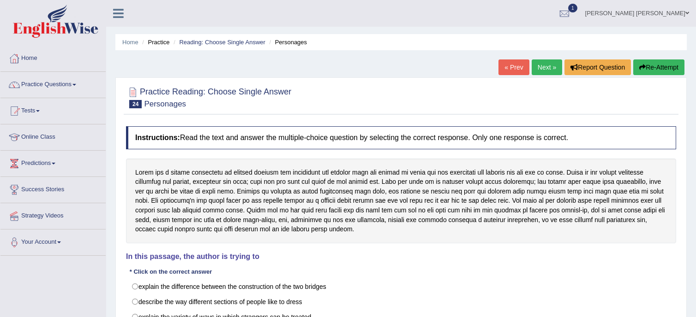
click at [540, 63] on link "Next »" at bounding box center [546, 68] width 30 height 16
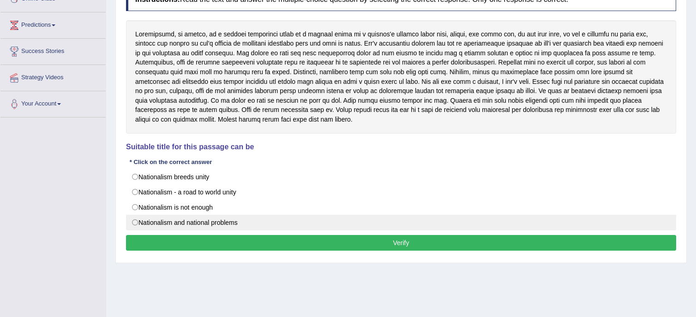
scroll to position [167, 0]
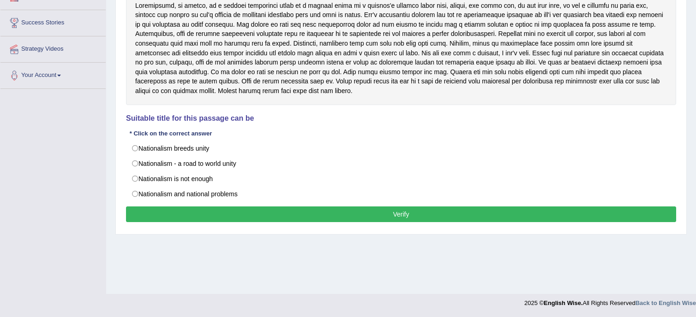
click at [222, 202] on div "Instructions: Read the text and answer the multiple-choice question by selectin…" at bounding box center [401, 92] width 555 height 275
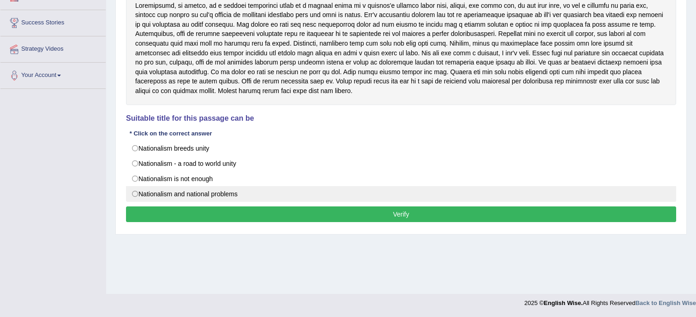
click at [232, 191] on label "Nationalism and national problems" at bounding box center [401, 194] width 550 height 16
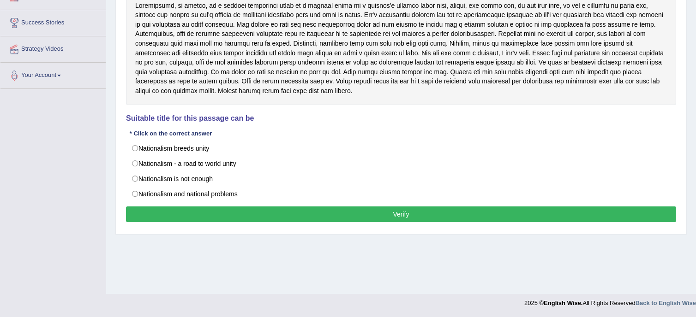
radio input "true"
click at [245, 215] on button "Verify" at bounding box center [401, 215] width 550 height 16
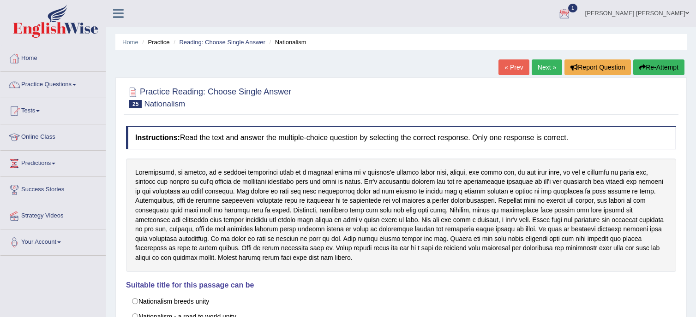
scroll to position [0, 0]
click at [535, 66] on link "Next »" at bounding box center [546, 68] width 30 height 16
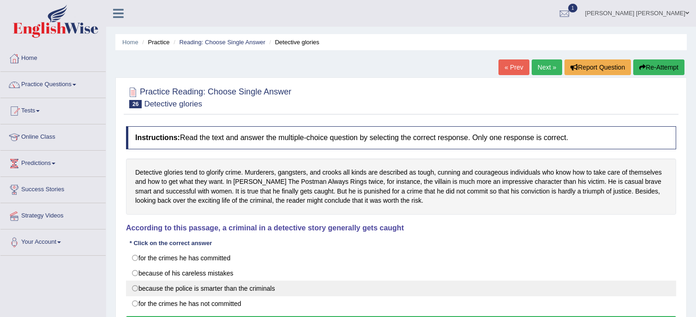
click at [181, 290] on label "because the police is smarter than the criminals" at bounding box center [401, 289] width 550 height 16
radio input "true"
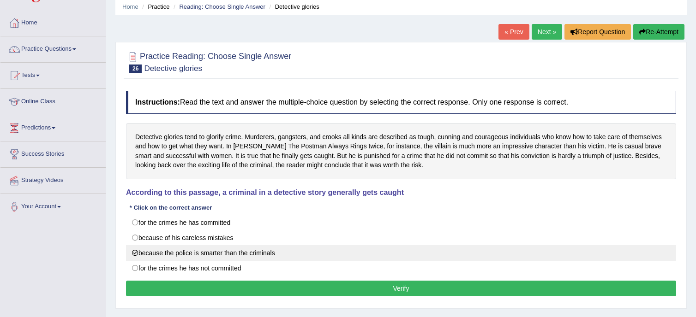
scroll to position [46, 0]
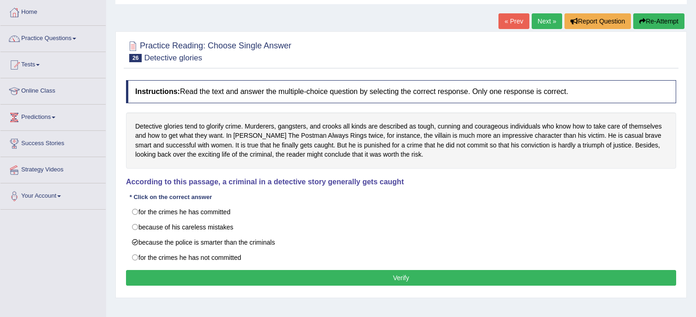
click at [181, 282] on button "Verify" at bounding box center [401, 278] width 550 height 16
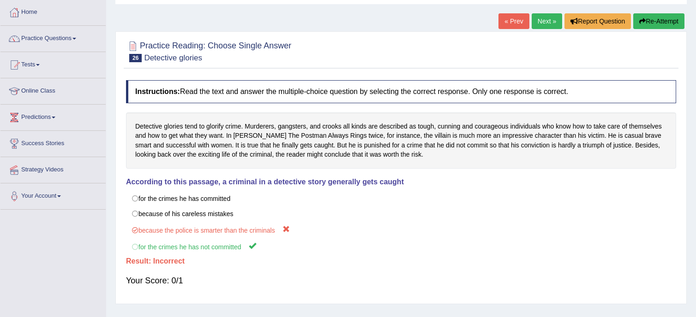
click at [538, 20] on link "Next »" at bounding box center [546, 21] width 30 height 16
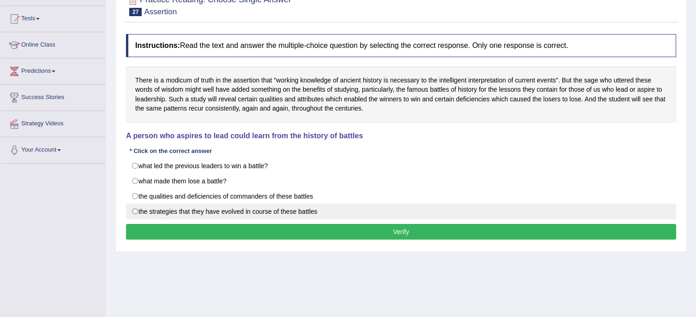
click at [282, 209] on label "the strategies that they have evolved in course of these battles" at bounding box center [401, 212] width 550 height 16
radio input "true"
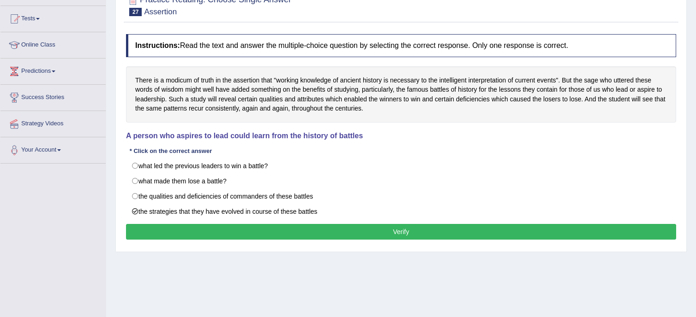
click at [285, 228] on button "Verify" at bounding box center [401, 232] width 550 height 16
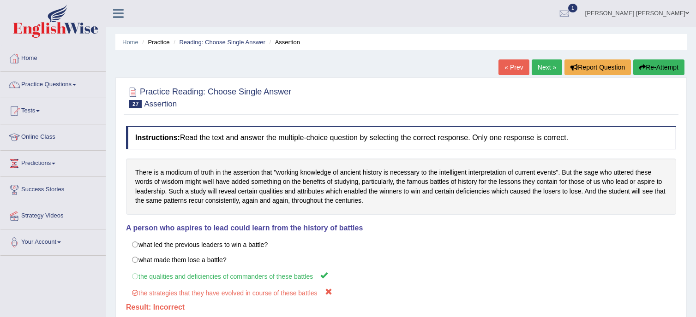
click at [543, 70] on link "Next »" at bounding box center [546, 68] width 30 height 16
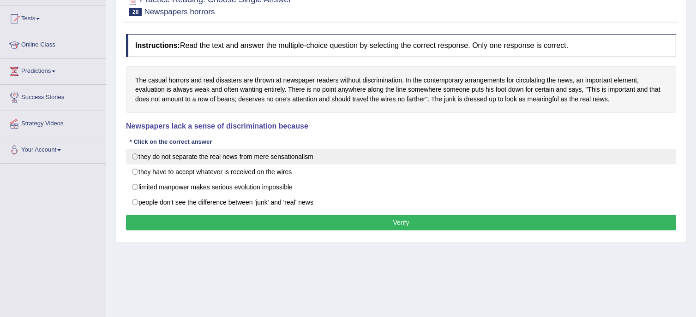
click at [241, 159] on label "they do not separate the real news from mere sensationalism" at bounding box center [401, 157] width 550 height 16
radio input "true"
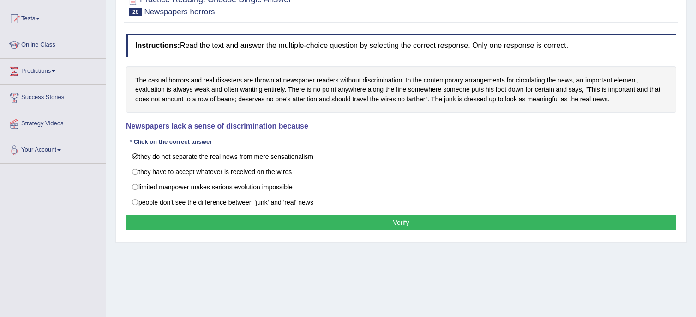
click at [331, 223] on button "Verify" at bounding box center [401, 223] width 550 height 16
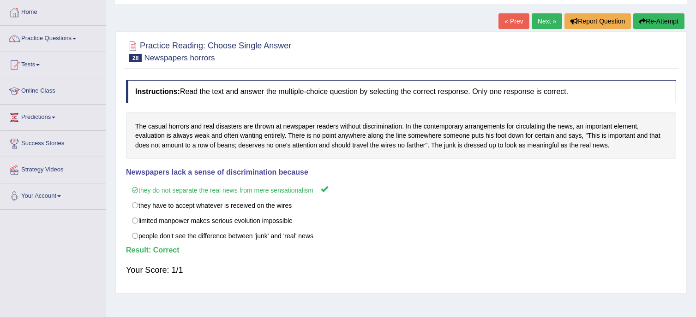
scroll to position [46, 0]
click at [545, 25] on link "Next »" at bounding box center [546, 21] width 30 height 16
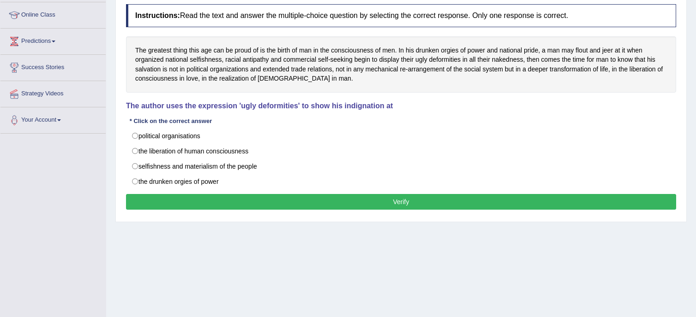
scroll to position [138, 0]
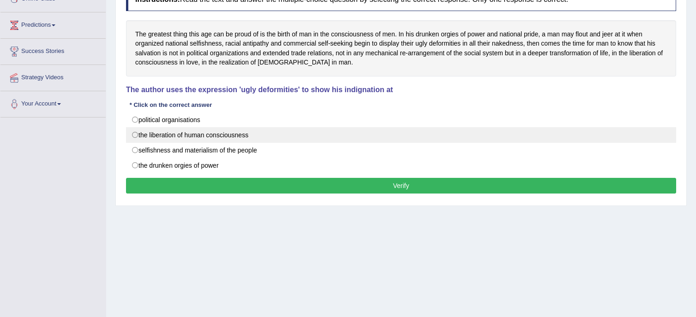
click at [216, 132] on label "the liberation of human consciousness" at bounding box center [401, 135] width 550 height 16
radio input "true"
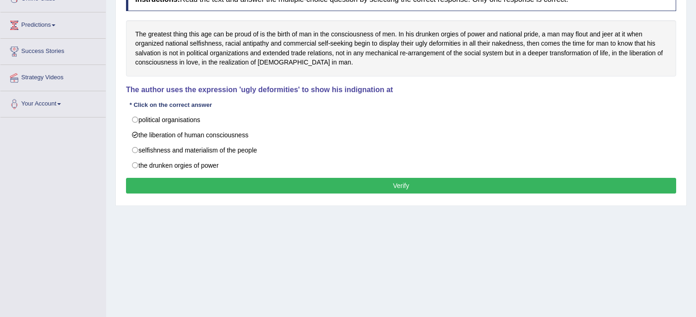
click at [270, 180] on button "Verify" at bounding box center [401, 186] width 550 height 16
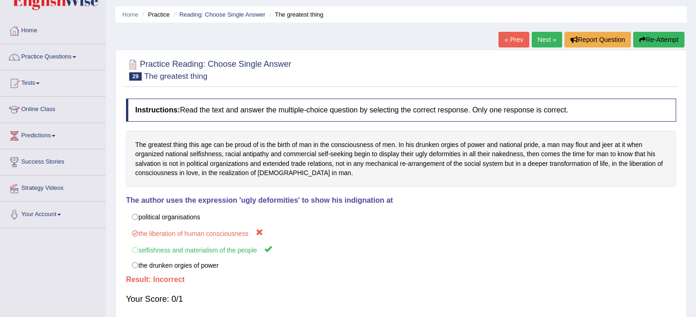
scroll to position [0, 0]
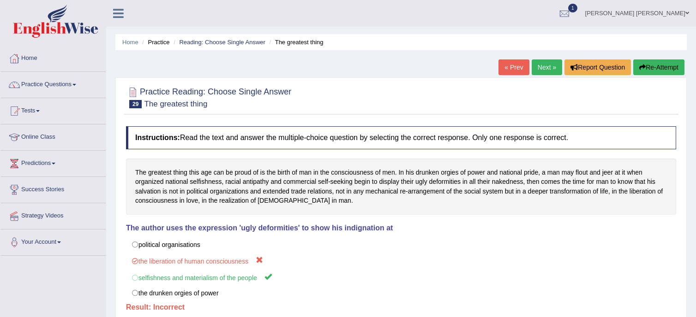
click at [539, 65] on link "Next »" at bounding box center [546, 68] width 30 height 16
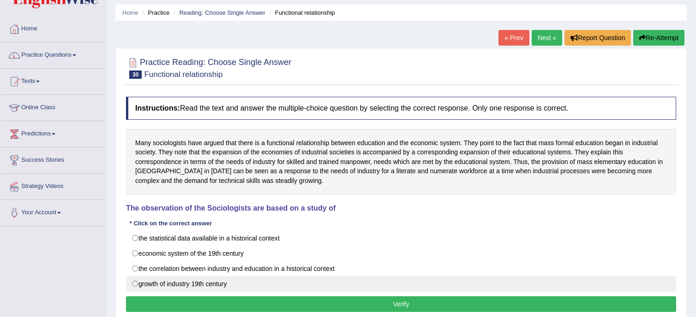
scroll to position [46, 0]
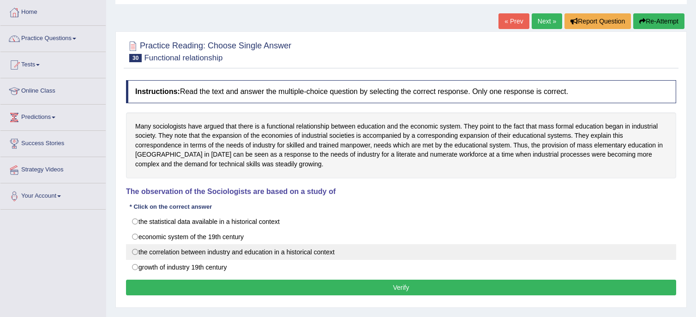
click at [219, 254] on label "the correlation between industry and education in a historical context" at bounding box center [401, 253] width 550 height 16
radio input "true"
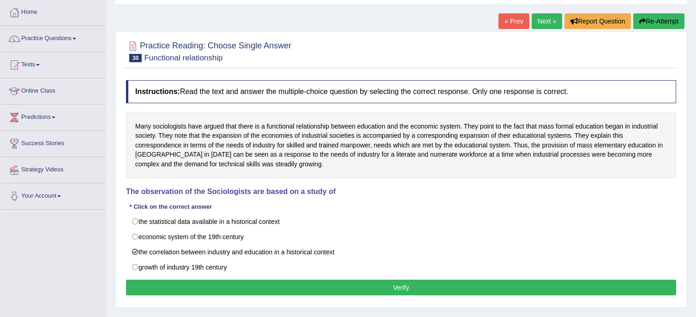
click at [231, 285] on button "Verify" at bounding box center [401, 288] width 550 height 16
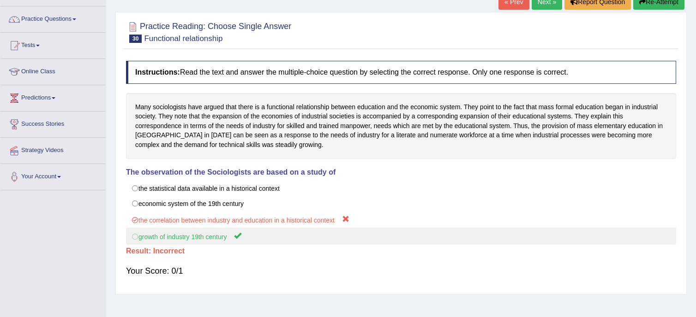
scroll to position [0, 0]
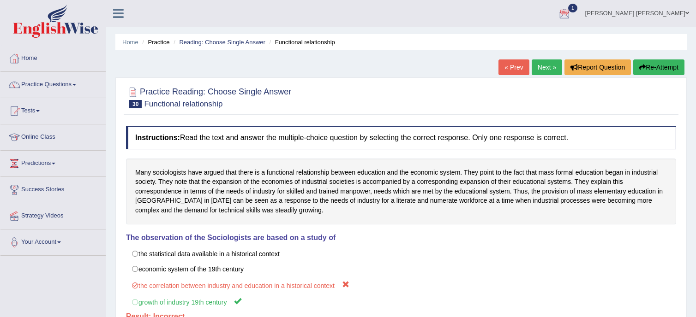
click at [542, 70] on link "Next »" at bounding box center [546, 68] width 30 height 16
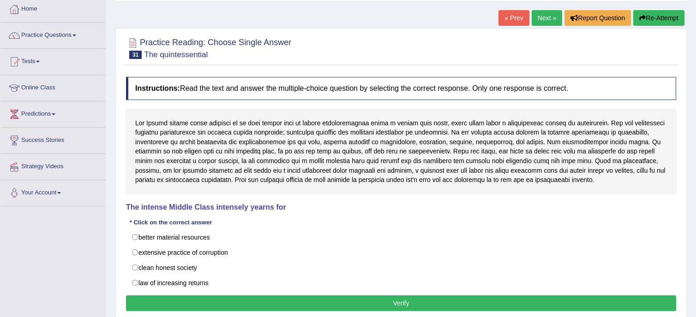
scroll to position [92, 0]
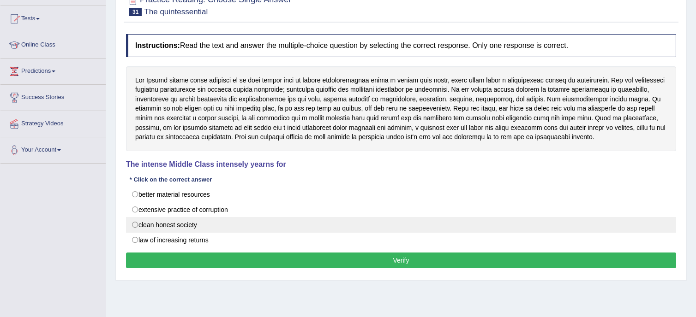
click at [179, 224] on label "clean honest society" at bounding box center [401, 225] width 550 height 16
radio input "true"
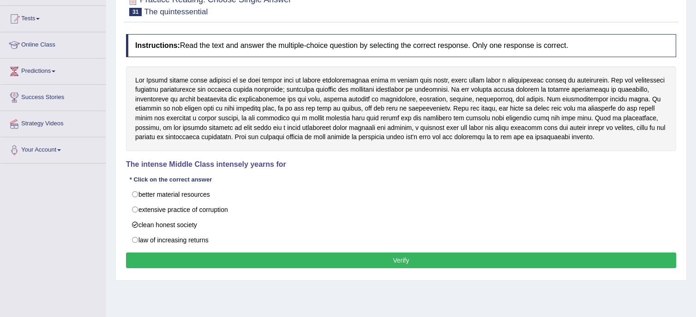
click at [184, 260] on button "Verify" at bounding box center [401, 261] width 550 height 16
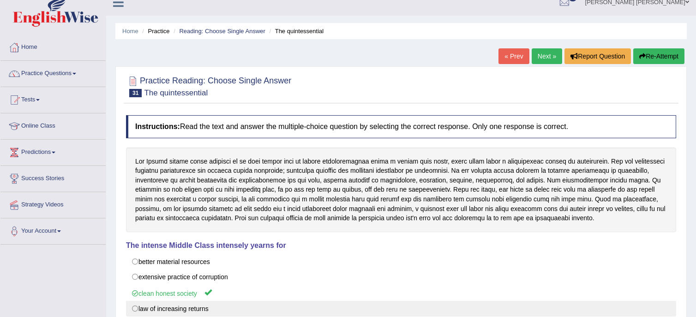
scroll to position [0, 0]
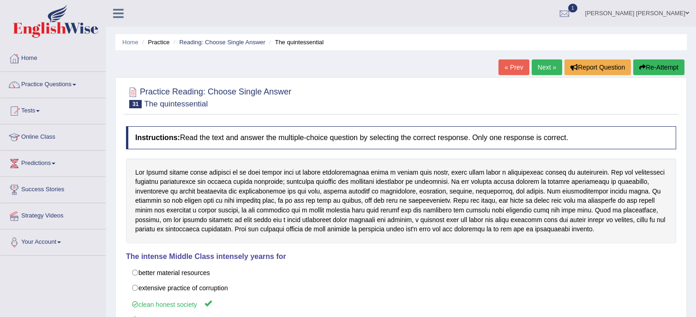
click at [549, 69] on link "Next »" at bounding box center [546, 68] width 30 height 16
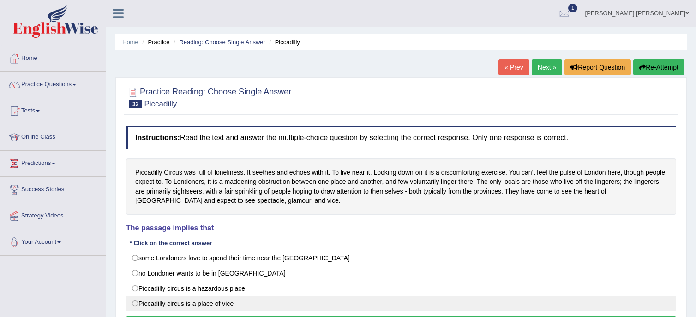
scroll to position [46, 0]
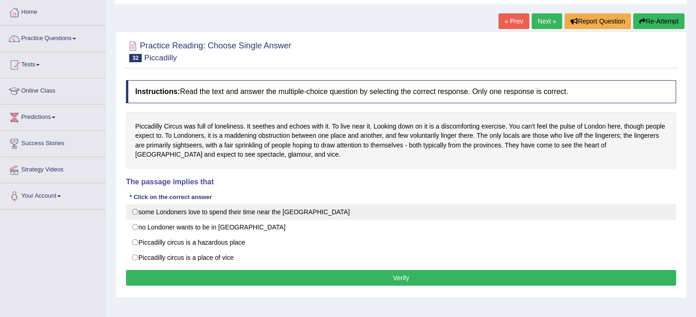
click at [294, 215] on label "some Londoners love to spend their time near the [GEOGRAPHIC_DATA]" at bounding box center [401, 212] width 550 height 16
radio input "true"
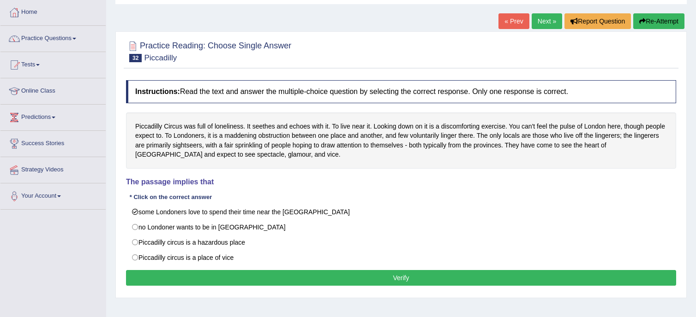
click at [310, 278] on button "Verify" at bounding box center [401, 278] width 550 height 16
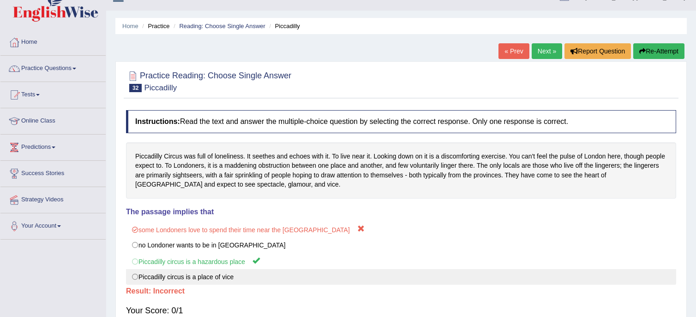
scroll to position [0, 0]
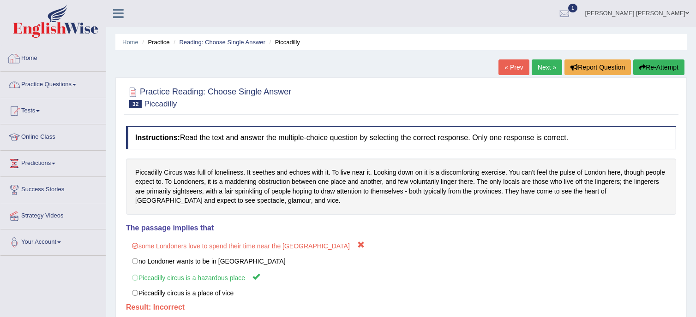
click at [63, 83] on link "Practice Questions" at bounding box center [52, 83] width 105 height 23
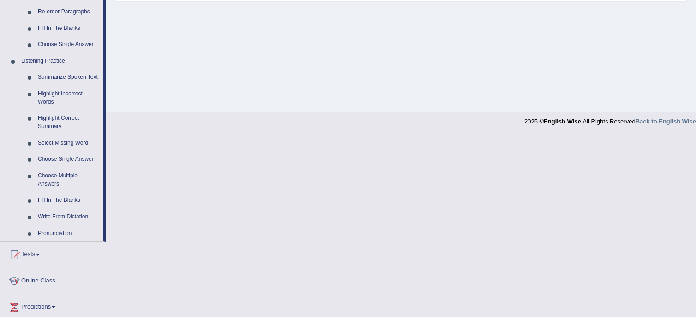
scroll to position [431, 0]
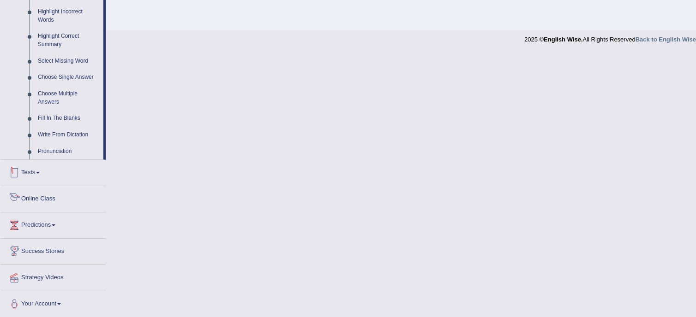
click at [36, 174] on link "Tests" at bounding box center [52, 171] width 105 height 23
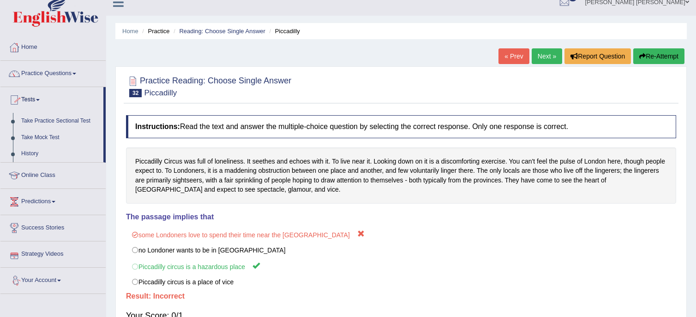
scroll to position [9, 0]
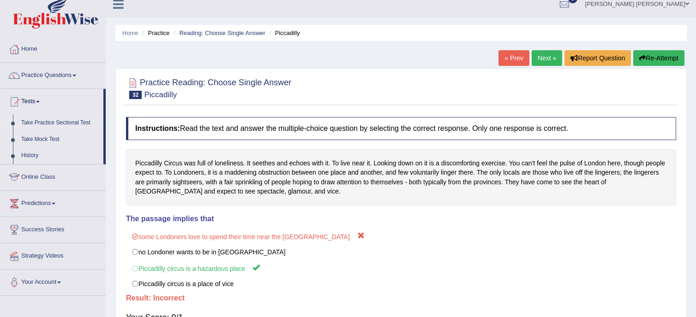
click at [53, 121] on link "Take Practice Sectional Test" at bounding box center [60, 123] width 86 height 17
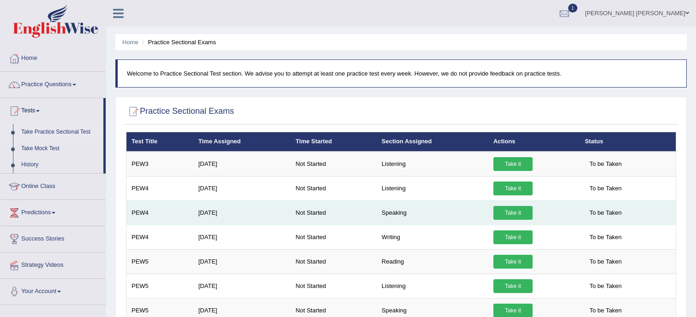
click at [509, 209] on link "Take it" at bounding box center [512, 213] width 39 height 14
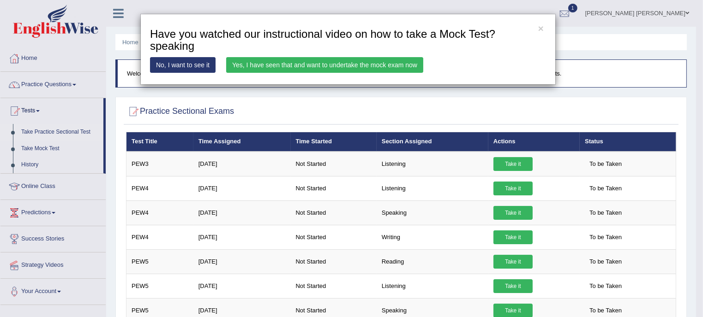
click at [393, 62] on link "Yes, I have seen that and want to undertake the mock exam now" at bounding box center [324, 65] width 197 height 16
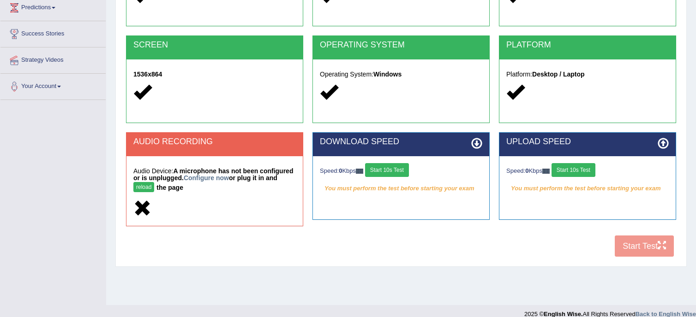
scroll to position [167, 0]
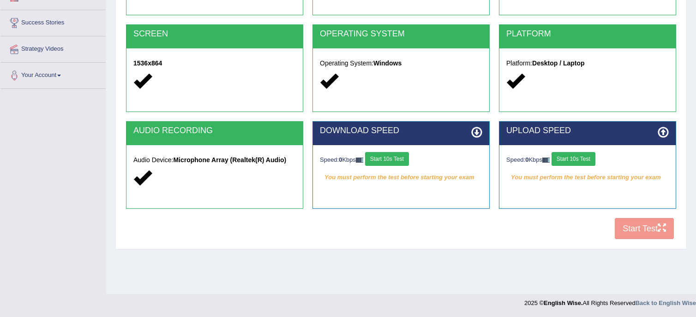
click at [383, 160] on button "Start 10s Test" at bounding box center [387, 159] width 44 height 14
click at [577, 160] on button "Start 10s Test" at bounding box center [573, 159] width 44 height 14
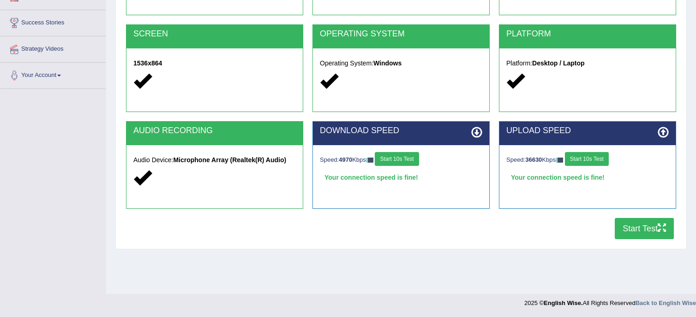
click at [631, 225] on button "Start Test" at bounding box center [644, 228] width 59 height 21
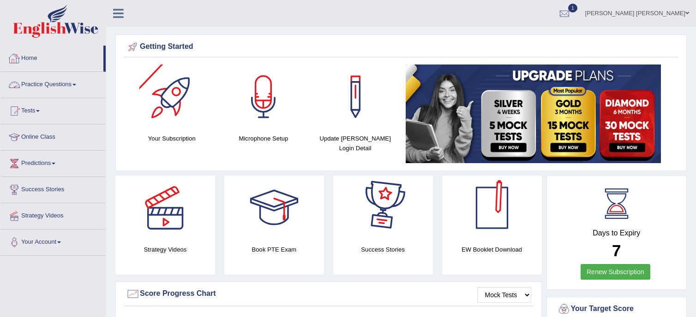
click at [65, 78] on link "Practice Questions" at bounding box center [52, 83] width 105 height 23
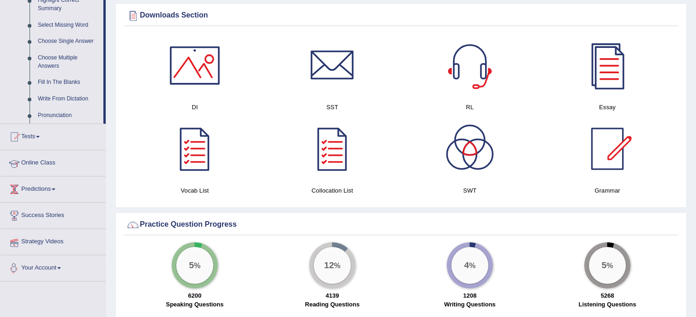
scroll to position [461, 0]
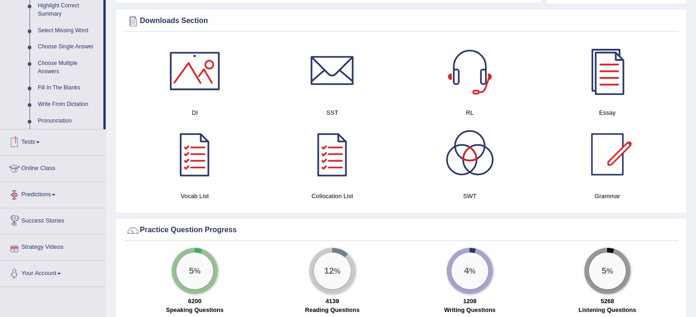
click at [50, 139] on link "Tests" at bounding box center [52, 141] width 105 height 23
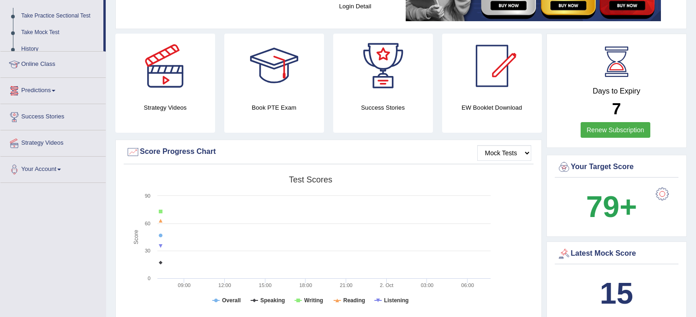
scroll to position [102, 0]
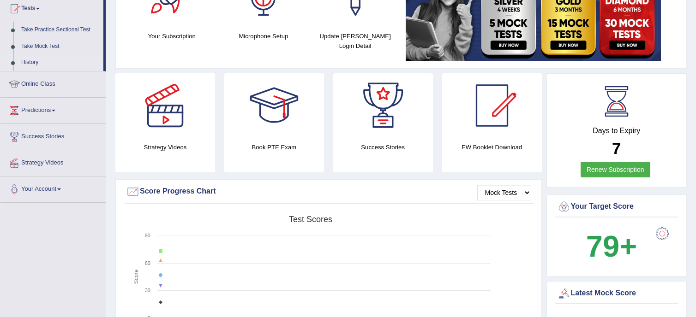
click at [48, 60] on link "History" at bounding box center [60, 62] width 86 height 17
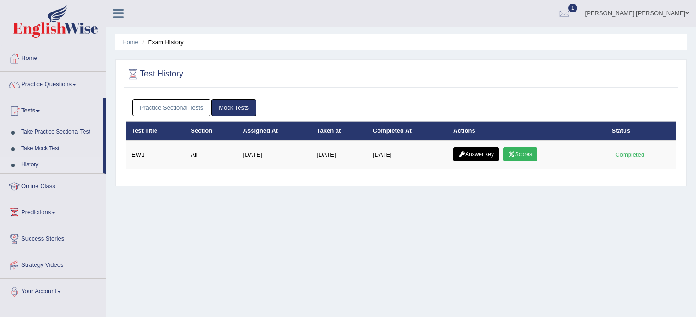
click at [153, 101] on link "Practice Sectional Tests" at bounding box center [171, 107] width 78 height 17
click at [166, 111] on link "Practice Sectional Tests" at bounding box center [171, 107] width 78 height 17
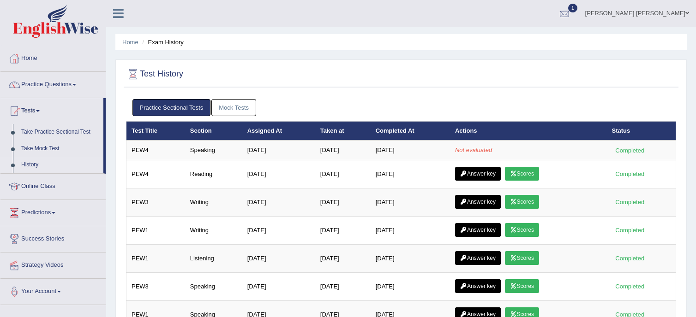
click at [571, 14] on div at bounding box center [564, 14] width 14 height 14
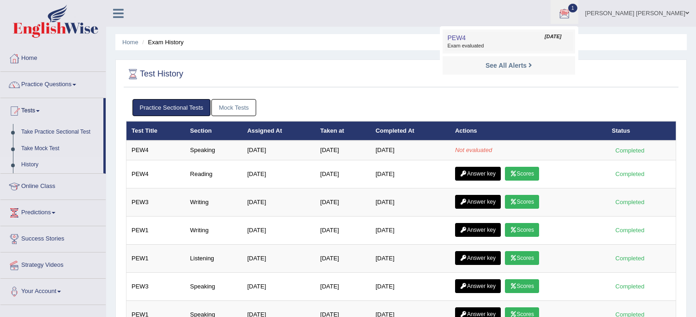
click at [525, 40] on link "PEW4 Oct 2, 2025 Exam evaluated" at bounding box center [508, 41] width 127 height 19
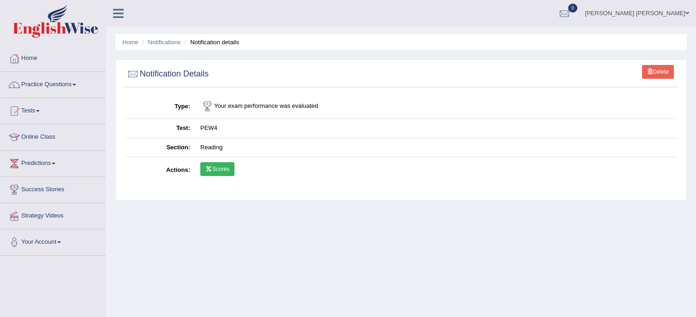
click at [232, 168] on link "Scores" at bounding box center [217, 169] width 34 height 14
click at [45, 89] on link "Practice Questions" at bounding box center [52, 83] width 105 height 23
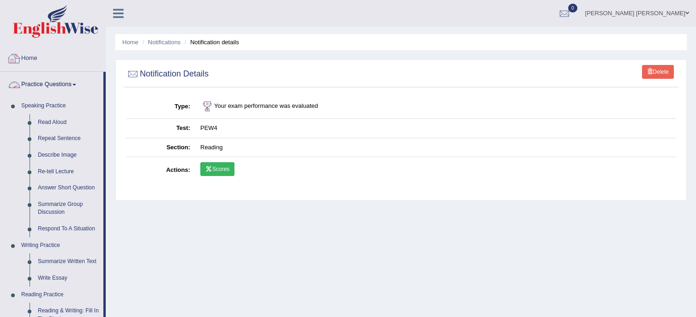
click at [59, 85] on link "Practice Questions" at bounding box center [51, 83] width 103 height 23
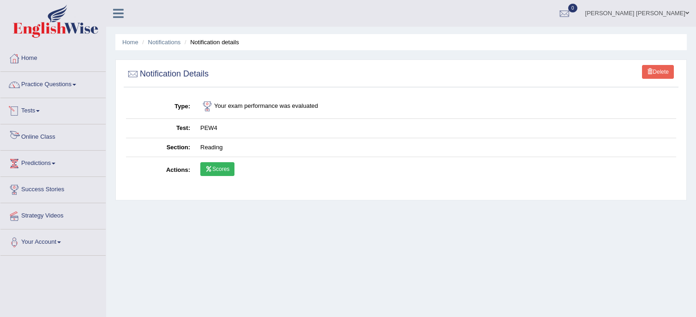
click at [42, 115] on link "Tests" at bounding box center [52, 109] width 105 height 23
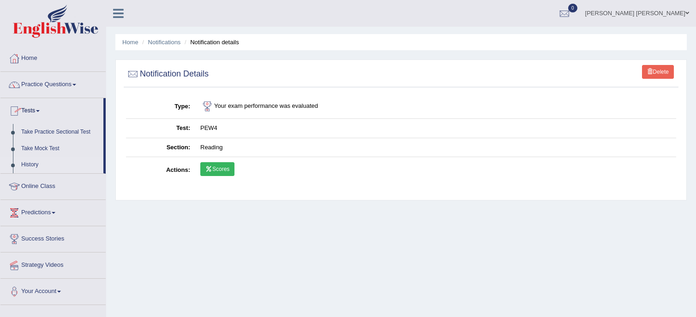
click at [39, 161] on link "History" at bounding box center [60, 165] width 86 height 17
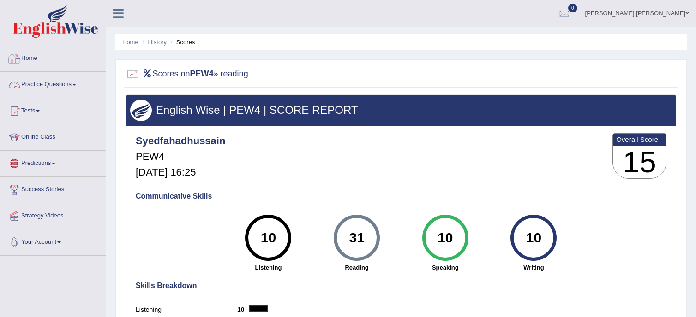
click at [42, 64] on link "Home" at bounding box center [52, 57] width 105 height 23
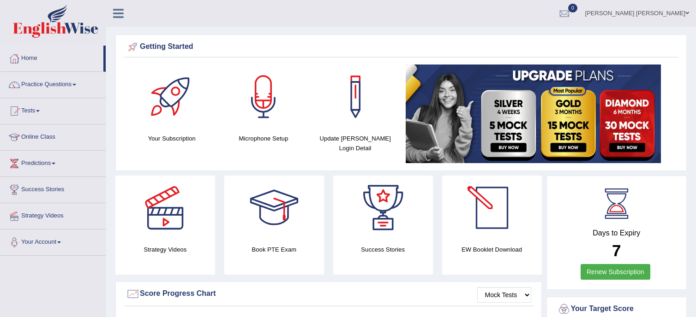
click at [501, 244] on div "EW Booklet Download" at bounding box center [492, 225] width 100 height 99
click at [513, 252] on h4 "EW Booklet Download" at bounding box center [492, 250] width 100 height 10
click at [495, 216] on div at bounding box center [492, 208] width 65 height 65
click at [34, 113] on link "Tests" at bounding box center [52, 109] width 105 height 23
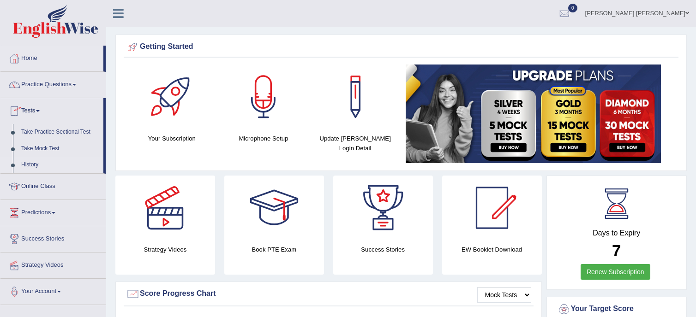
click at [22, 166] on link "History" at bounding box center [60, 165] width 86 height 17
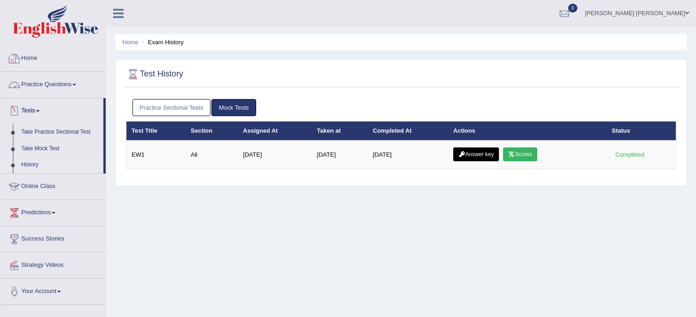
click at [189, 108] on link "Practice Sectional Tests" at bounding box center [171, 107] width 78 height 17
click at [161, 105] on link "Practice Sectional Tests" at bounding box center [171, 107] width 78 height 17
click at [162, 101] on link "Practice Sectional Tests" at bounding box center [171, 107] width 78 height 17
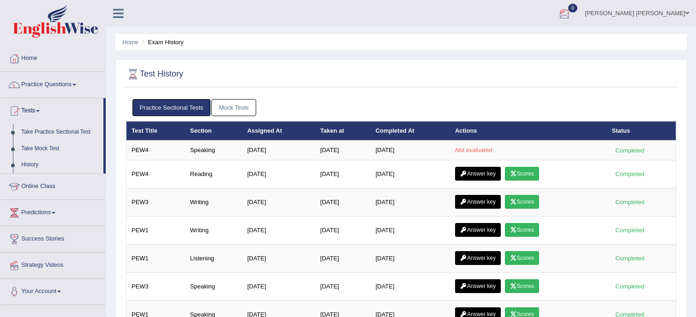
click at [571, 17] on div at bounding box center [564, 14] width 14 height 14
click at [526, 35] on strong "See All Alerts" at bounding box center [505, 38] width 41 height 7
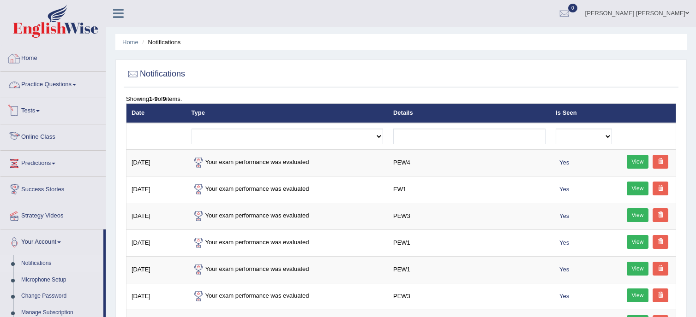
click at [33, 53] on link "Home" at bounding box center [52, 57] width 105 height 23
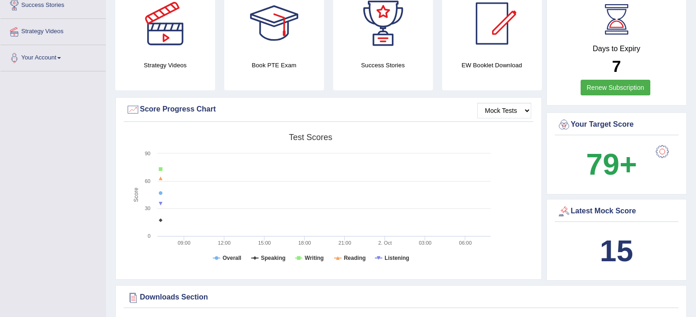
scroll to position [185, 0]
click at [487, 110] on select "Mock Tests" at bounding box center [504, 111] width 54 height 16
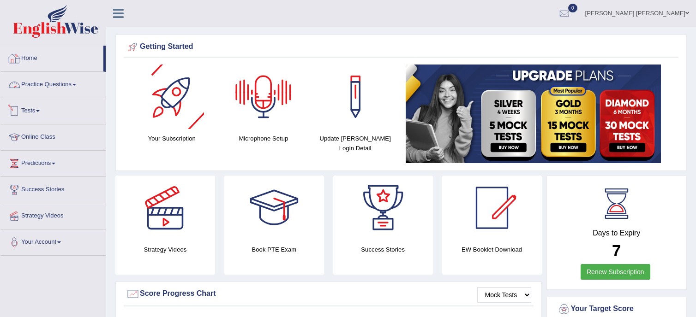
click at [33, 60] on link "Home" at bounding box center [51, 57] width 103 height 23
click at [35, 110] on link "Tests" at bounding box center [52, 109] width 105 height 23
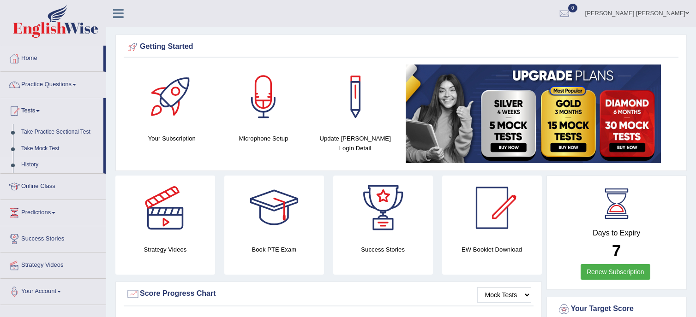
click at [41, 167] on link "History" at bounding box center [60, 165] width 86 height 17
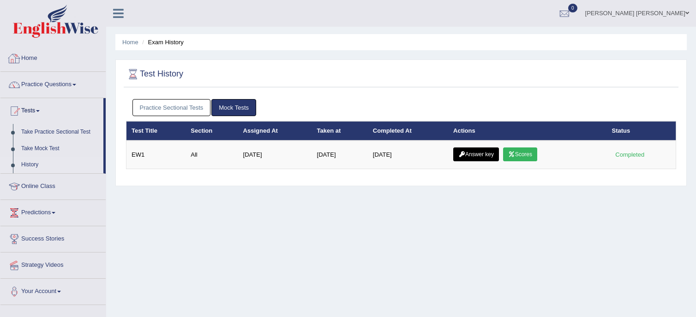
click at [187, 108] on link "Practice Sectional Tests" at bounding box center [171, 107] width 78 height 17
click at [172, 114] on link "Practice Sectional Tests" at bounding box center [171, 107] width 78 height 17
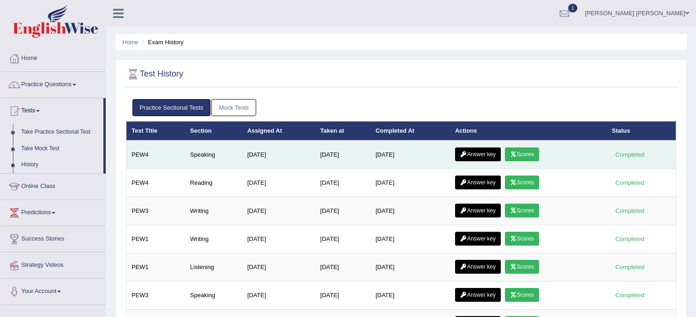
click at [526, 153] on link "Scores" at bounding box center [522, 155] width 34 height 14
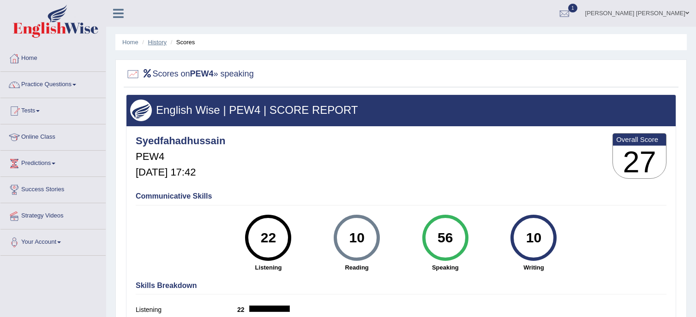
click at [158, 41] on link "History" at bounding box center [157, 42] width 18 height 7
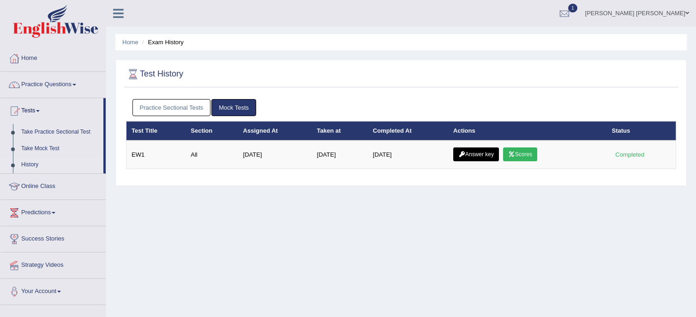
click at [161, 107] on link "Practice Sectional Tests" at bounding box center [171, 107] width 78 height 17
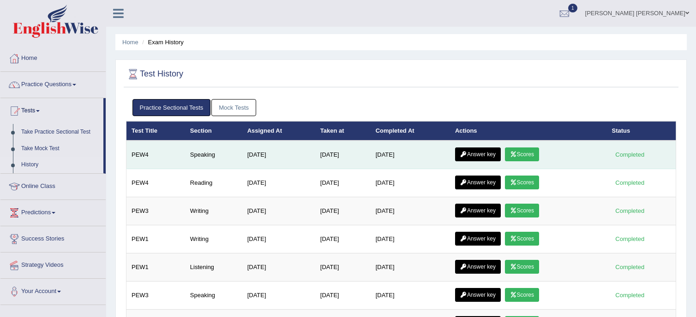
click at [487, 151] on link "Answer key" at bounding box center [478, 155] width 46 height 14
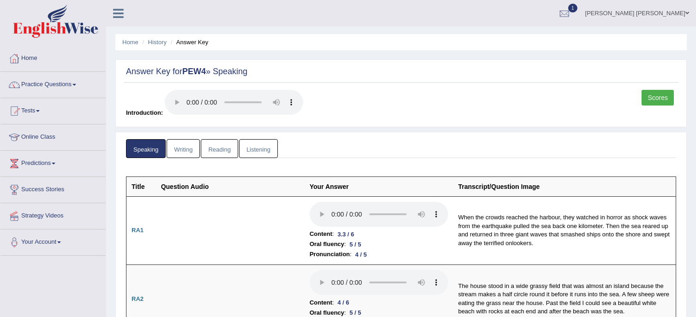
click at [185, 144] on link "Writing" at bounding box center [183, 148] width 33 height 19
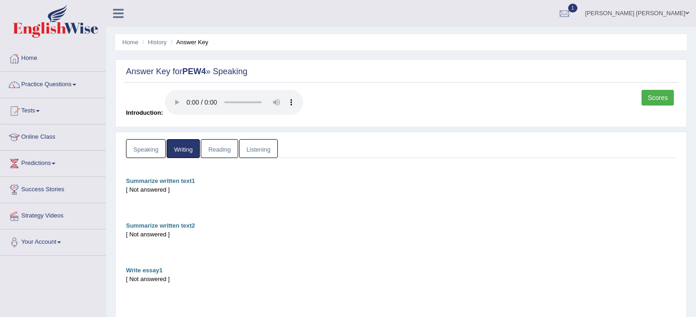
drag, startPoint x: 216, startPoint y: 149, endPoint x: 232, endPoint y: 149, distance: 15.7
click at [216, 149] on link "Reading" at bounding box center [219, 148] width 37 height 19
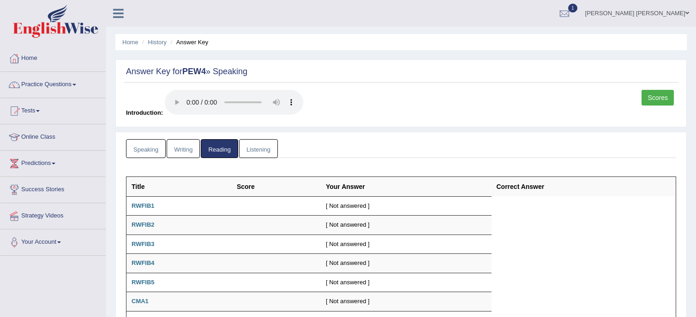
click at [266, 148] on link "Listening" at bounding box center [258, 148] width 39 height 19
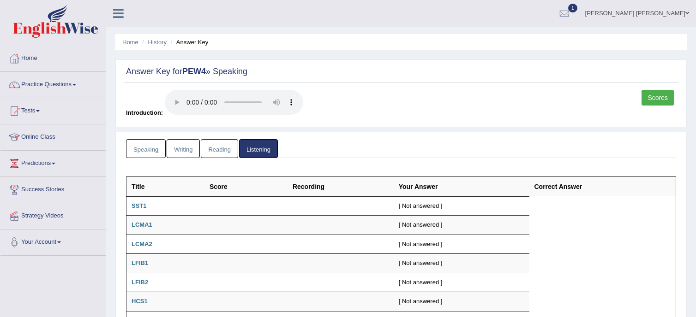
click at [150, 150] on link "Speaking" at bounding box center [146, 148] width 40 height 19
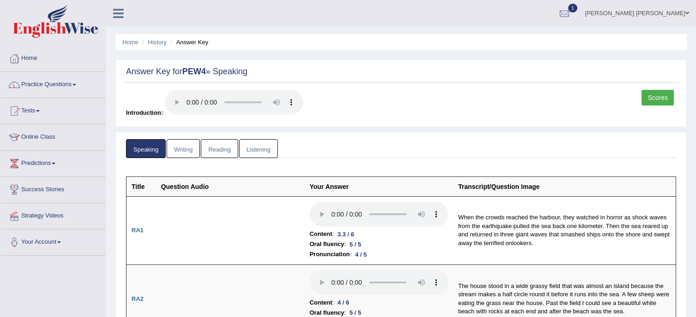
click at [180, 149] on link "Writing" at bounding box center [183, 148] width 33 height 19
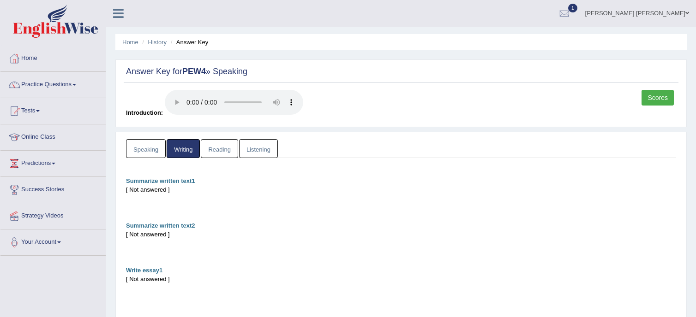
click at [209, 149] on link "Reading" at bounding box center [219, 148] width 37 height 19
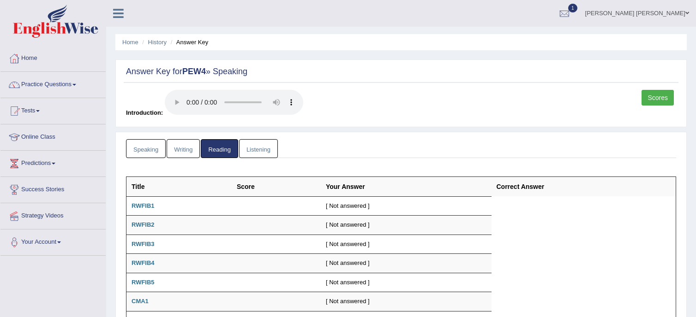
click at [270, 149] on link "Listening" at bounding box center [258, 148] width 39 height 19
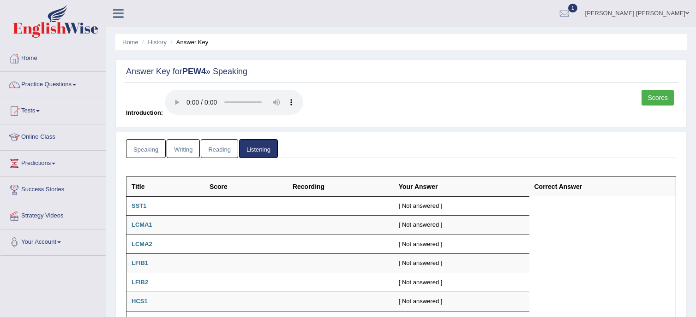
click at [672, 100] on link "Scores" at bounding box center [657, 98] width 32 height 16
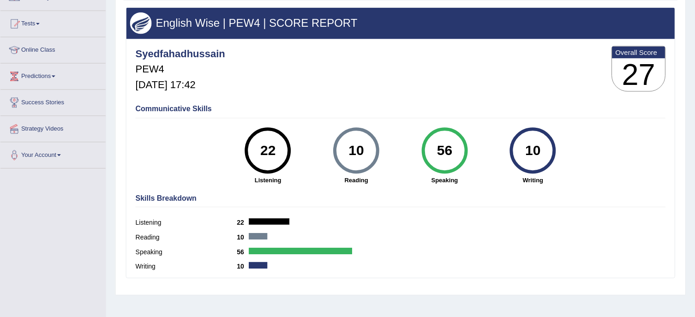
scroll to position [138, 0]
